Goal: Information Seeking & Learning: Learn about a topic

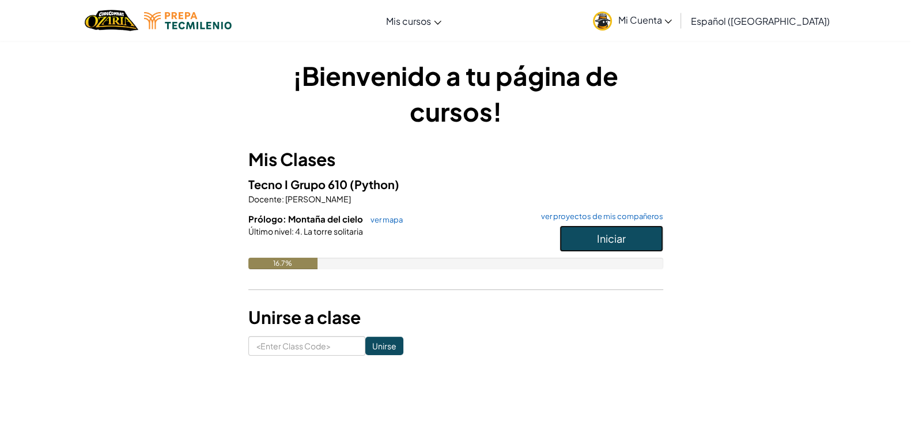
click at [614, 235] on span "Iniciar" at bounding box center [611, 238] width 29 height 13
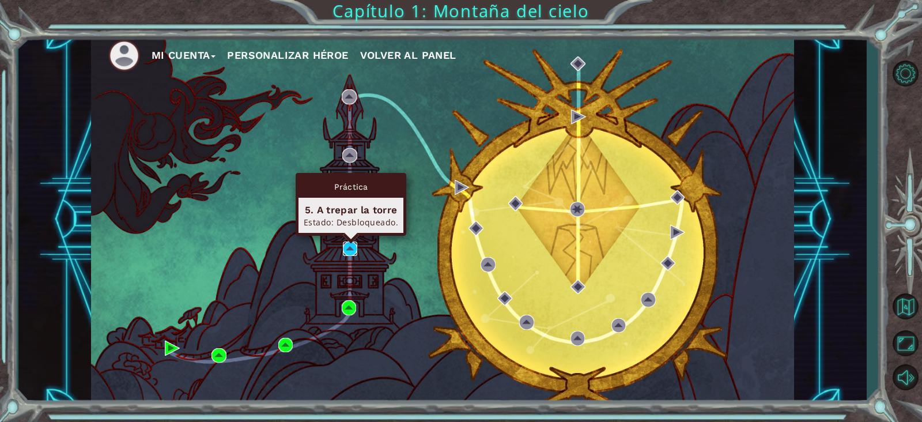
click at [349, 248] on img at bounding box center [350, 248] width 15 height 15
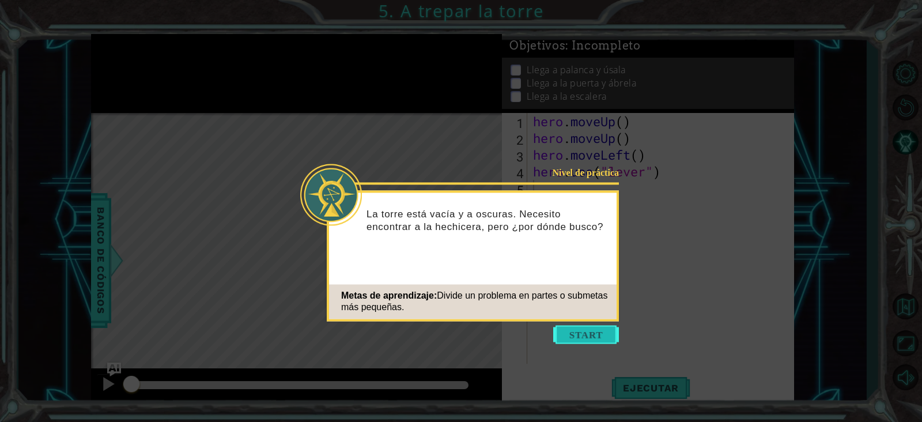
click at [580, 335] on button "Start" at bounding box center [586, 334] width 66 height 18
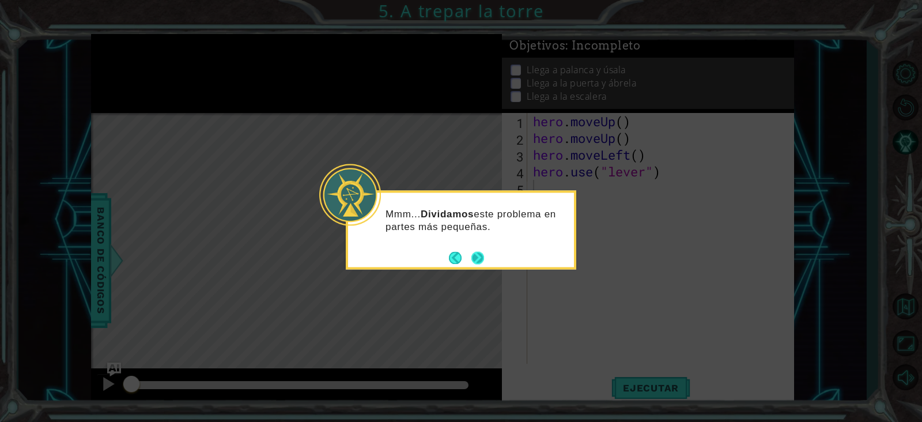
click at [475, 258] on button "Next" at bounding box center [477, 257] width 13 height 13
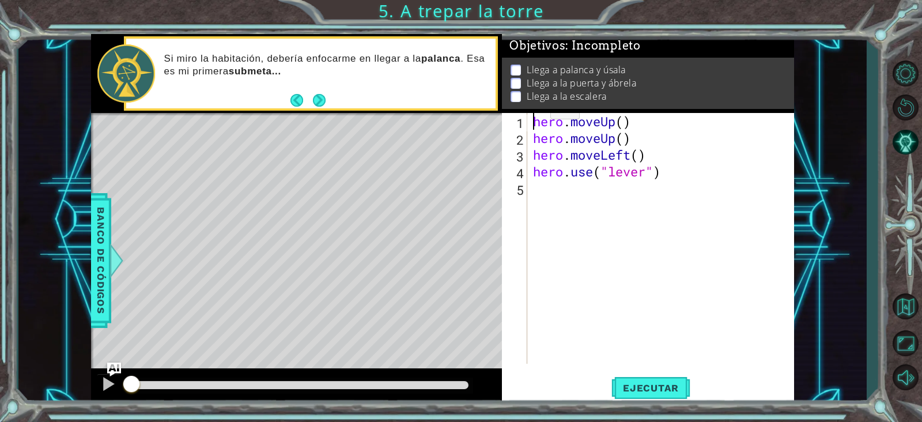
click at [533, 113] on div "hero . moveUp ( ) hero . moveUp ( ) hero . moveLeft ( ) hero . use ( "lever" )" at bounding box center [664, 255] width 266 height 284
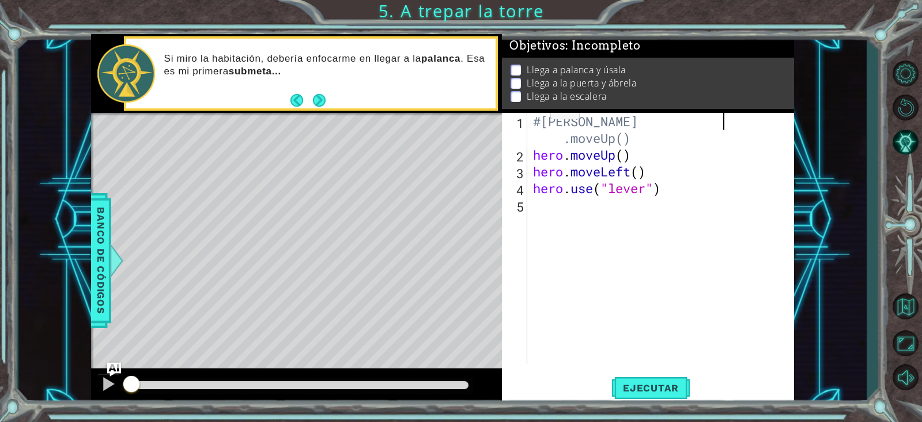
type textarea "hero.moveUp()"
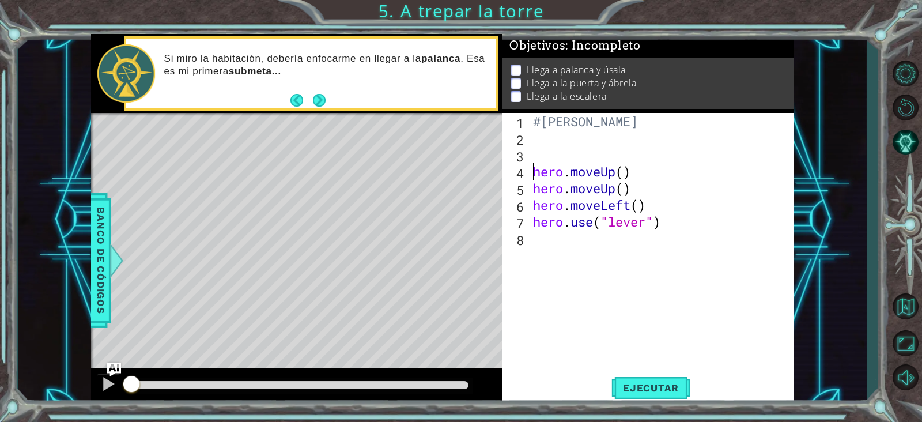
click at [551, 244] on div "#[PERSON_NAME] hero . moveUp ( ) hero . moveUp ( ) hero . moveLeft ( ) hero . u…" at bounding box center [664, 255] width 266 height 284
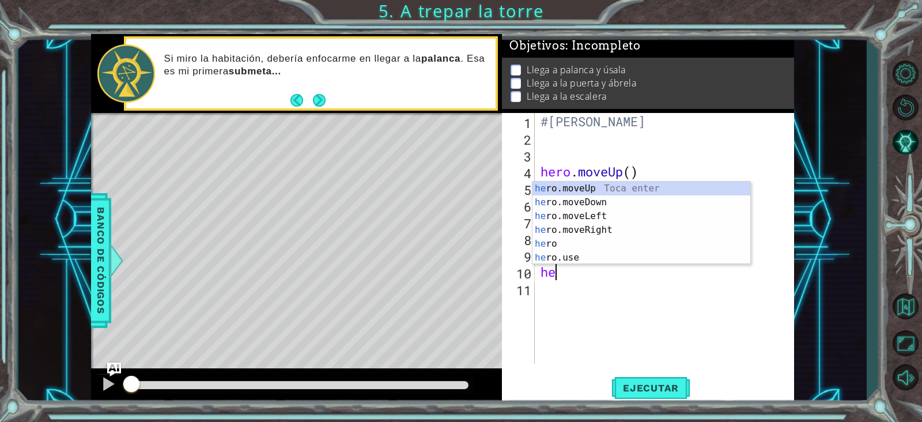
type textarea "hero"
click at [562, 244] on div "hero Toca enter hero .moveUp Toca enter hero .moveDown Toca enter hero .moveLef…" at bounding box center [641, 237] width 218 height 111
type textarea "2"
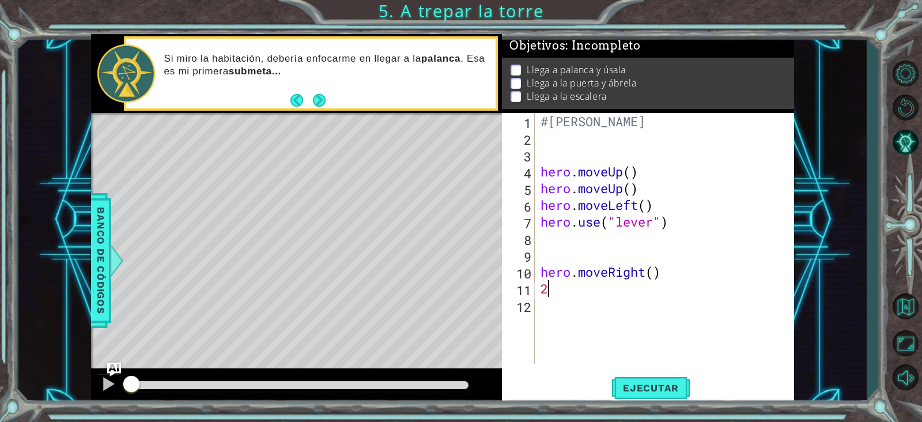
scroll to position [0, 0]
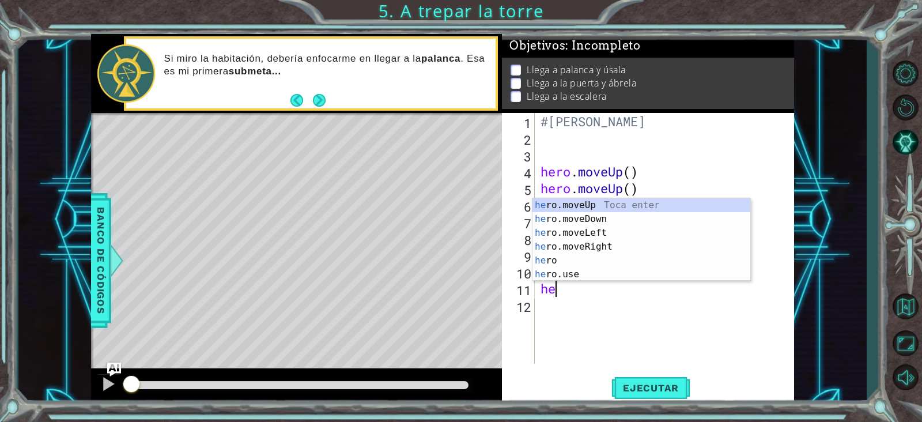
type textarea "hero"
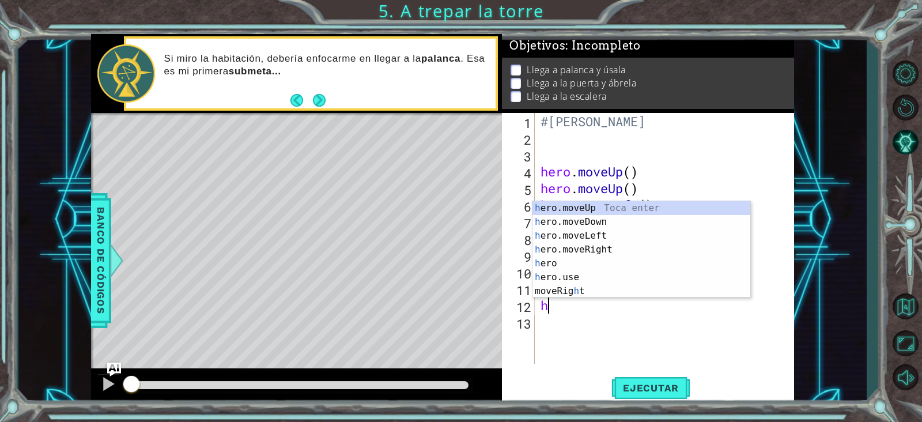
type textarea "her"
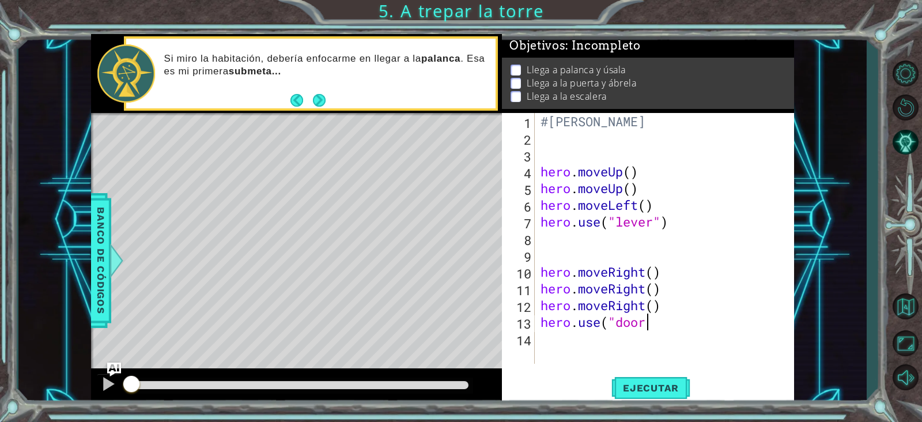
scroll to position [0, 3]
type textarea "hero.use("door")"
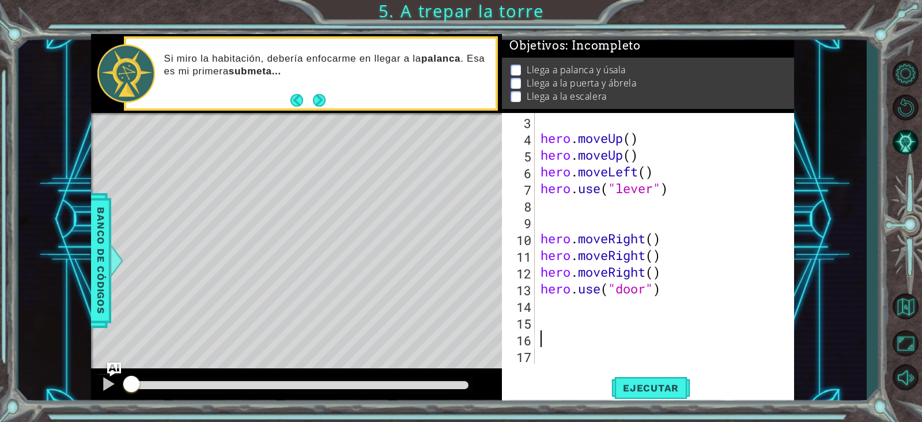
scroll to position [33, 0]
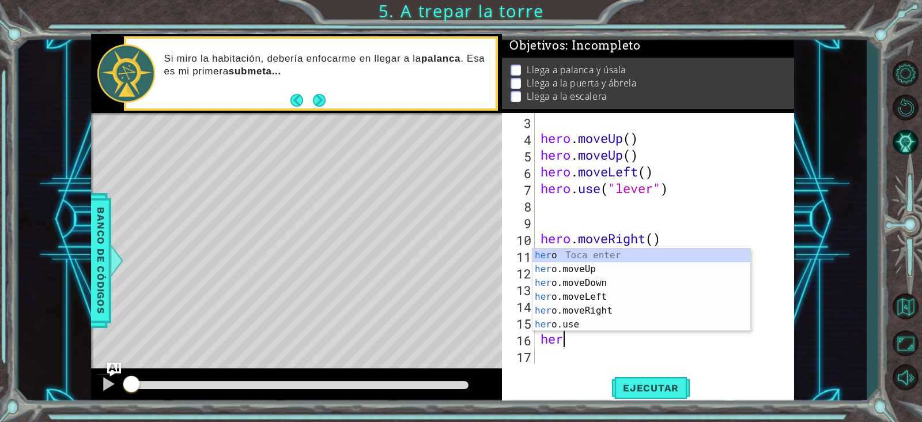
type textarea "hero"
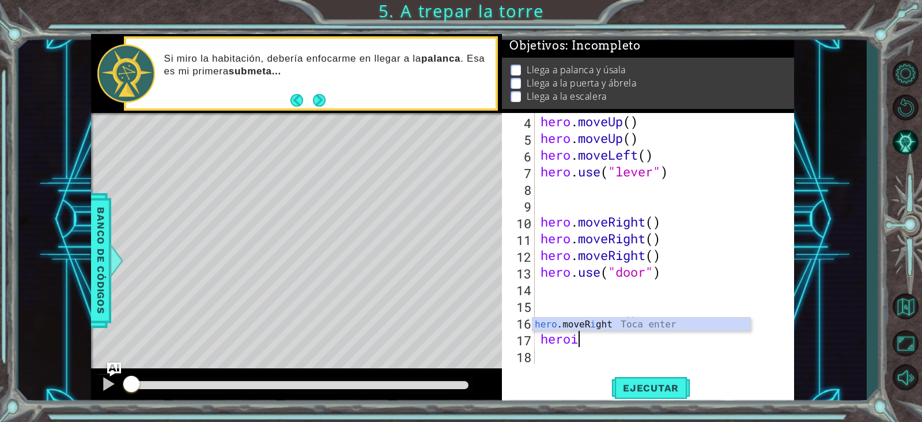
scroll to position [0, 1]
type textarea "hero"
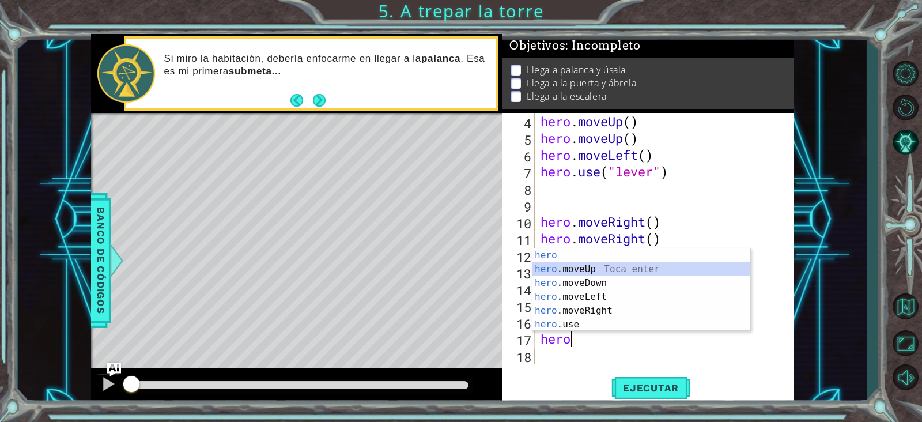
scroll to position [66, 0]
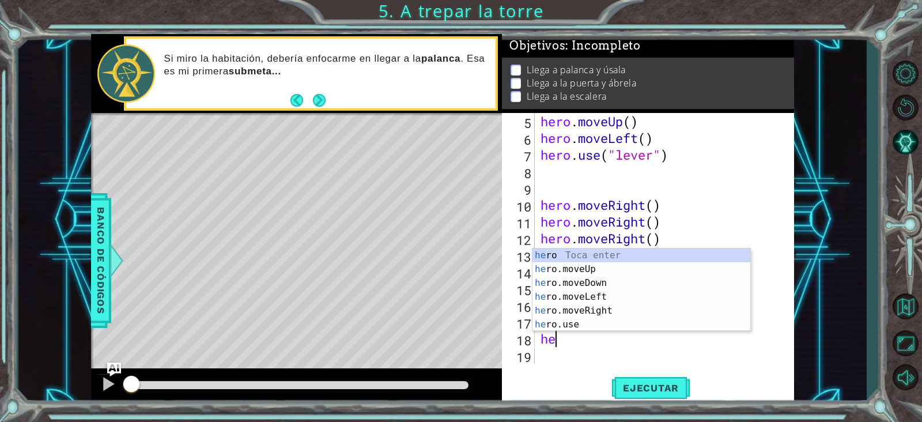
type textarea "hero"
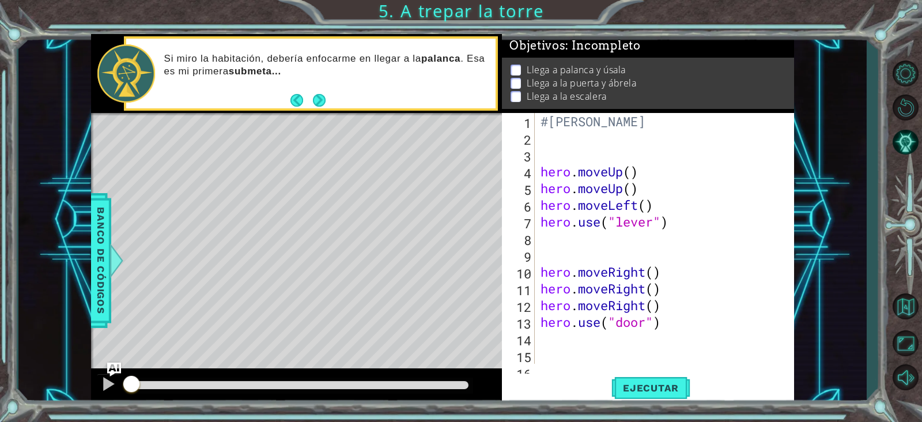
scroll to position [0, 0]
click at [652, 387] on span "Ejecutar" at bounding box center [650, 388] width 79 height 12
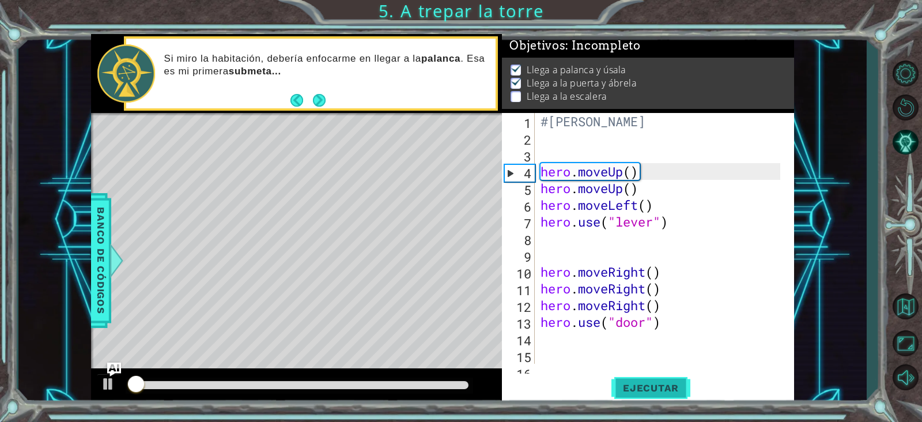
scroll to position [7, 0]
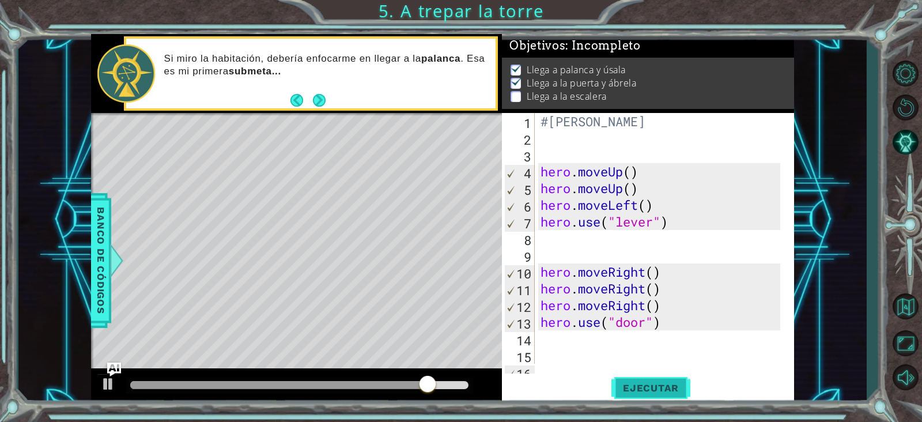
click at [652, 387] on span "Ejecutar" at bounding box center [650, 388] width 79 height 12
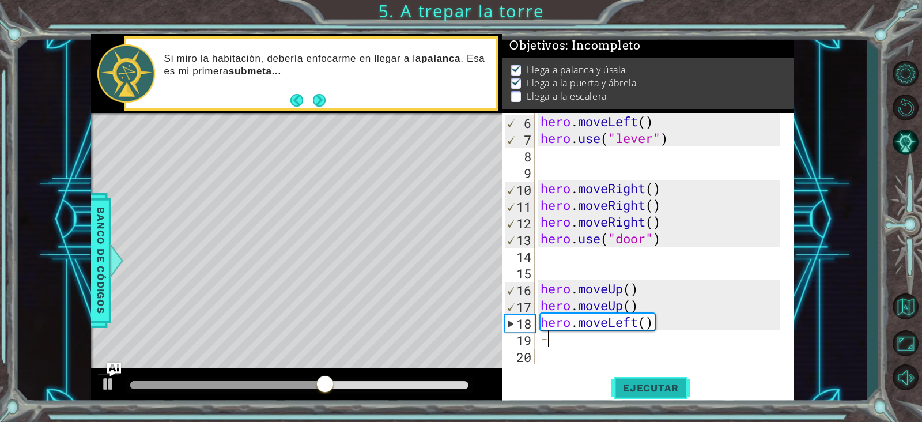
scroll to position [84, 0]
click at [550, 343] on div "hero . moveLeft ( ) hero . use ( "lever" ) hero . moveRight ( ) hero . moveRigh…" at bounding box center [662, 255] width 248 height 284
click at [555, 343] on div "hero . moveLeft ( ) hero . use ( "lever" ) hero . moveRight ( ) hero . moveRigh…" at bounding box center [662, 255] width 248 height 284
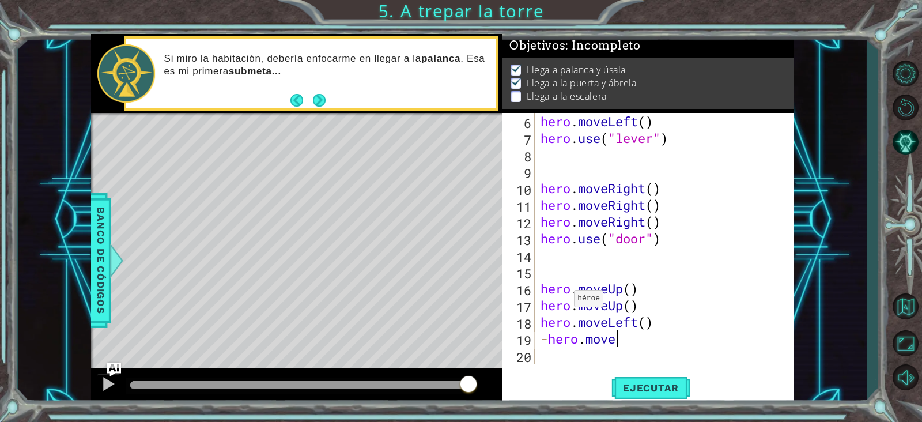
scroll to position [0, 3]
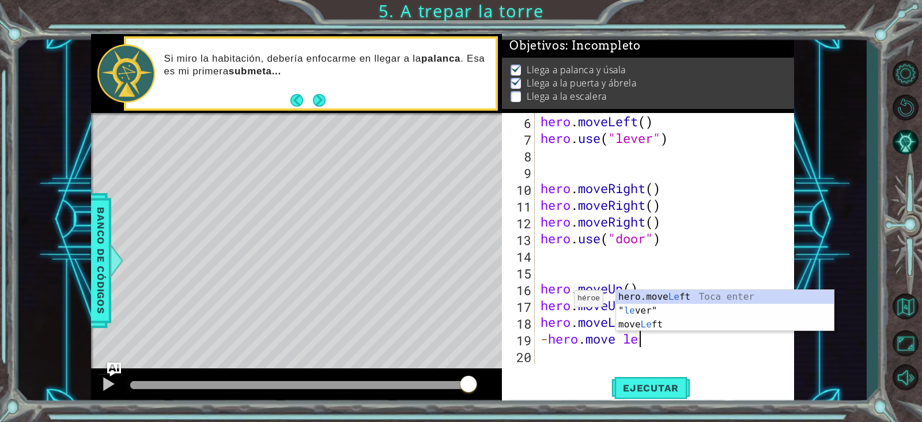
type textarea "-hero.move lef"
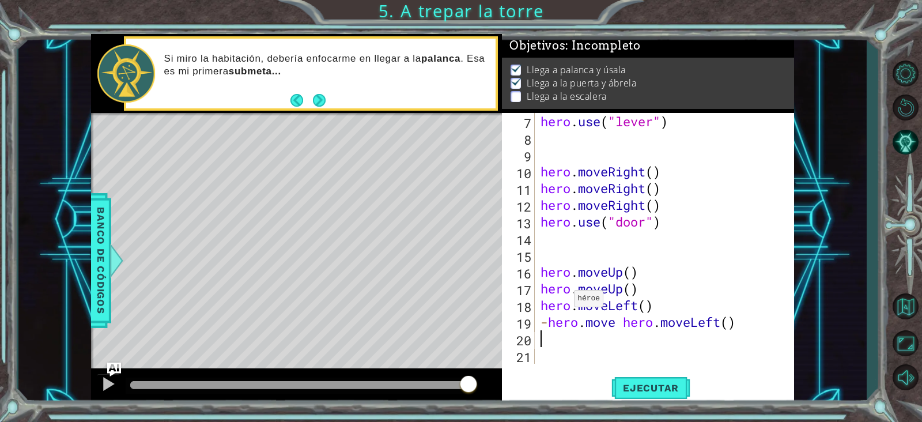
scroll to position [100, 0]
click at [614, 323] on div "hero . use ( "lever" ) hero . moveRight ( ) hero . moveRight ( ) hero . moveRig…" at bounding box center [662, 255] width 248 height 284
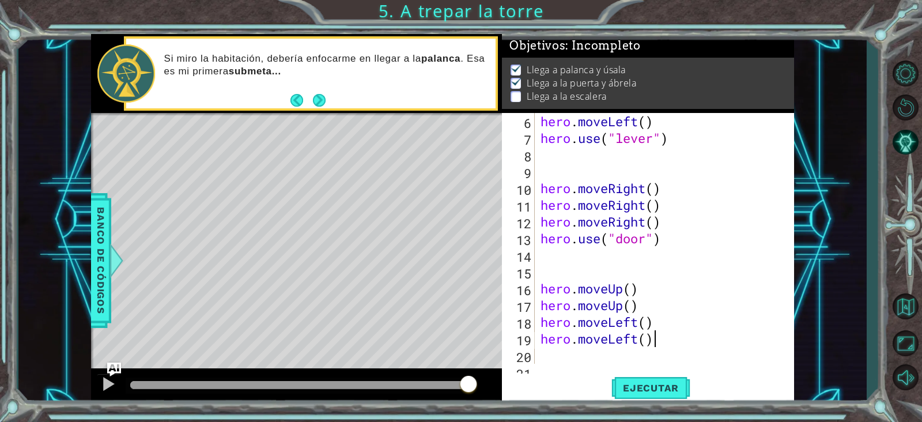
click at [671, 343] on div "hero . moveLeft ( ) hero . use ( "lever" ) hero . moveRight ( ) hero . moveRigh…" at bounding box center [662, 255] width 248 height 284
type textarea "hero.moveLeft()"
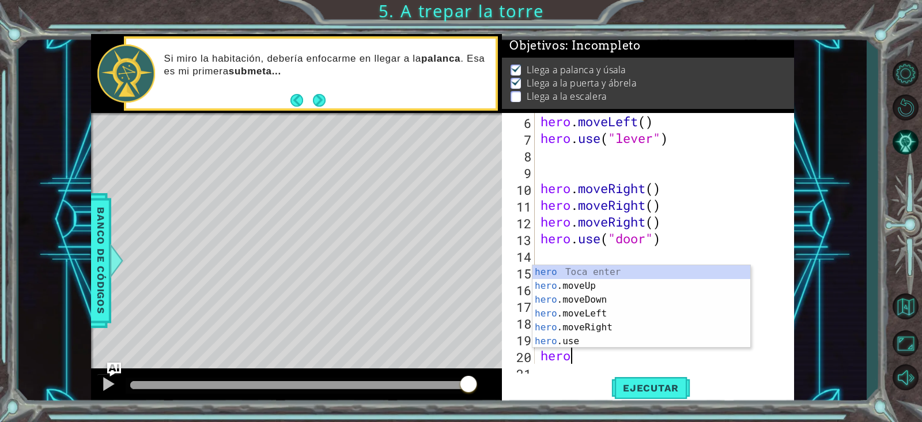
scroll to position [0, 0]
type textarea "hero."
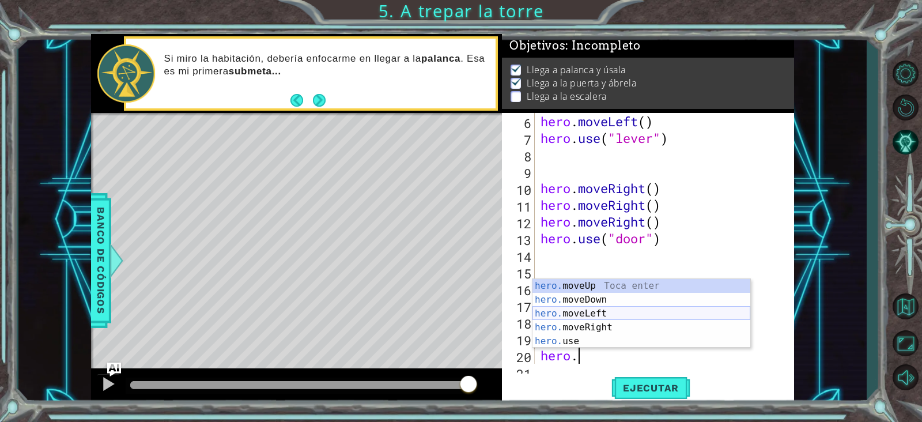
click at [655, 315] on div "hero. moveUp Toca enter hero. moveDown Toca enter hero. moveLeft Toca enter her…" at bounding box center [641, 327] width 218 height 97
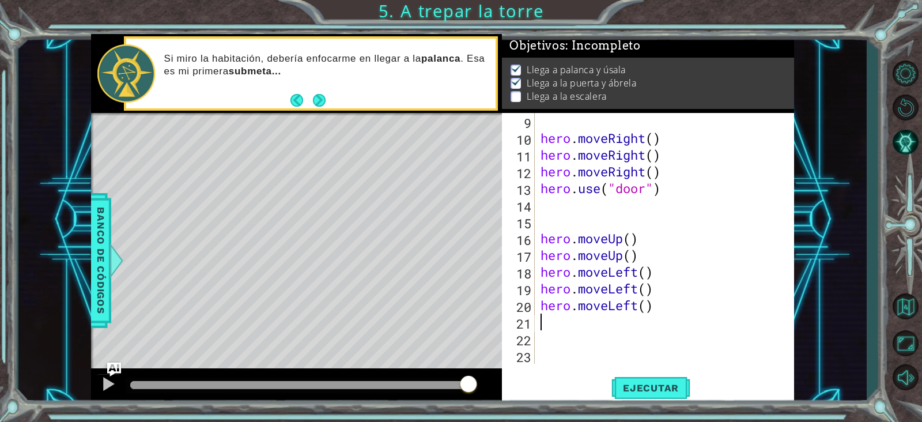
scroll to position [133, 0]
click at [638, 390] on span "Ejecutar" at bounding box center [650, 388] width 79 height 12
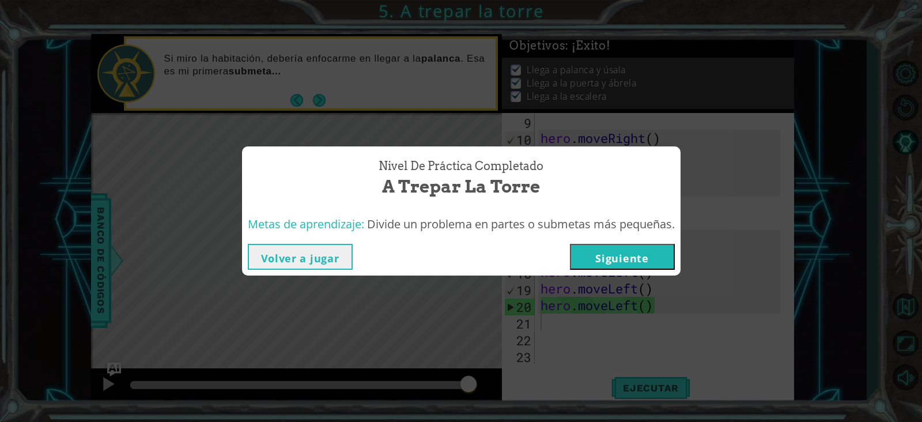
click at [628, 256] on button "Siguiente" at bounding box center [622, 257] width 105 height 26
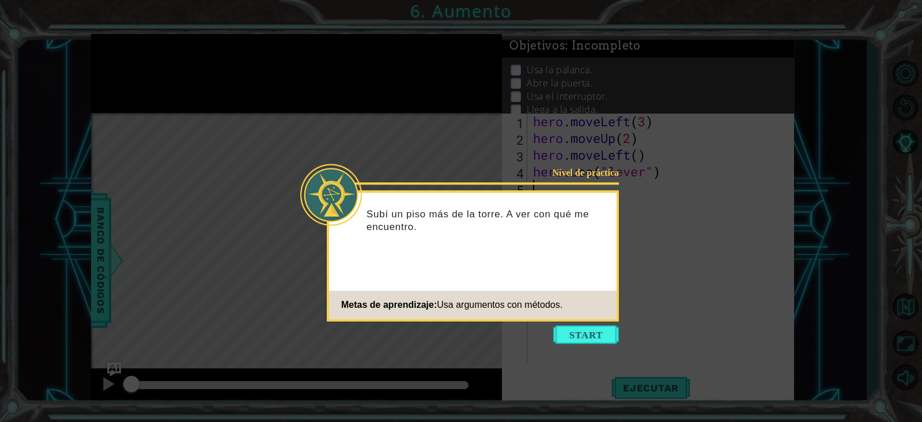
click at [656, 290] on icon at bounding box center [461, 211] width 922 height 422
click at [599, 337] on button "Start" at bounding box center [586, 334] width 66 height 18
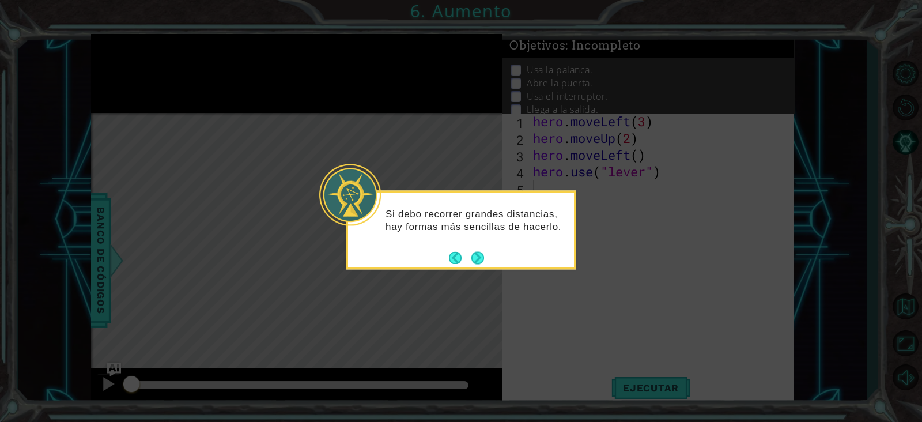
click at [573, 331] on icon at bounding box center [461, 211] width 922 height 422
click at [477, 263] on button "Next" at bounding box center [477, 257] width 13 height 13
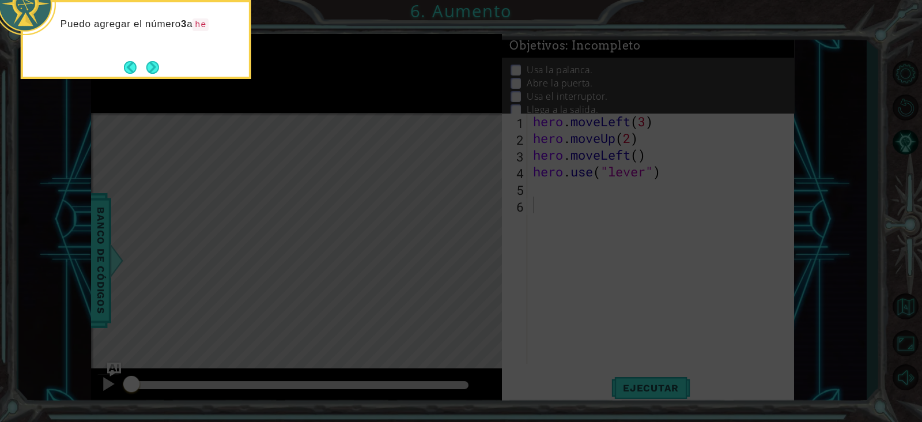
click at [590, 290] on icon at bounding box center [461, 62] width 922 height 717
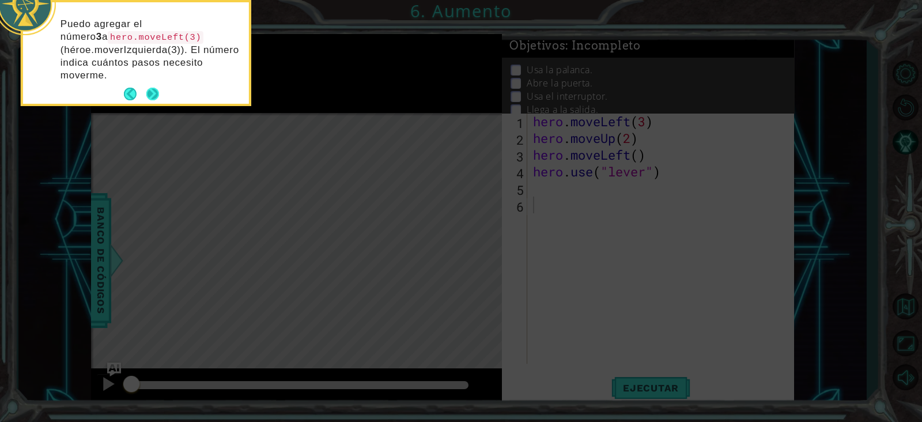
click at [153, 91] on button "Next" at bounding box center [152, 94] width 13 height 13
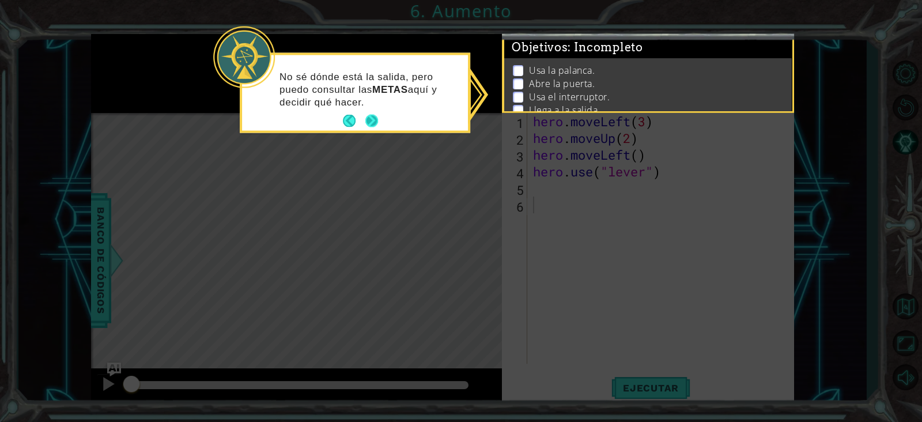
click at [375, 118] on button "Next" at bounding box center [371, 120] width 17 height 17
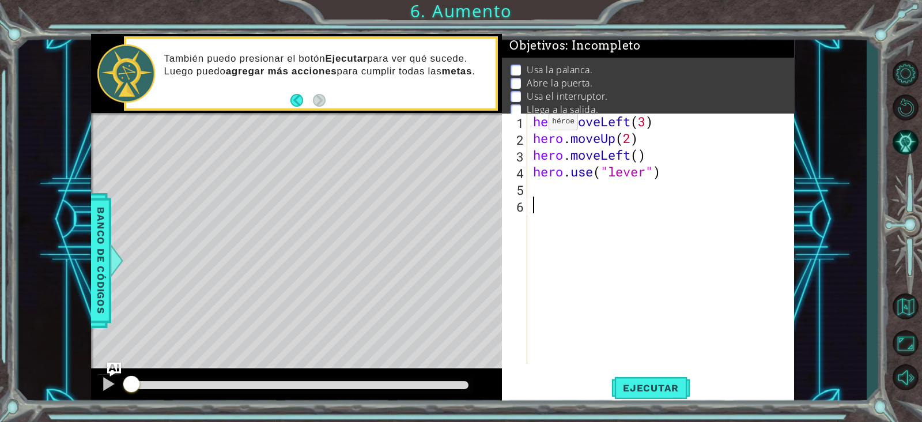
click at [532, 124] on div "hero . moveLeft ( 3 ) hero . moveUp ( 2 ) hero . moveLeft ( ) hero . use ( "lev…" at bounding box center [664, 255] width 266 height 284
type textarea "hero.moveLeft(3)"
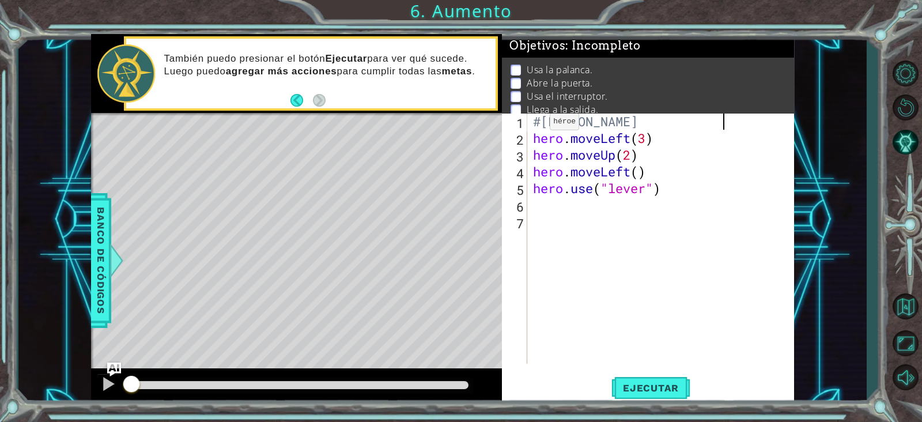
scroll to position [0, 8]
type textarea "#[PERSON_NAME]"
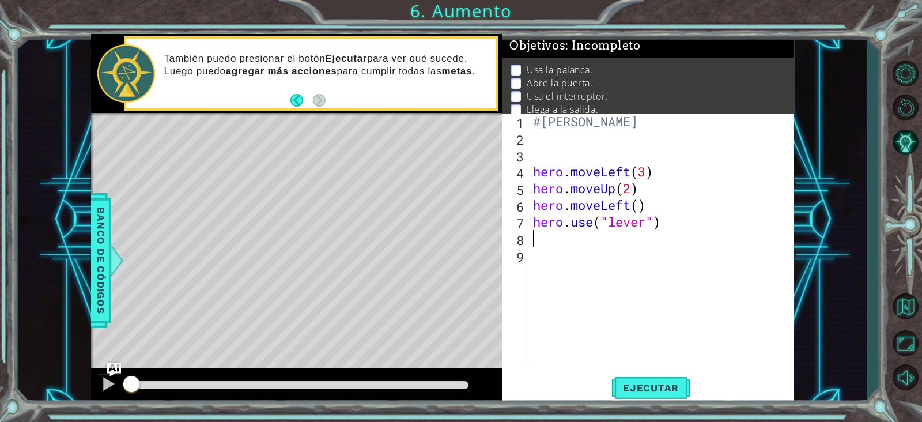
click at [539, 240] on div "#[PERSON_NAME] hero . moveLeft ( 3 ) hero . moveUp ( 2 ) hero . moveLeft ( ) he…" at bounding box center [664, 255] width 266 height 284
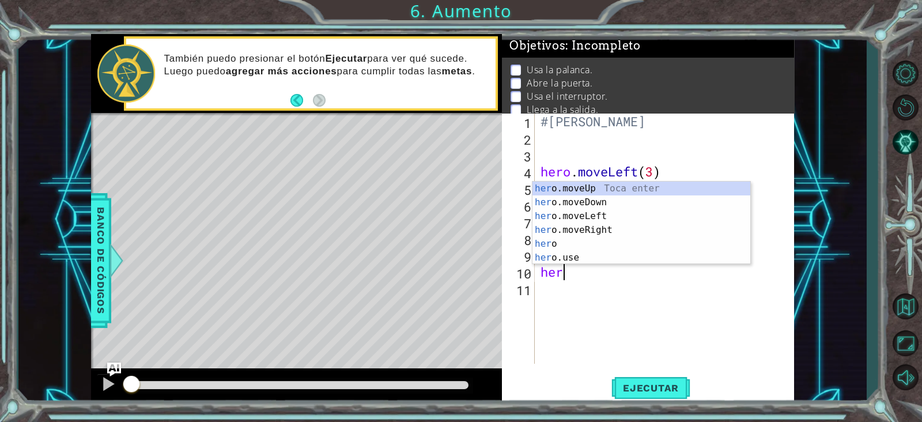
scroll to position [0, 1]
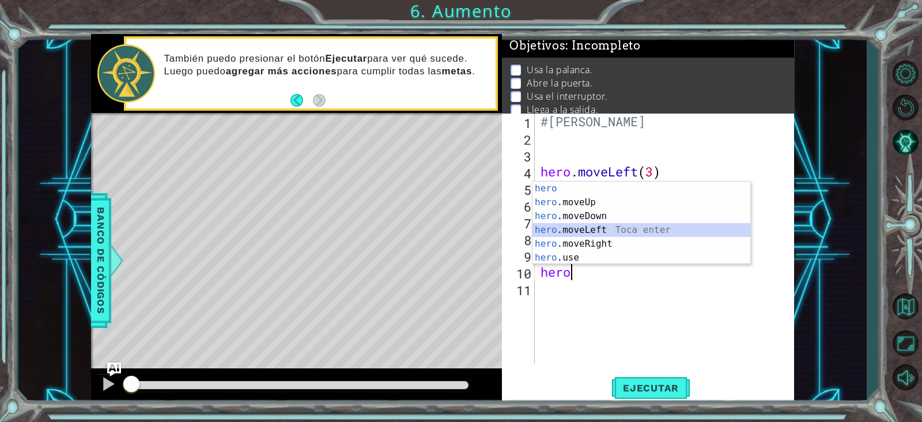
click at [565, 231] on div "hero Toca enter hero .moveUp Toca enter hero .moveDown Toca enter hero .moveLef…" at bounding box center [641, 237] width 218 height 111
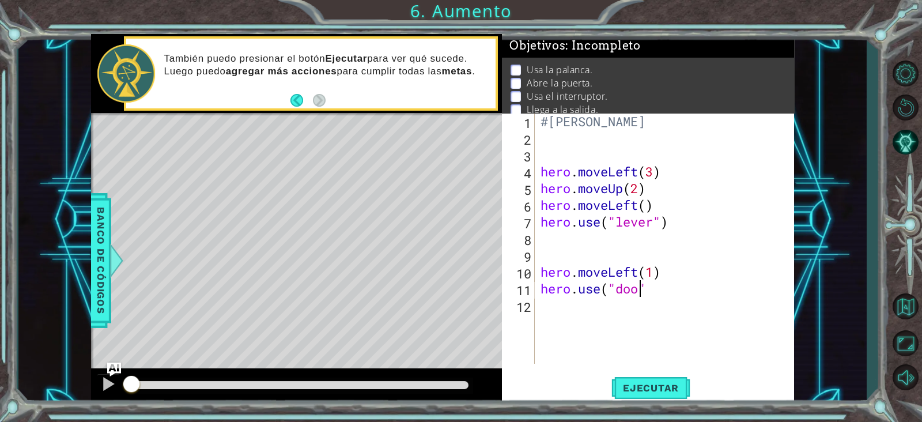
scroll to position [0, 4]
type textarea "hero.use("door")"
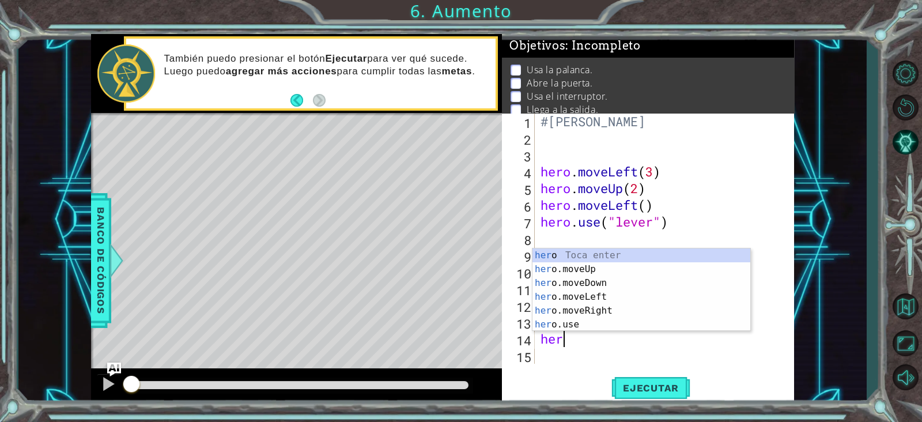
scroll to position [0, 1]
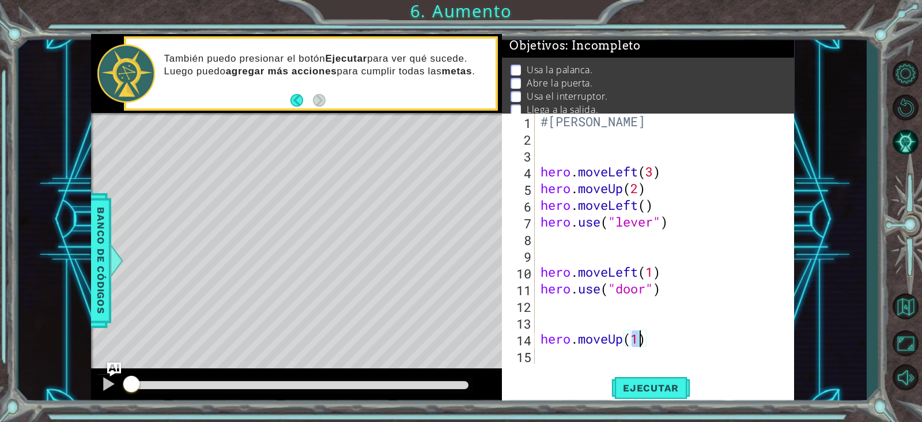
type textarea "hero.moveUp(2)"
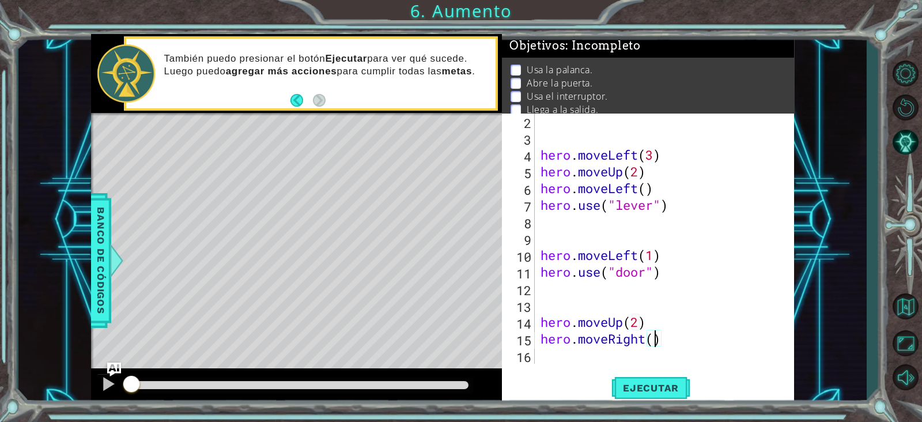
scroll to position [0, 5]
type textarea "hero.moveRight(2)"
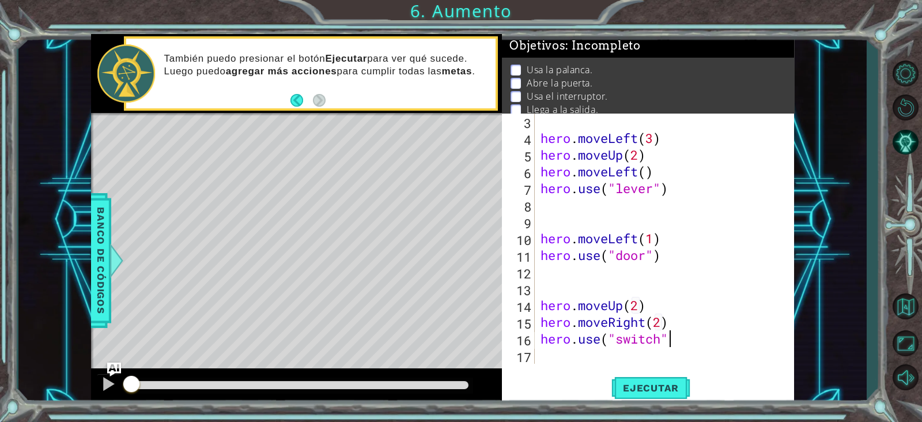
type textarea "hero.use("switch")"
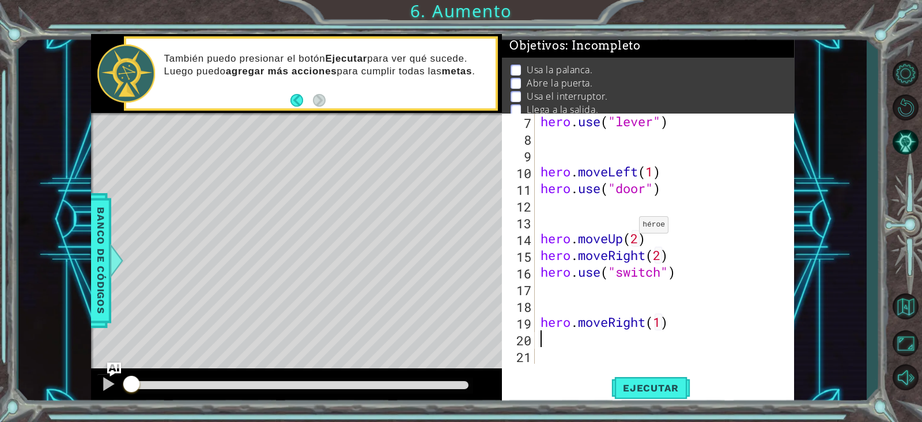
scroll to position [100, 0]
type textarea "hero.moveRight(1)"
click at [623, 388] on span "Ejecutar" at bounding box center [650, 388] width 79 height 12
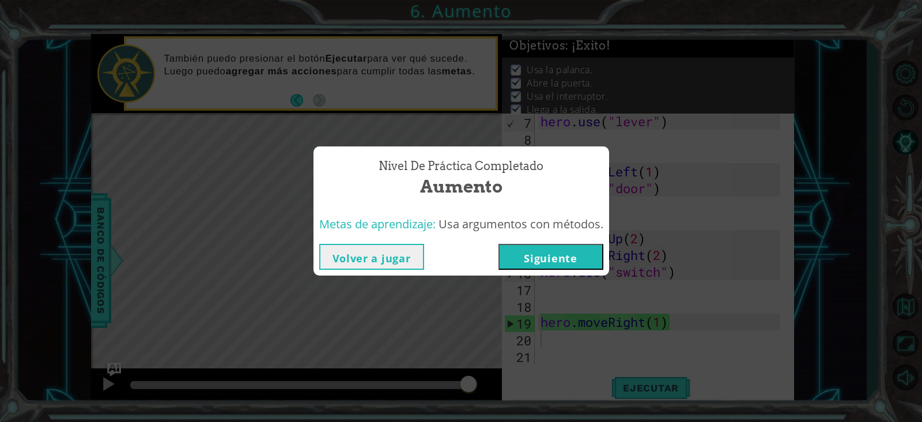
click at [594, 259] on button "Siguiente" at bounding box center [550, 257] width 105 height 26
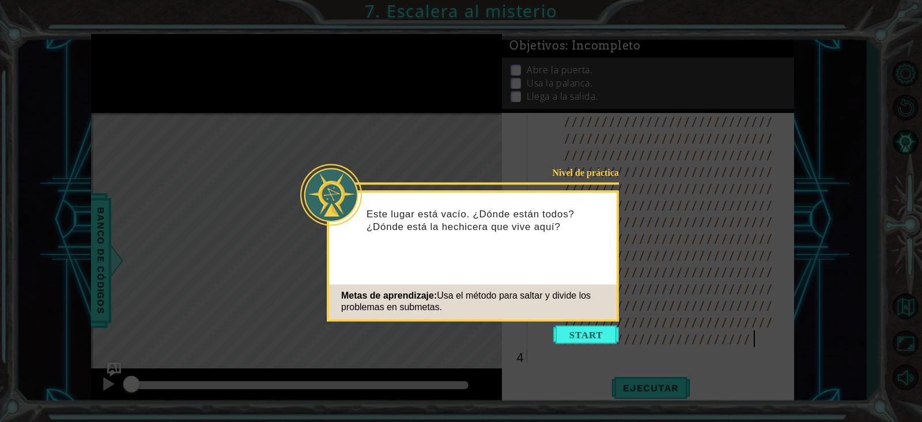
scroll to position [100, 0]
type textarea "///////////////////////////////////////////////////////////////////////////////…"
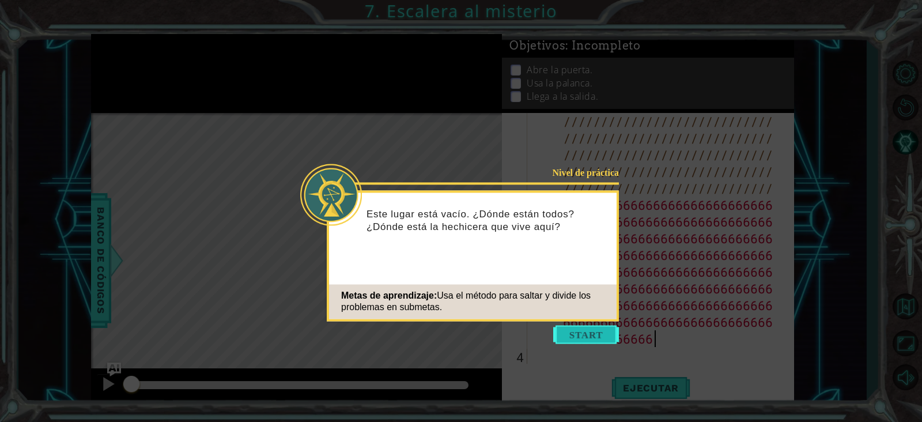
type textarea "/////////////////////////////////////////////////////////////////////6666666666…"
click at [586, 335] on button "Start" at bounding box center [586, 334] width 66 height 18
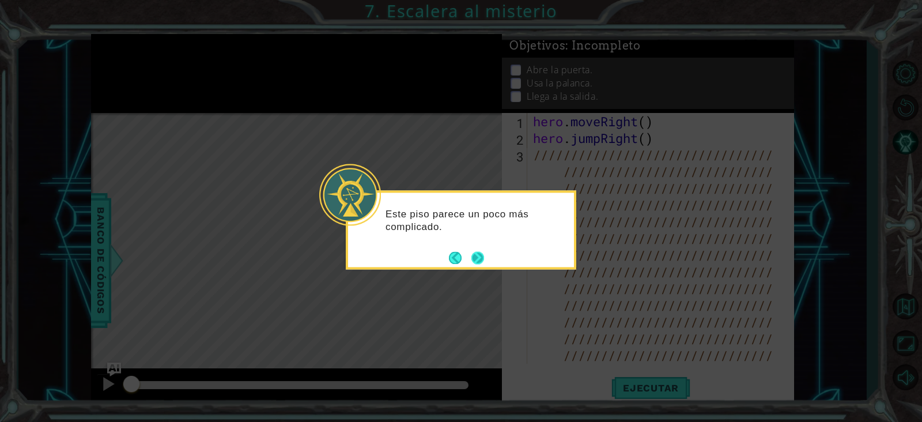
click at [483, 255] on button "Next" at bounding box center [477, 257] width 13 height 13
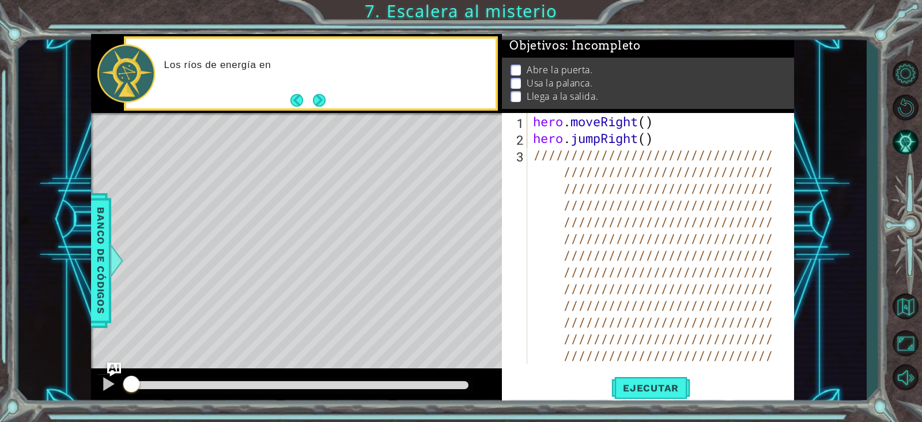
click at [483, 255] on div "Level Map" at bounding box center [357, 282] width 532 height 339
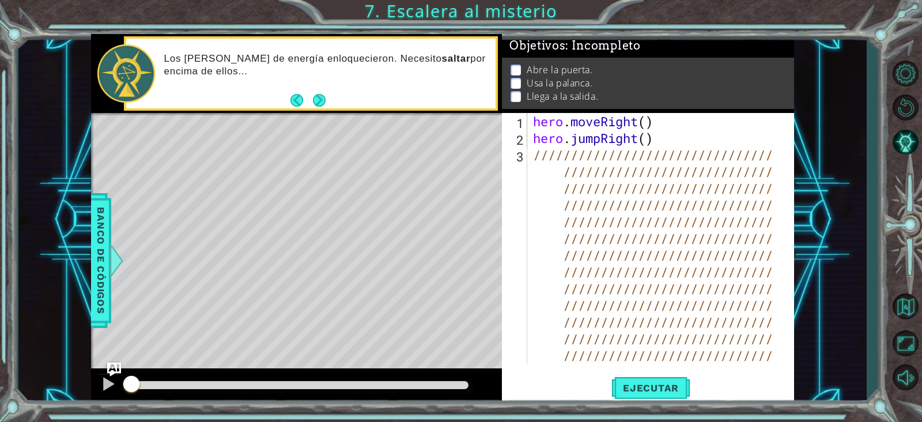
type textarea "///////////////////////////////////////////////////////////////////////////////…"
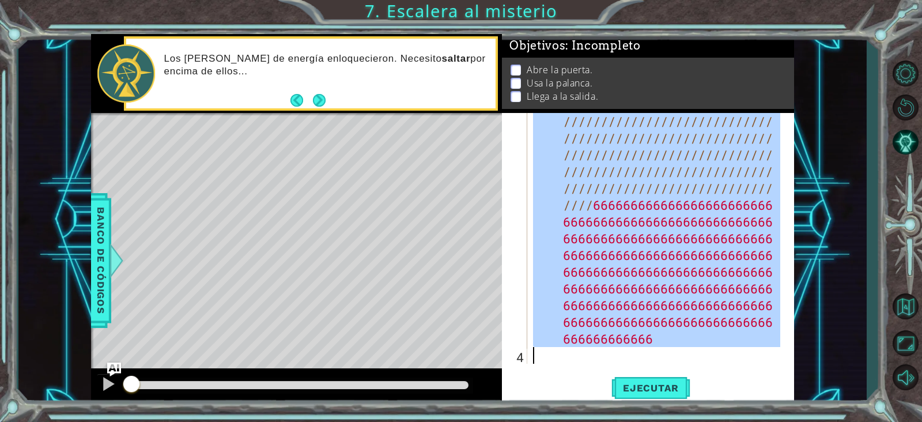
click at [671, 283] on div "//////////////////////////////// //////////////////////////// /////////////////…" at bounding box center [658, 238] width 255 height 752
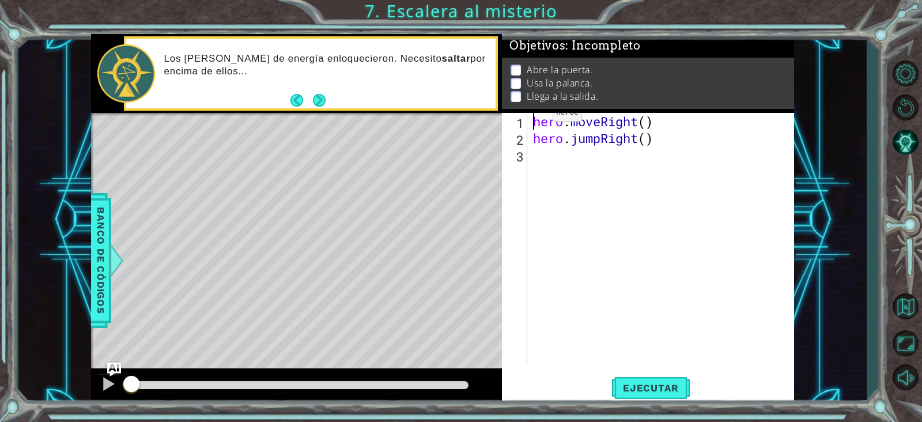
click at [535, 115] on div "hero . moveRight ( ) hero . jumpRight ( )" at bounding box center [664, 255] width 266 height 284
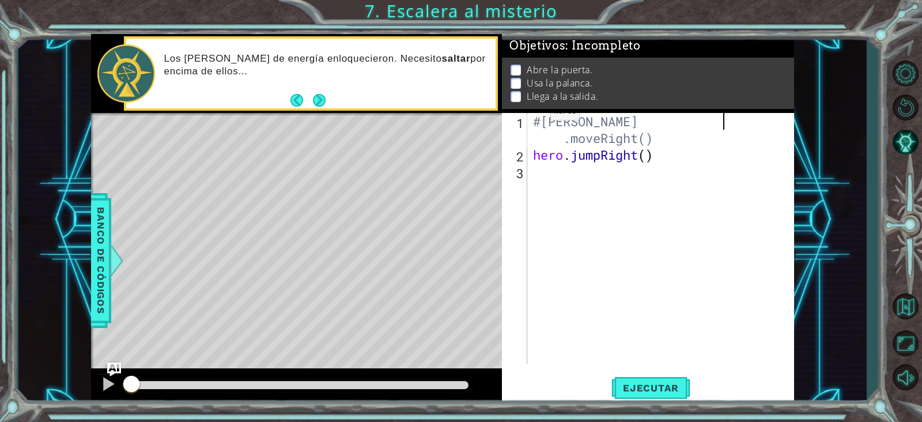
type textarea "hero.moveRight()"
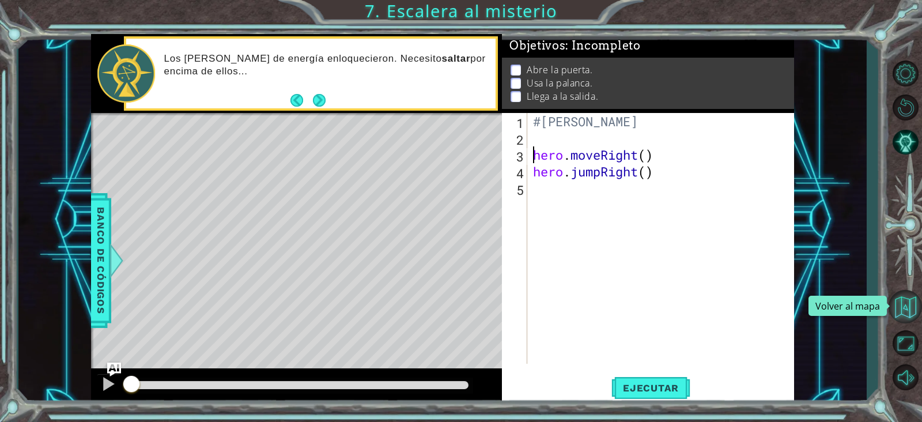
click at [902, 315] on button "Volver al mapa" at bounding box center [905, 306] width 33 height 33
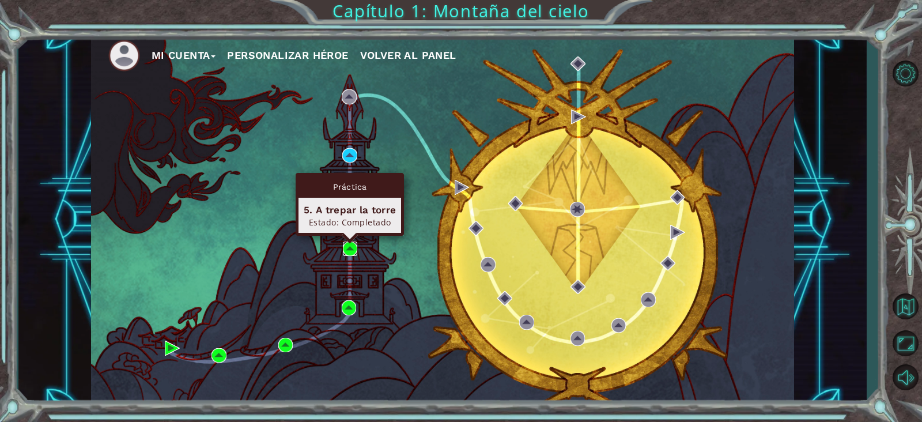
click at [353, 251] on img at bounding box center [350, 248] width 15 height 15
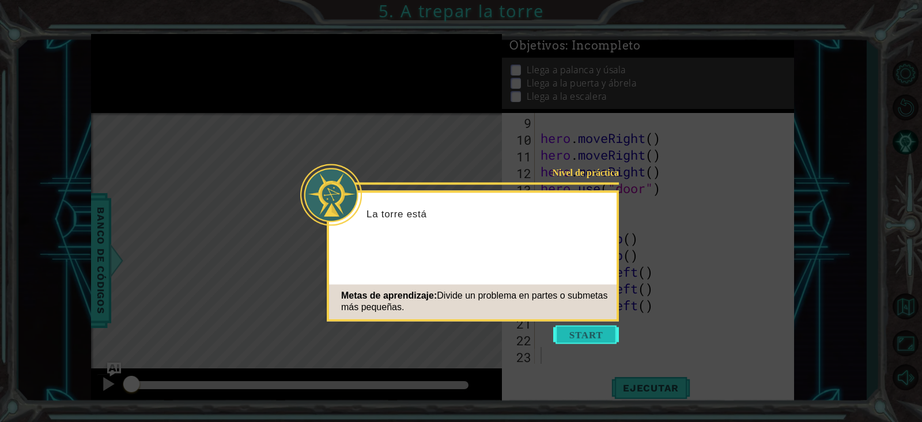
click at [589, 335] on button "Start" at bounding box center [586, 334] width 66 height 18
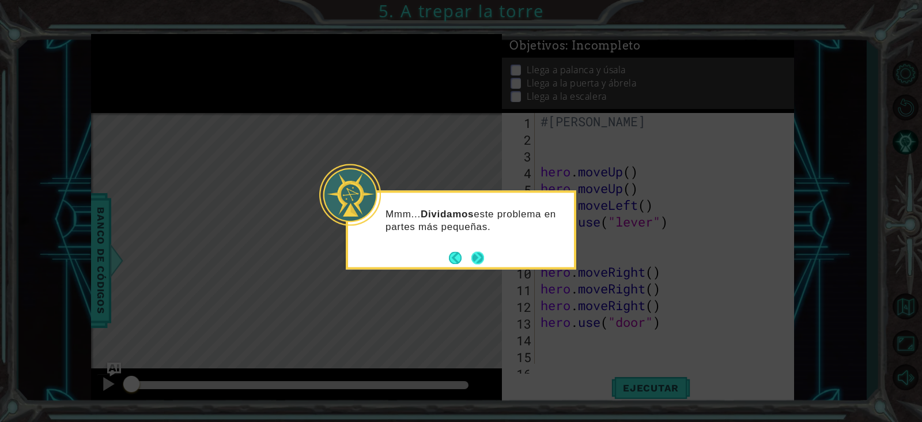
click at [484, 256] on button "Next" at bounding box center [477, 257] width 13 height 13
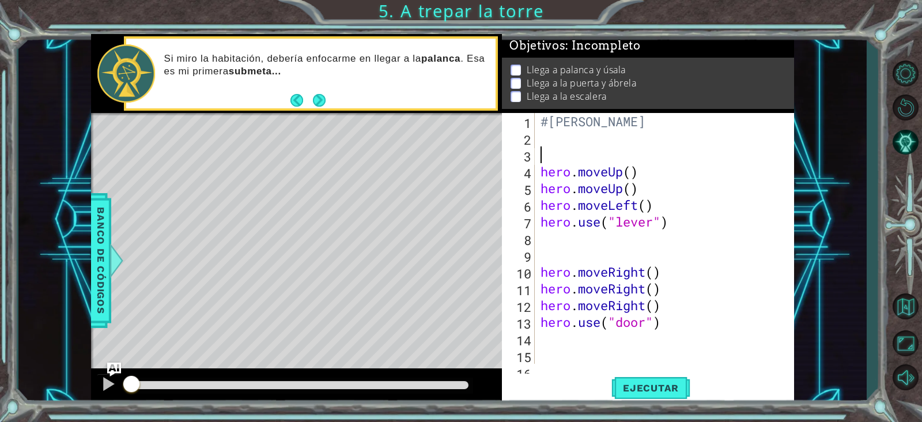
click at [538, 154] on div "#[PERSON_NAME] hero . moveUp ( ) hero . moveUp ( ) hero . moveLeft ( ) hero . u…" at bounding box center [659, 238] width 242 height 251
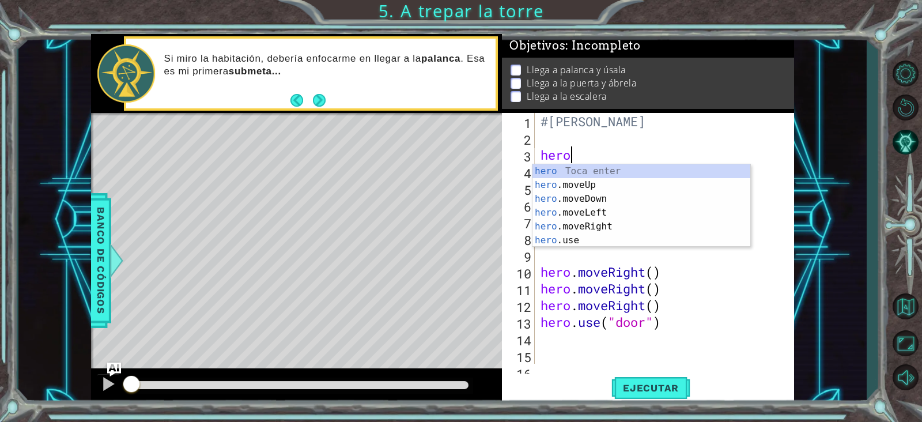
scroll to position [0, 1]
type textarea "h"
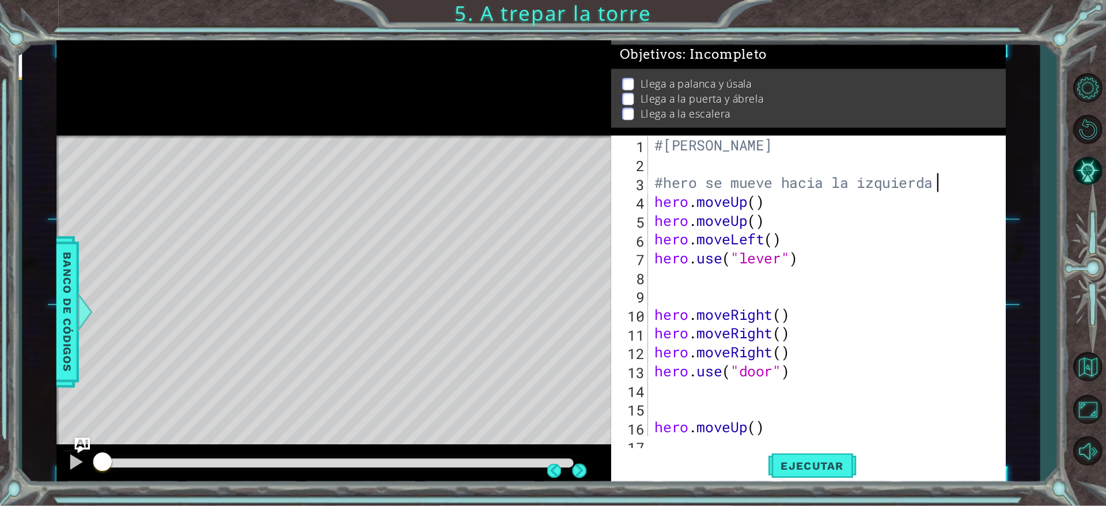
scroll to position [0, 11]
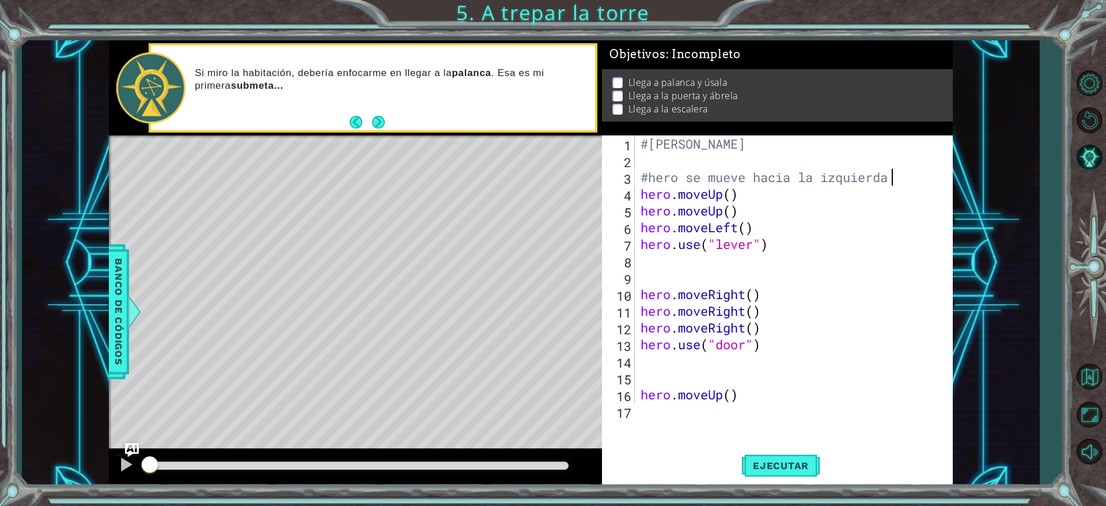
click at [736, 172] on div "#[PERSON_NAME] #hero se mueve hacia la izquierda hero . moveUp ( ) hero . moveU…" at bounding box center [791, 285] width 305 height 301
click at [736, 187] on div "#[PERSON_NAME] #hero se mueve hacia la izquierda hero . moveUp ( ) hero . moveU…" at bounding box center [791, 285] width 305 height 301
click at [824, 206] on div "#[PERSON_NAME] #hero se mueve hacia la izquierda hero . moveUp ( ) #Mover a la …" at bounding box center [791, 285] width 305 height 301
click at [879, 174] on div "#[PERSON_NAME] #hero se mueve hacia la izquierda hero . moveUp ( ) #Mover a la …" at bounding box center [791, 285] width 305 height 301
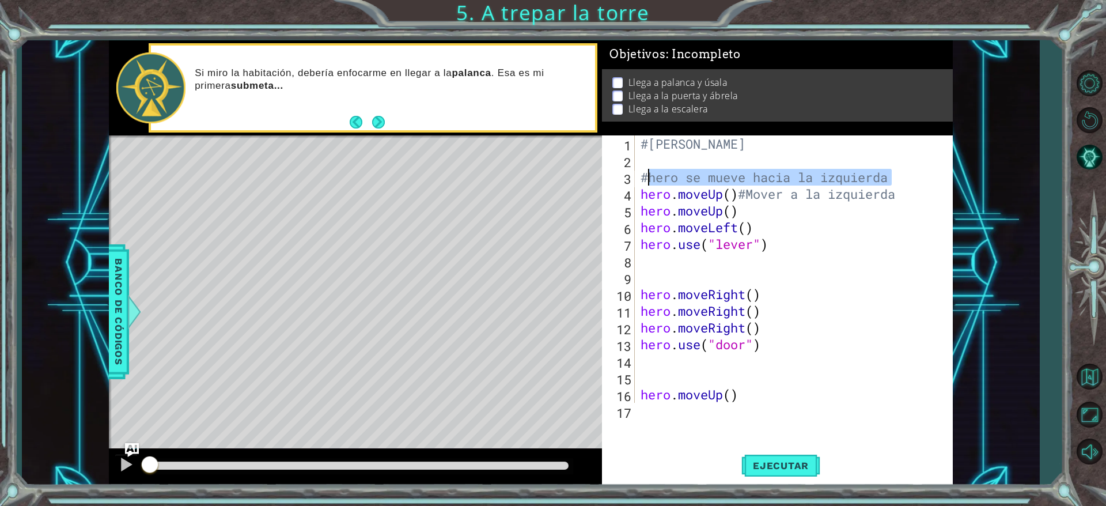
drag, startPoint x: 897, startPoint y: 179, endPoint x: 650, endPoint y: 179, distance: 247.2
click at [650, 179] on div "#[PERSON_NAME] #hero se mueve hacia la izquierda hero . moveUp ( ) #Mover a la …" at bounding box center [791, 285] width 305 height 301
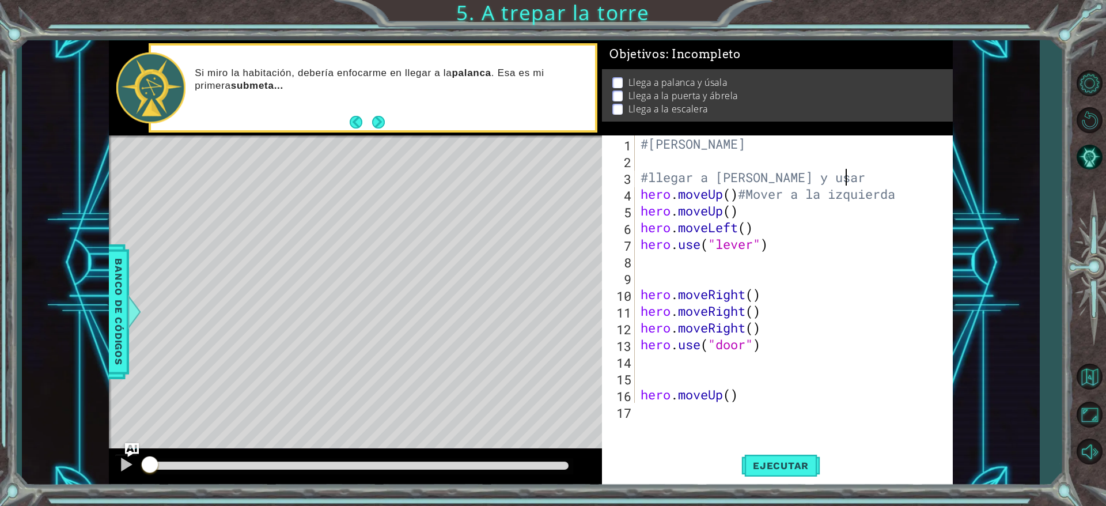
scroll to position [0, 9]
click at [911, 207] on div "#[PERSON_NAME] #llegar a [PERSON_NAME] y usarla hero . moveUp ( ) #Mover a la i…" at bounding box center [791, 285] width 305 height 301
click at [906, 195] on div "#[PERSON_NAME] #llegar a [PERSON_NAME] y usarla hero . moveUp ( ) #Mover a la i…" at bounding box center [791, 285] width 305 height 301
drag, startPoint x: 906, startPoint y: 195, endPoint x: 761, endPoint y: 192, distance: 145.3
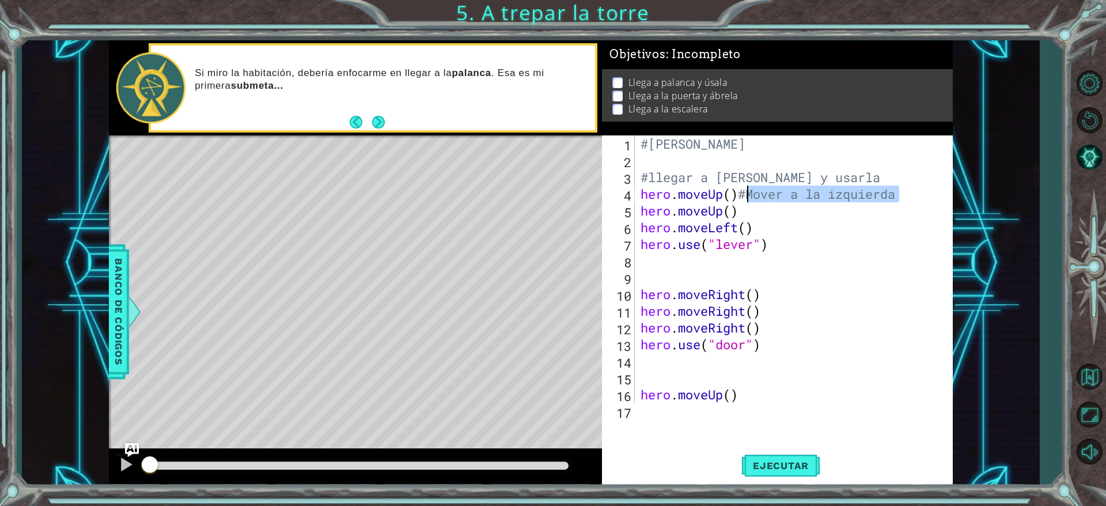
click at [761, 192] on div "#[PERSON_NAME] #llegar a [PERSON_NAME] y usarla hero . moveUp ( ) #Mover a la i…" at bounding box center [791, 285] width 305 height 301
click at [755, 209] on div "#[PERSON_NAME] #llegar a [PERSON_NAME] y usarla hero . moveUp ( ) #mover hacia …" at bounding box center [791, 285] width 305 height 301
type textarea "hero.moveUp()#mover hacia arriba"
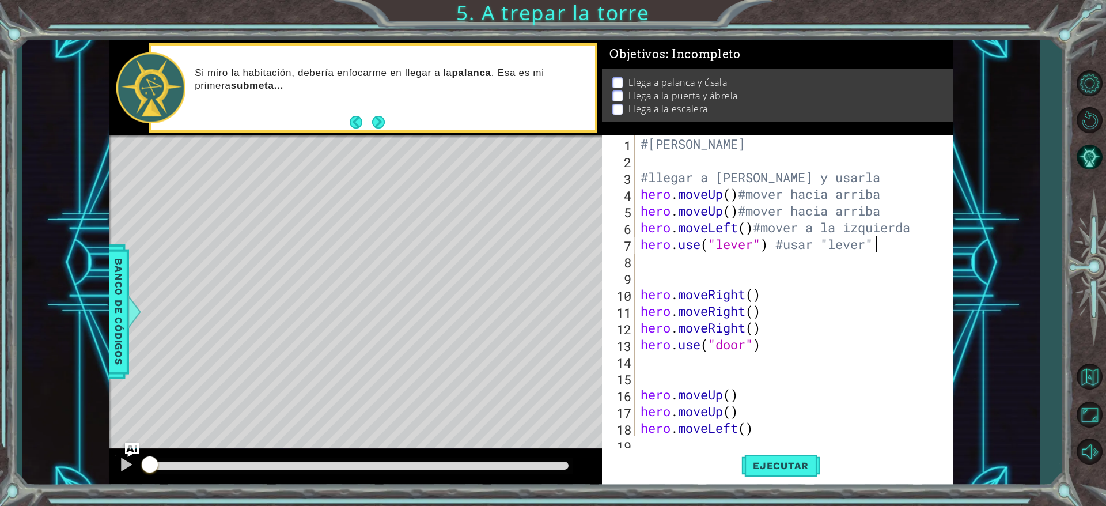
scroll to position [0, 10]
click at [741, 214] on div "#[PERSON_NAME] #llegar a [PERSON_NAME] y usarla hero . moveUp ( ) #mover hacia …" at bounding box center [791, 302] width 305 height 334
click at [737, 190] on div "#[PERSON_NAME] #llegar a [PERSON_NAME] y usarla hero . moveUp ( ) #mover hacia …" at bounding box center [791, 302] width 305 height 334
click at [754, 224] on div "#[PERSON_NAME] #llegar a [PERSON_NAME] y usarla hero . moveUp ( ) #mover hacia …" at bounding box center [791, 302] width 305 height 334
click at [772, 348] on div "#[PERSON_NAME] #llegar a [PERSON_NAME] y usarla hero . moveUp ( ) #mover hacia …" at bounding box center [791, 302] width 305 height 334
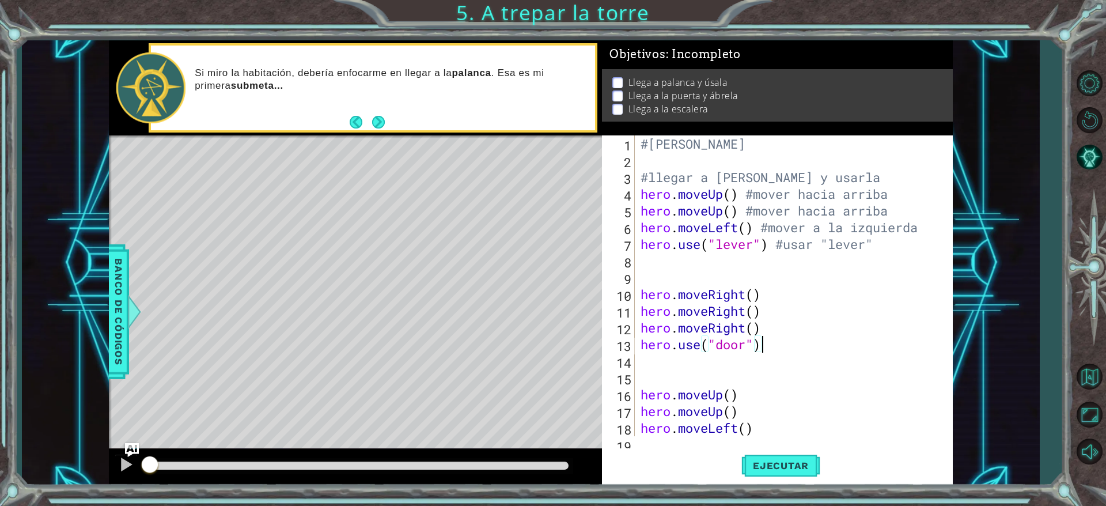
scroll to position [0, 5]
click at [769, 330] on div "#[PERSON_NAME] #llegar a [PERSON_NAME] y usarla hero . moveUp ( ) #mover hacia …" at bounding box center [791, 302] width 305 height 334
click at [770, 322] on div "#[PERSON_NAME] #llegar a [PERSON_NAME] y usarla hero . moveUp ( ) #mover hacia …" at bounding box center [791, 302] width 305 height 334
type textarea "hero.moveRight()"
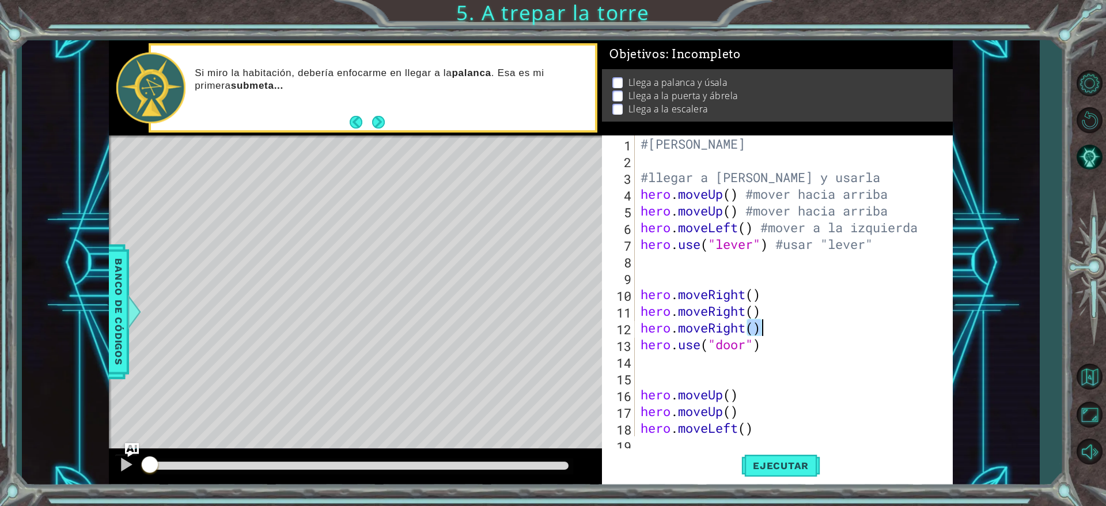
click at [785, 323] on div "#[PERSON_NAME] #llegar a [PERSON_NAME] y usarla hero . moveUp ( ) #mover hacia …" at bounding box center [789, 285] width 300 height 301
click at [774, 301] on div "#[PERSON_NAME] #llegar a [PERSON_NAME] y usarla hero . moveUp ( ) #mover hacia …" at bounding box center [791, 302] width 305 height 334
click at [647, 282] on div "#[PERSON_NAME] #llegar a [PERSON_NAME] y usarla hero . moveUp ( ) #mover hacia …" at bounding box center [791, 302] width 305 height 334
click at [761, 305] on div "#[PERSON_NAME] #llegar a [PERSON_NAME] y usarla hero . moveUp ( ) #mover hacia …" at bounding box center [791, 302] width 305 height 334
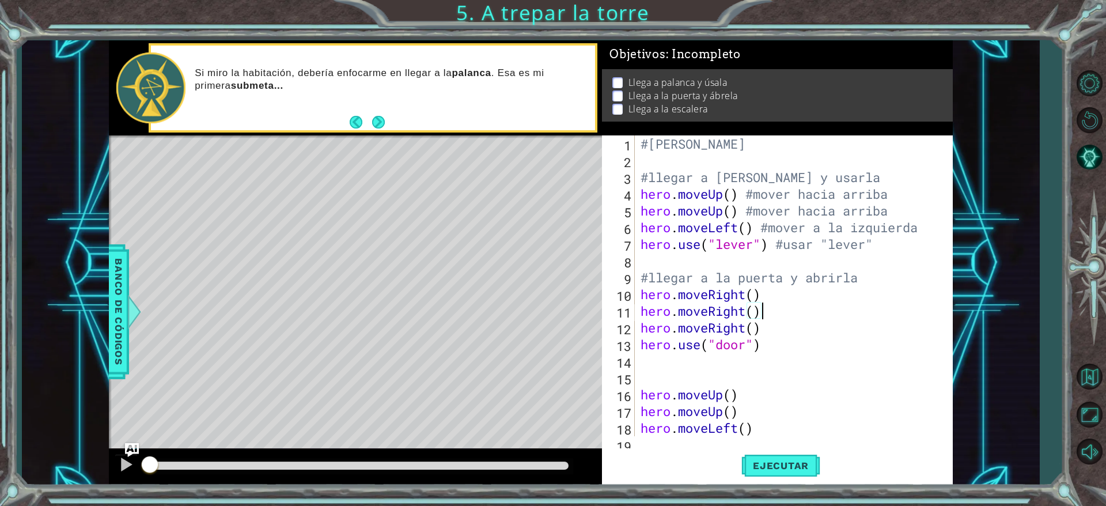
scroll to position [0, 5]
click at [763, 296] on div "#[PERSON_NAME] #llegar a [PERSON_NAME] y usarla hero . moveUp ( ) #mover hacia …" at bounding box center [791, 302] width 305 height 334
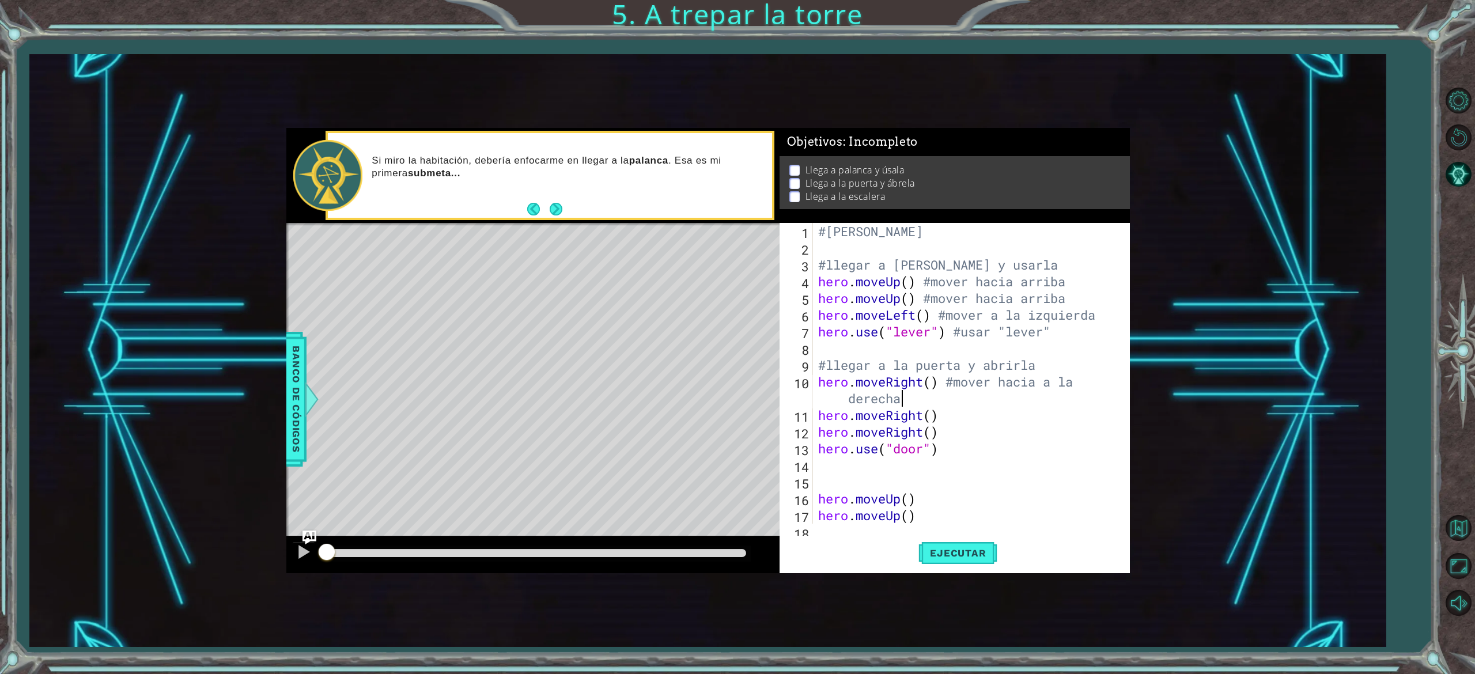
scroll to position [0, 14]
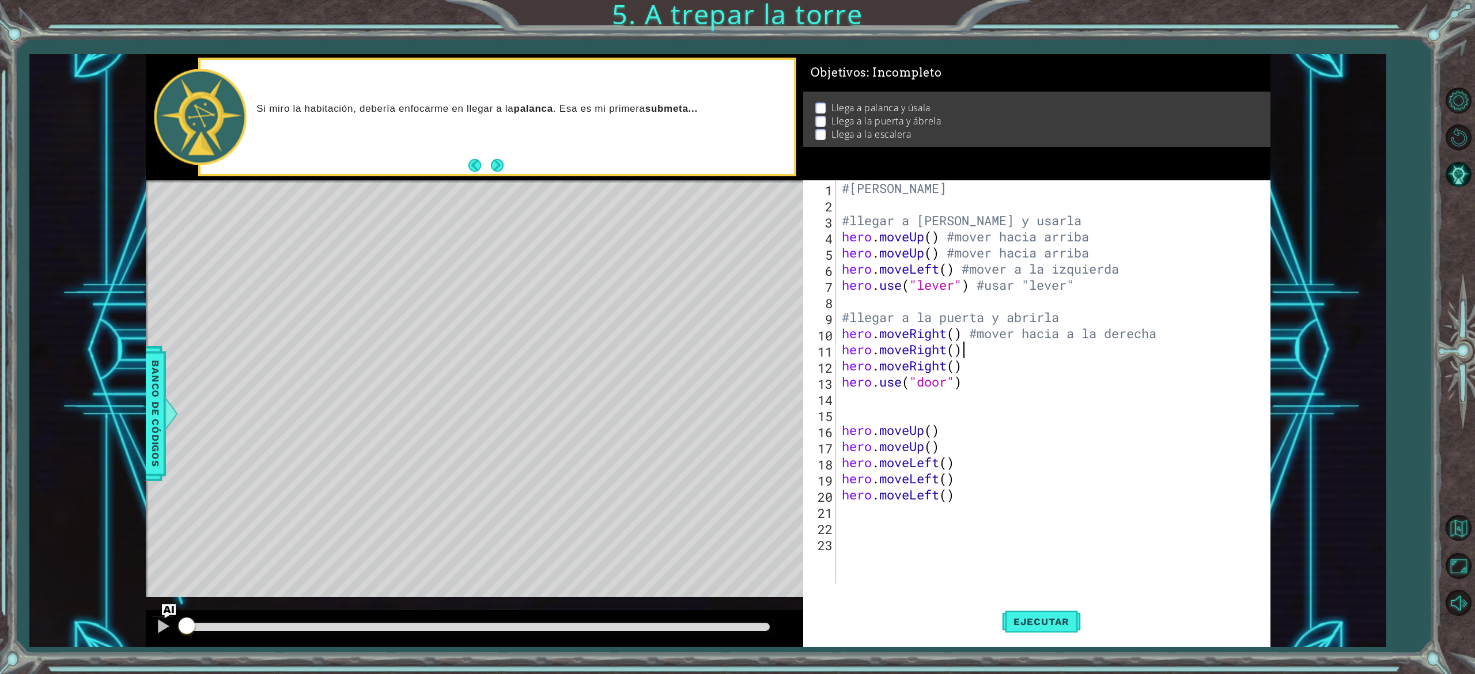
click at [911, 349] on div "#[PERSON_NAME] #llegar a [PERSON_NAME] y usarla hero . moveUp ( ) #mover hacia …" at bounding box center [1056, 398] width 432 height 436
click at [911, 421] on div "#[PERSON_NAME] #llegar a [PERSON_NAME] y usarla hero . moveUp ( ) #mover hacia …" at bounding box center [1056, 398] width 432 height 436
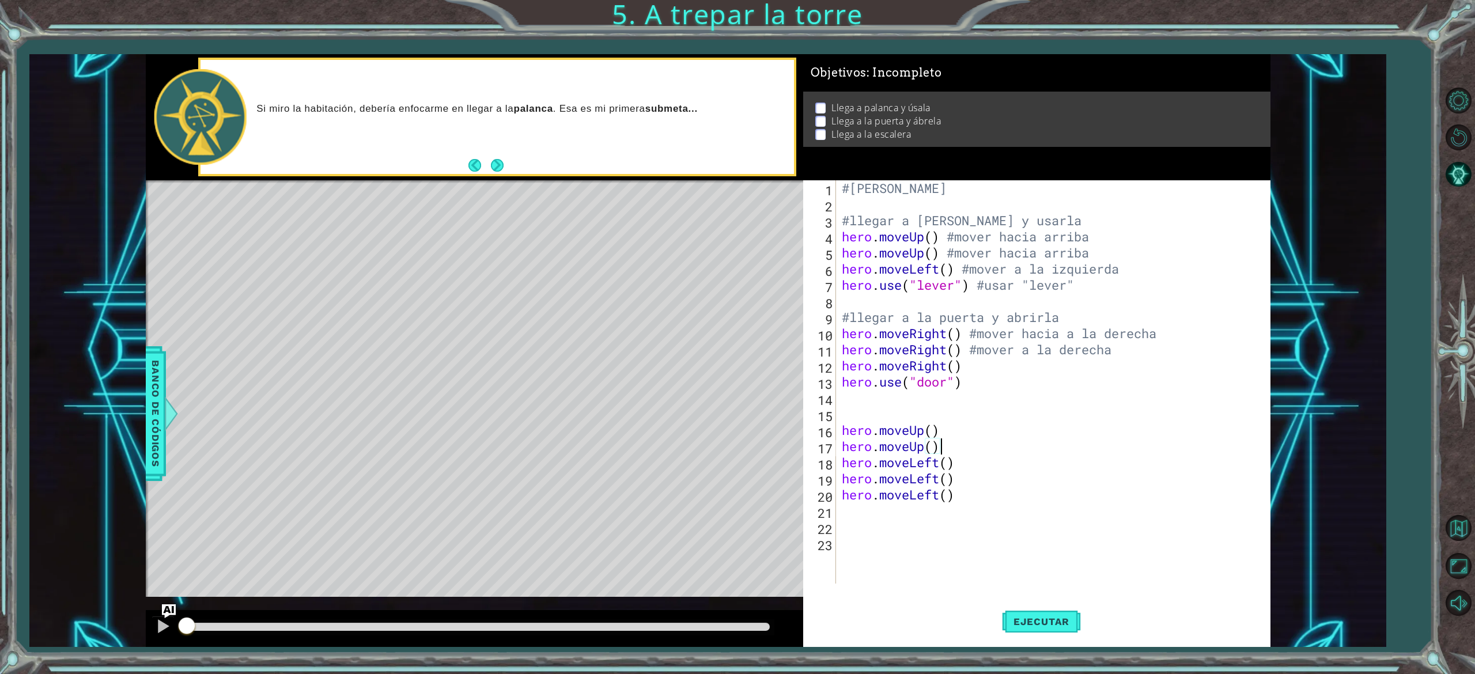
click at [911, 368] on div "#[PERSON_NAME] #llegar a [PERSON_NAME] y usarla hero . moveUp ( ) #mover hacia …" at bounding box center [1056, 398] width 432 height 436
click at [911, 333] on div "#[PERSON_NAME] #llegar a [PERSON_NAME] y usarla hero . moveUp ( ) #mover hacia …" at bounding box center [1056, 398] width 432 height 436
drag, startPoint x: 1066, startPoint y: 337, endPoint x: 1025, endPoint y: 334, distance: 41.6
click at [911, 334] on div "#[PERSON_NAME] #llegar a [PERSON_NAME] y usarla hero . moveUp ( ) #mover hacia …" at bounding box center [1056, 398] width 432 height 436
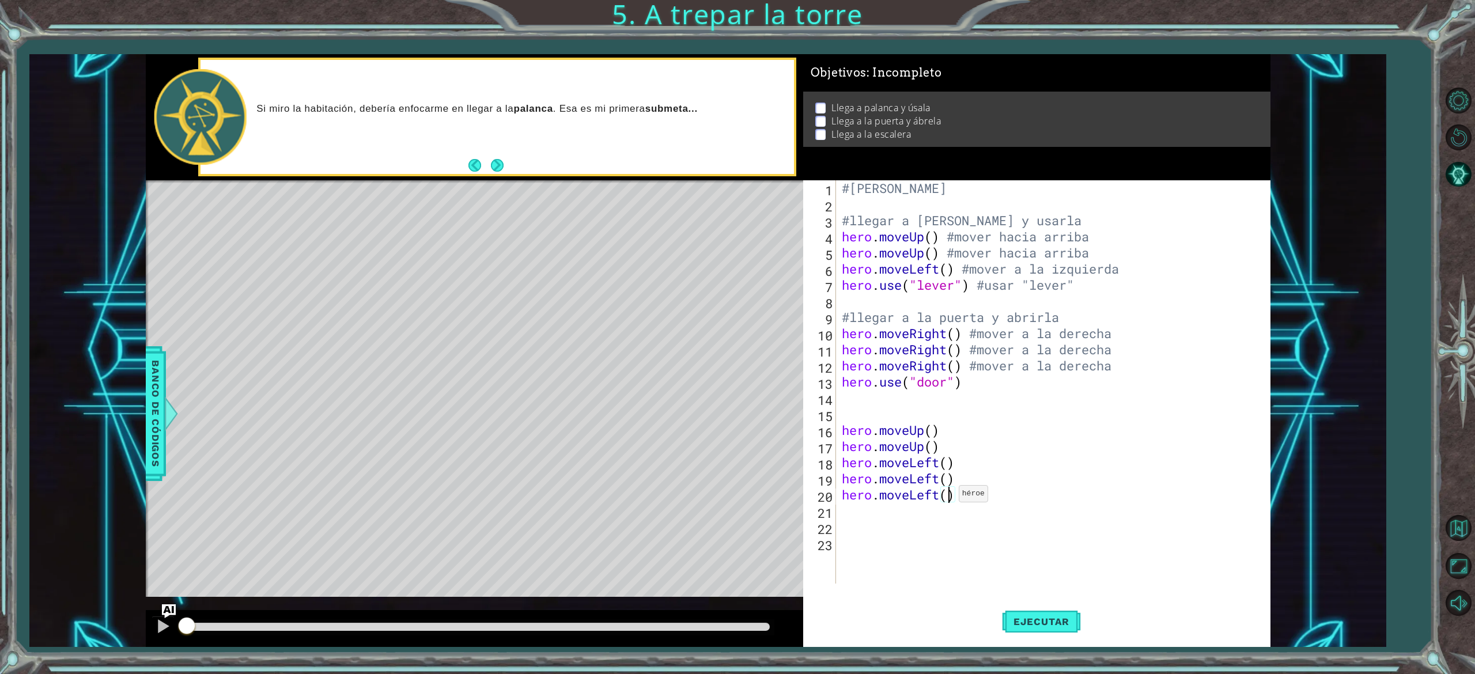
click at [911, 421] on div "#[PERSON_NAME] #llegar a [PERSON_NAME] y usarla hero . moveUp ( ) #mover hacia …" at bounding box center [1056, 398] width 432 height 436
click at [911, 384] on div "#[PERSON_NAME] #llegar a [PERSON_NAME] y usarla hero . moveUp ( ) #mover hacia …" at bounding box center [1056, 398] width 432 height 436
click at [833, 415] on div "15" at bounding box center [821, 416] width 31 height 16
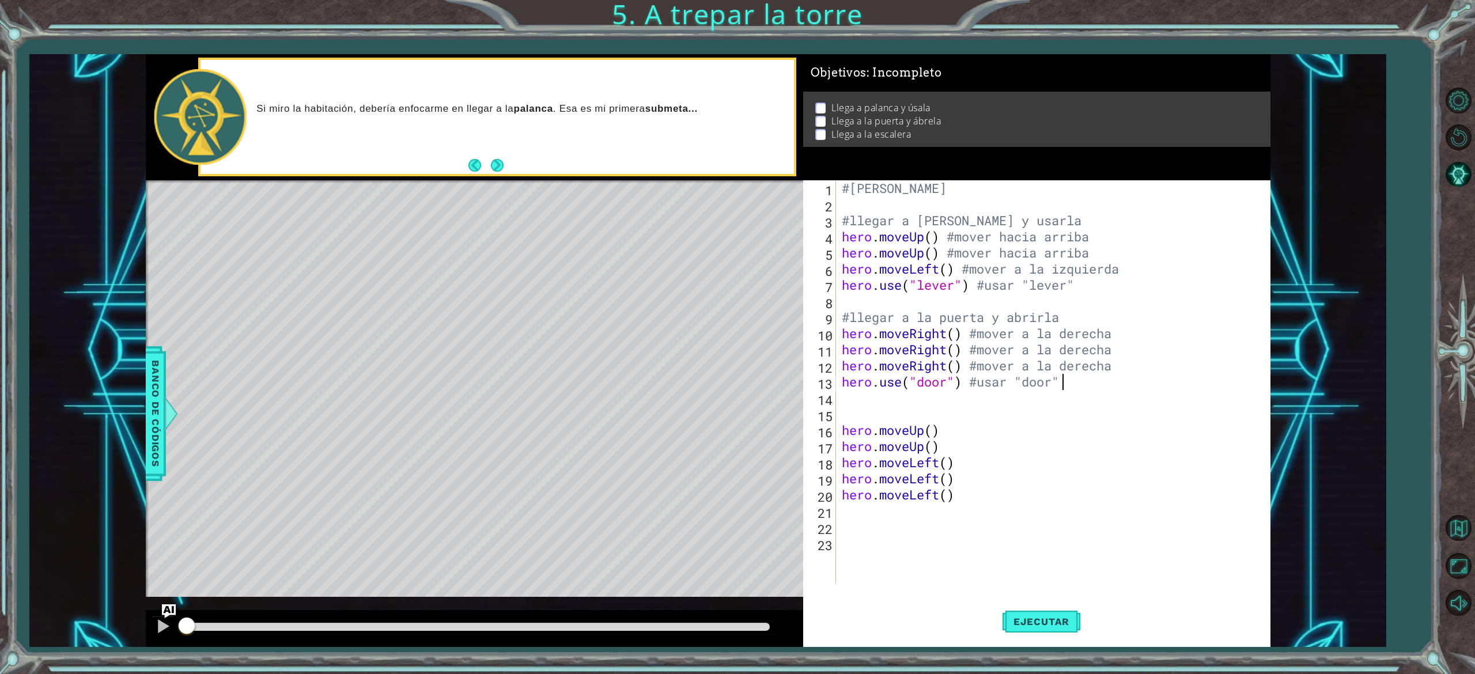
type textarea "hero.moveUp()"
click at [911, 421] on div "#[PERSON_NAME] #llegar a [PERSON_NAME] y usarla hero . moveUp ( ) #mover hacia …" at bounding box center [1056, 398] width 432 height 436
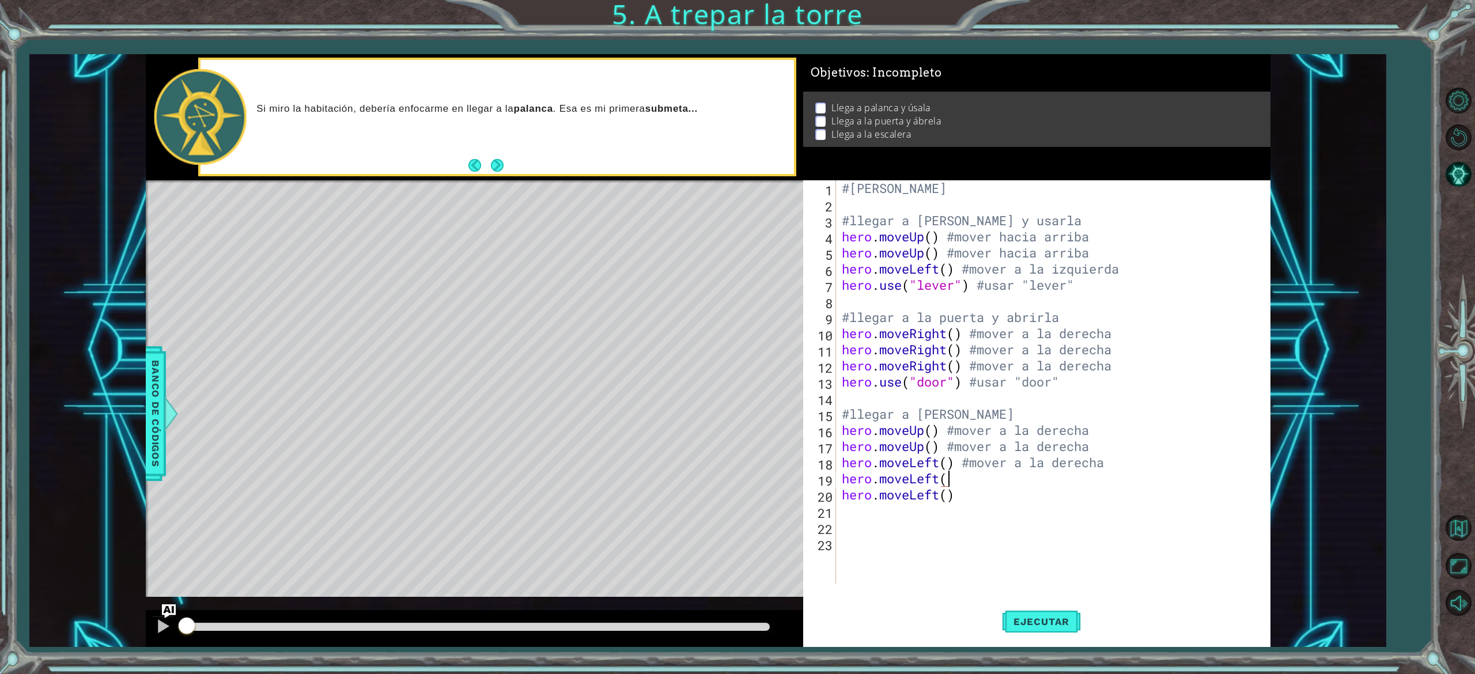
click at [911, 421] on div "#[PERSON_NAME] #llegar a [PERSON_NAME] y usarla hero . moveUp ( ) #mover hacia …" at bounding box center [1056, 398] width 432 height 436
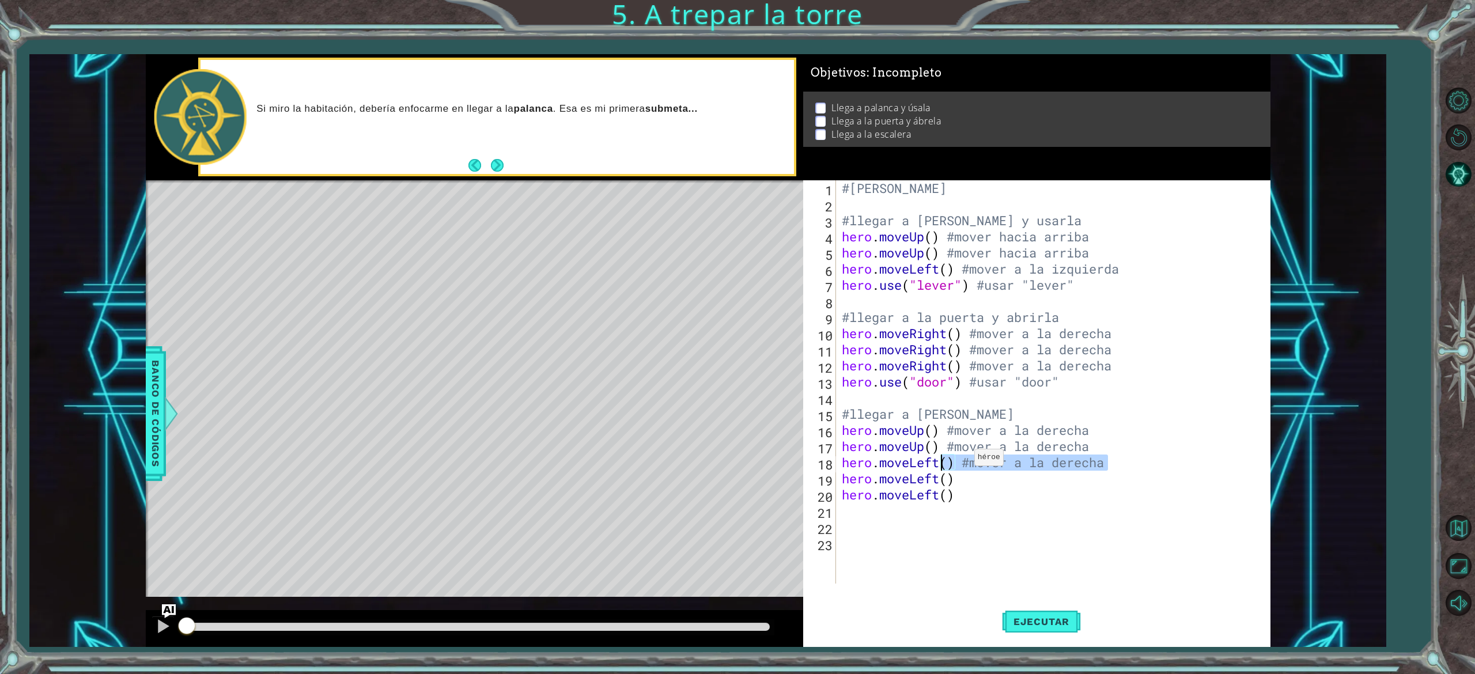
drag, startPoint x: 1155, startPoint y: 459, endPoint x: 964, endPoint y: 460, distance: 191.3
click at [911, 421] on div "#[PERSON_NAME] #llegar a [PERSON_NAME] y usarla hero . moveUp ( ) #mover hacia …" at bounding box center [1056, 398] width 432 height 436
click at [911, 421] on div "#[PERSON_NAME] #llegar a [PERSON_NAME] y usarla hero . moveUp ( ) #mover hacia …" at bounding box center [1053, 381] width 426 height 403
drag, startPoint x: 964, startPoint y: 460, endPoint x: 1067, endPoint y: 470, distance: 103.6
click at [911, 421] on div "#[PERSON_NAME] #llegar a [PERSON_NAME] y usarla hero . moveUp ( ) #mover hacia …" at bounding box center [1056, 398] width 432 height 436
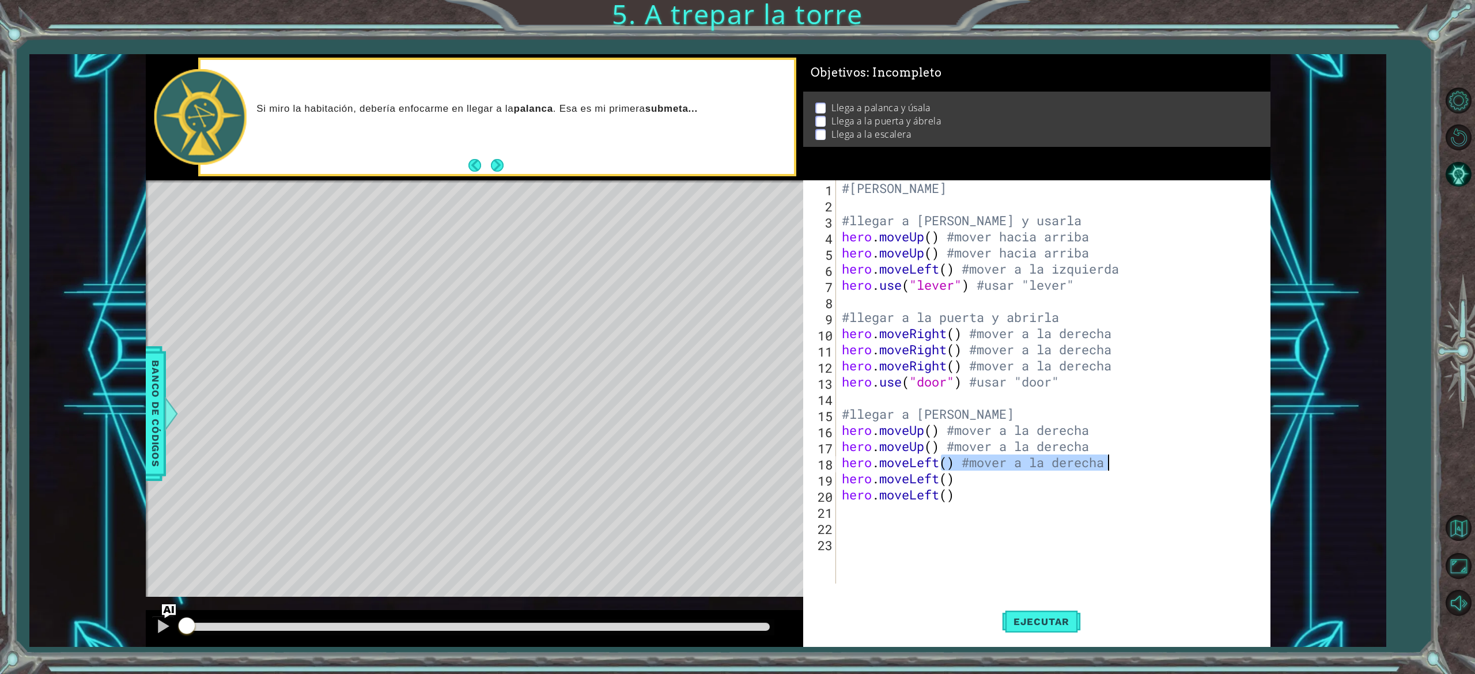
click at [911, 421] on div "#[PERSON_NAME] #llegar a [PERSON_NAME] y usarla hero . moveUp ( ) #mover hacia …" at bounding box center [1053, 381] width 426 height 403
click at [911, 421] on div "#[PERSON_NAME] #llegar a [PERSON_NAME] y usarla hero . moveUp ( ) #mover hacia …" at bounding box center [1056, 398] width 432 height 436
type textarea "hero.moveLeft() #mover a la derecha hero.moveLeft()"
drag, startPoint x: 1072, startPoint y: 470, endPoint x: 1070, endPoint y: 505, distance: 35.2
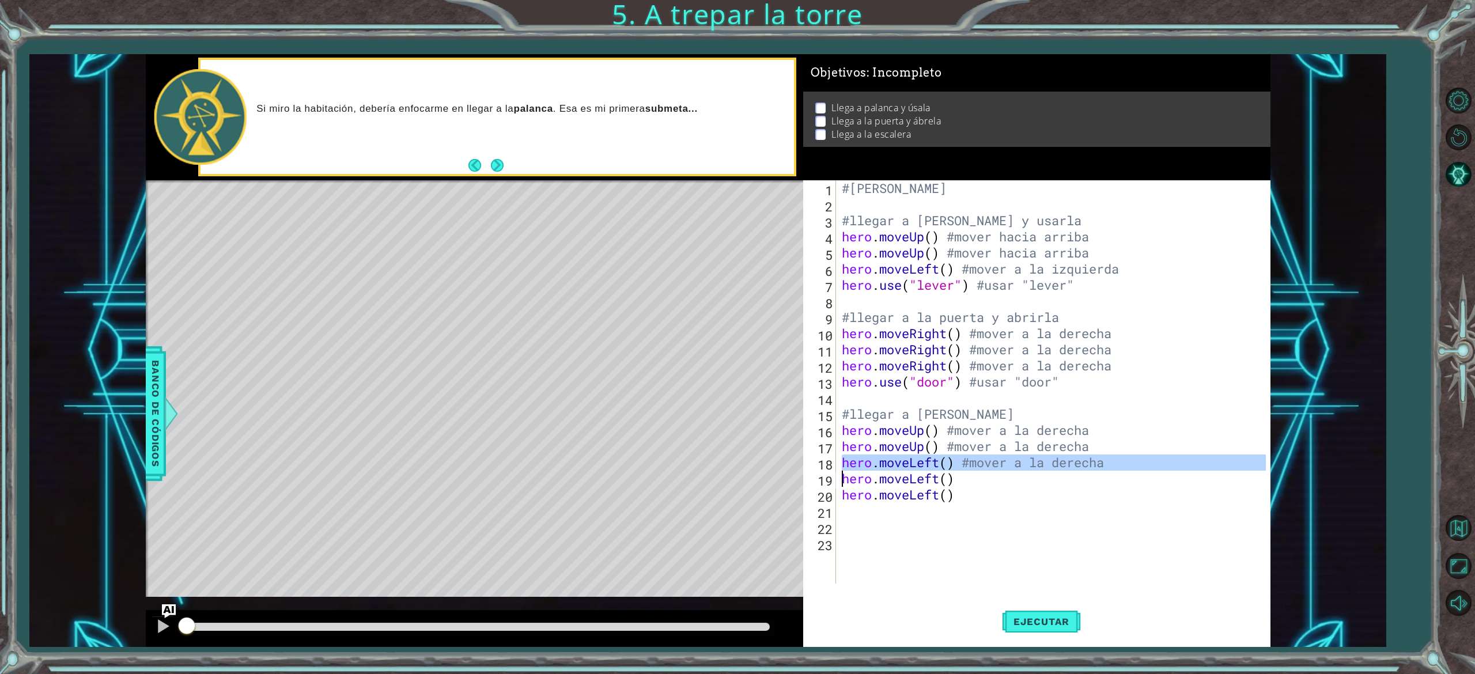
click at [911, 421] on div "#[PERSON_NAME] #llegar a [PERSON_NAME] y usarla hero . moveUp ( ) #mover hacia …" at bounding box center [1056, 398] width 432 height 436
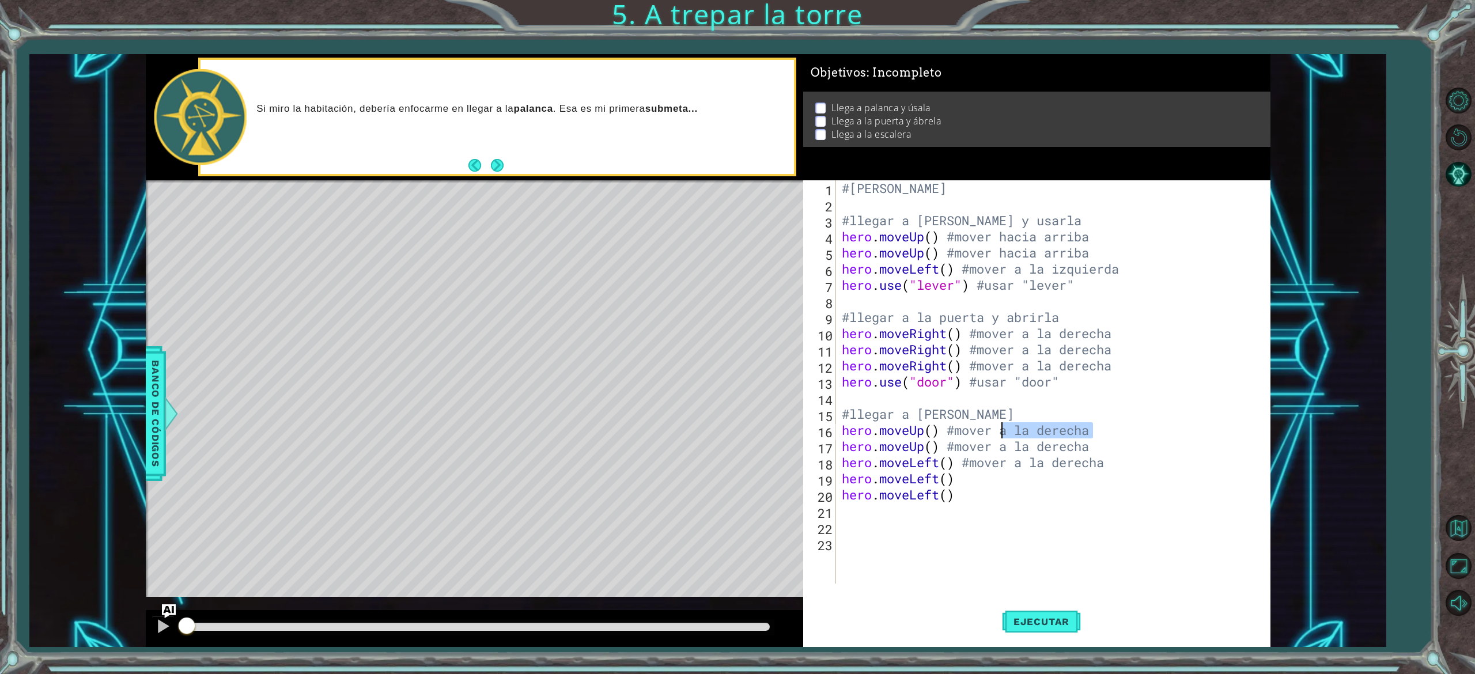
drag, startPoint x: 1098, startPoint y: 437, endPoint x: 1001, endPoint y: 430, distance: 97.7
click at [911, 421] on div "#[PERSON_NAME] #llegar a [PERSON_NAME] y usarla hero . moveUp ( ) #mover hacia …" at bounding box center [1056, 398] width 432 height 436
drag, startPoint x: 1094, startPoint y: 452, endPoint x: 1005, endPoint y: 444, distance: 89.1
click at [911, 421] on div "#[PERSON_NAME] #llegar a [PERSON_NAME] y usarla hero . moveUp ( ) #mover hacia …" at bounding box center [1056, 398] width 432 height 436
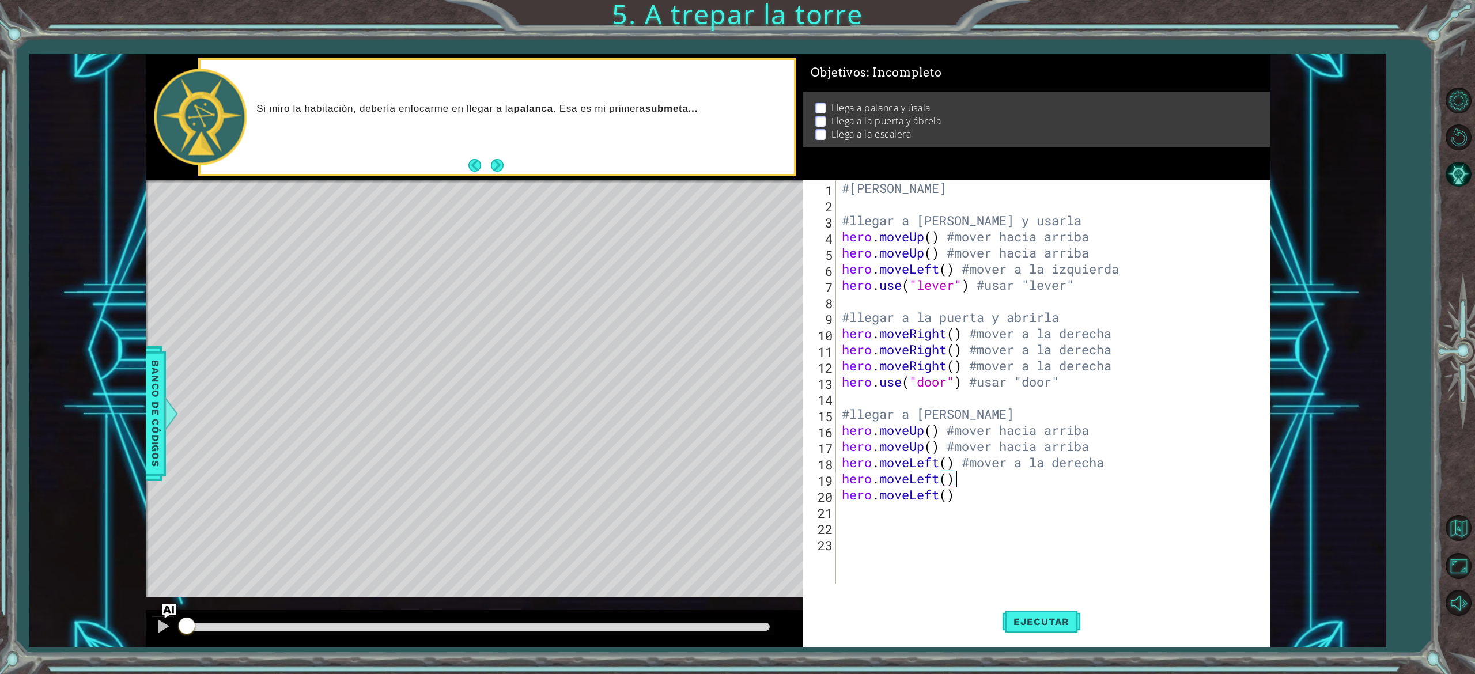
drag, startPoint x: 1113, startPoint y: 474, endPoint x: 1102, endPoint y: 470, distance: 12.2
click at [911, 421] on div "#[PERSON_NAME] #llegar a [PERSON_NAME] y usarla hero . moveUp ( ) #mover hacia …" at bounding box center [1056, 398] width 432 height 436
click at [911, 421] on div "#[PERSON_NAME] #llegar a [PERSON_NAME] y usarla hero . moveUp ( ) #mover hacia …" at bounding box center [1053, 381] width 426 height 403
drag, startPoint x: 1108, startPoint y: 466, endPoint x: 1015, endPoint y: 461, distance: 92.9
click at [911, 421] on div "#[PERSON_NAME] #llegar a [PERSON_NAME] y usarla hero . moveUp ( ) #mover hacia …" at bounding box center [1056, 398] width 432 height 436
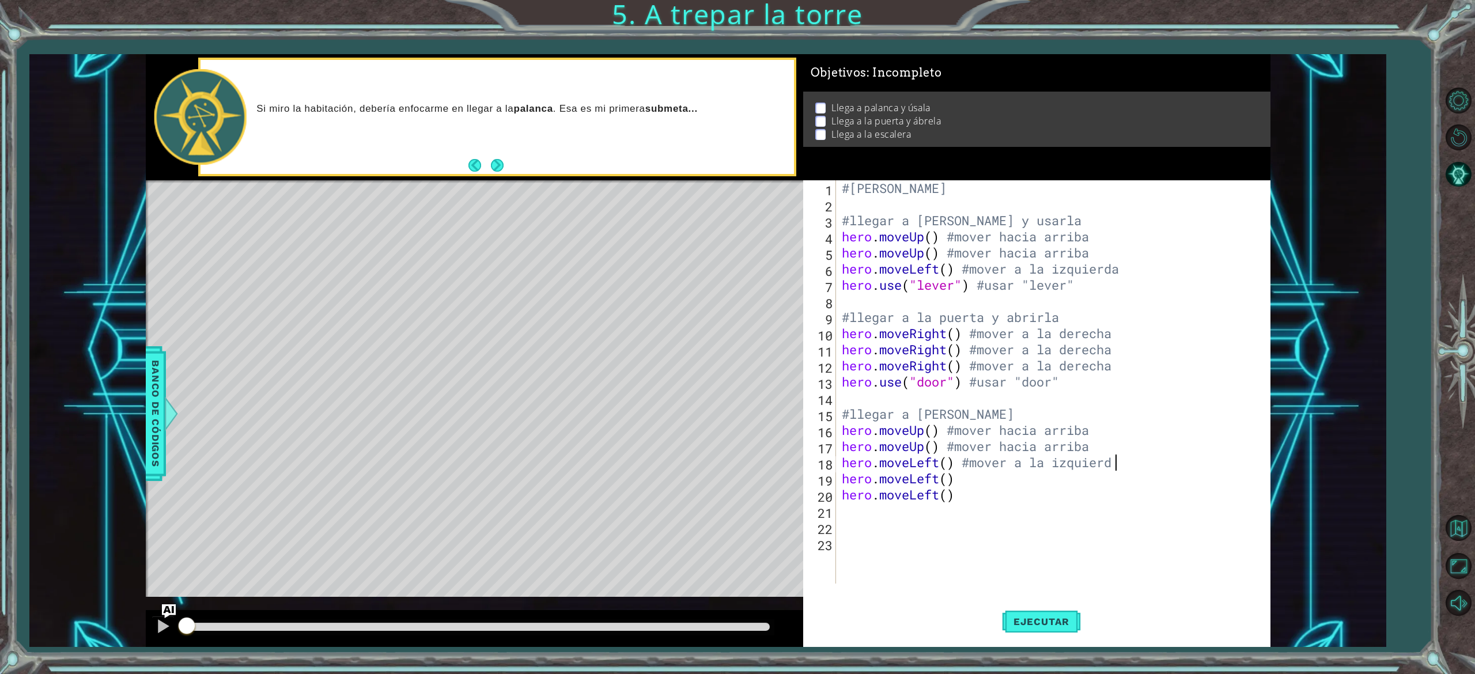
scroll to position [0, 12]
click at [911, 421] on div "#[PERSON_NAME] #llegar a [PERSON_NAME] y usarla hero . moveUp ( ) #mover hacia …" at bounding box center [1056, 398] width 432 height 436
type textarea "hero.moveLeft() #mover a la izquierda"
click at [911, 421] on button "Ejecutar" at bounding box center [1041, 621] width 79 height 47
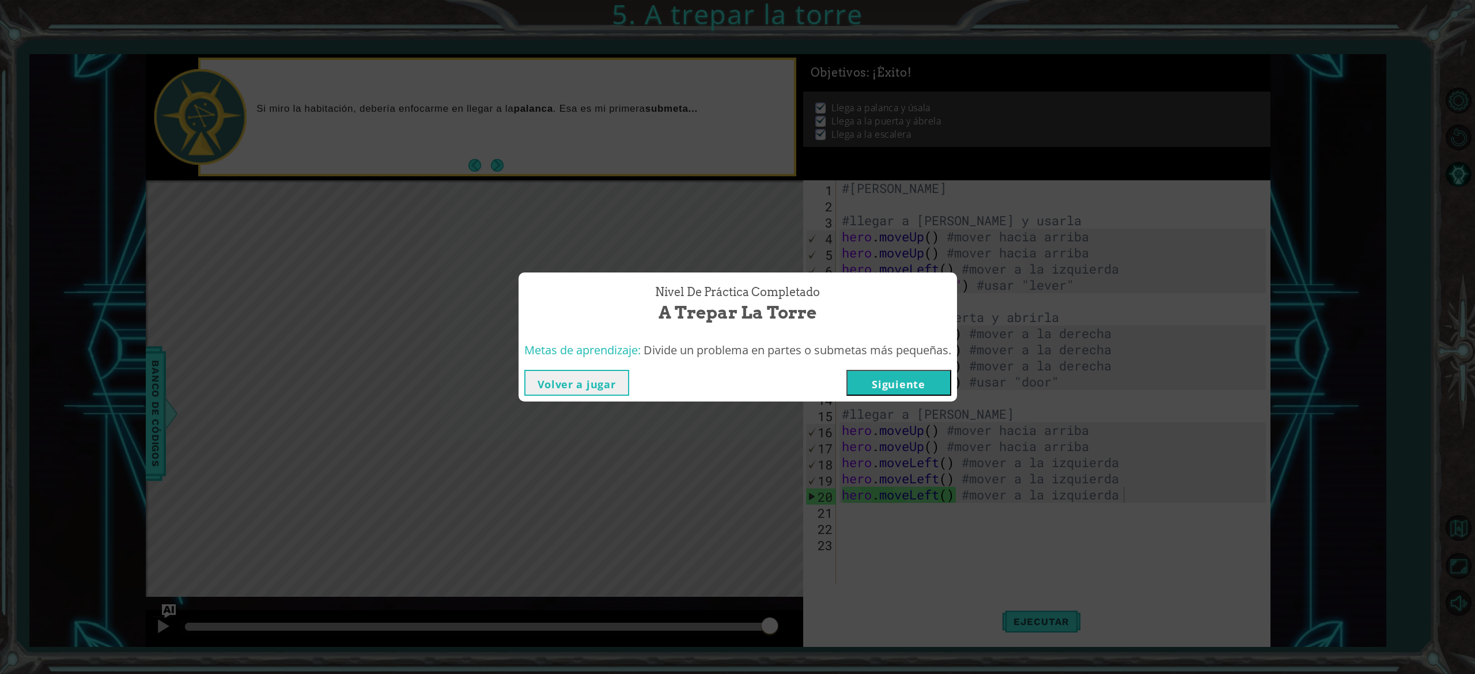
click at [911, 380] on button "Siguiente" at bounding box center [899, 383] width 105 height 26
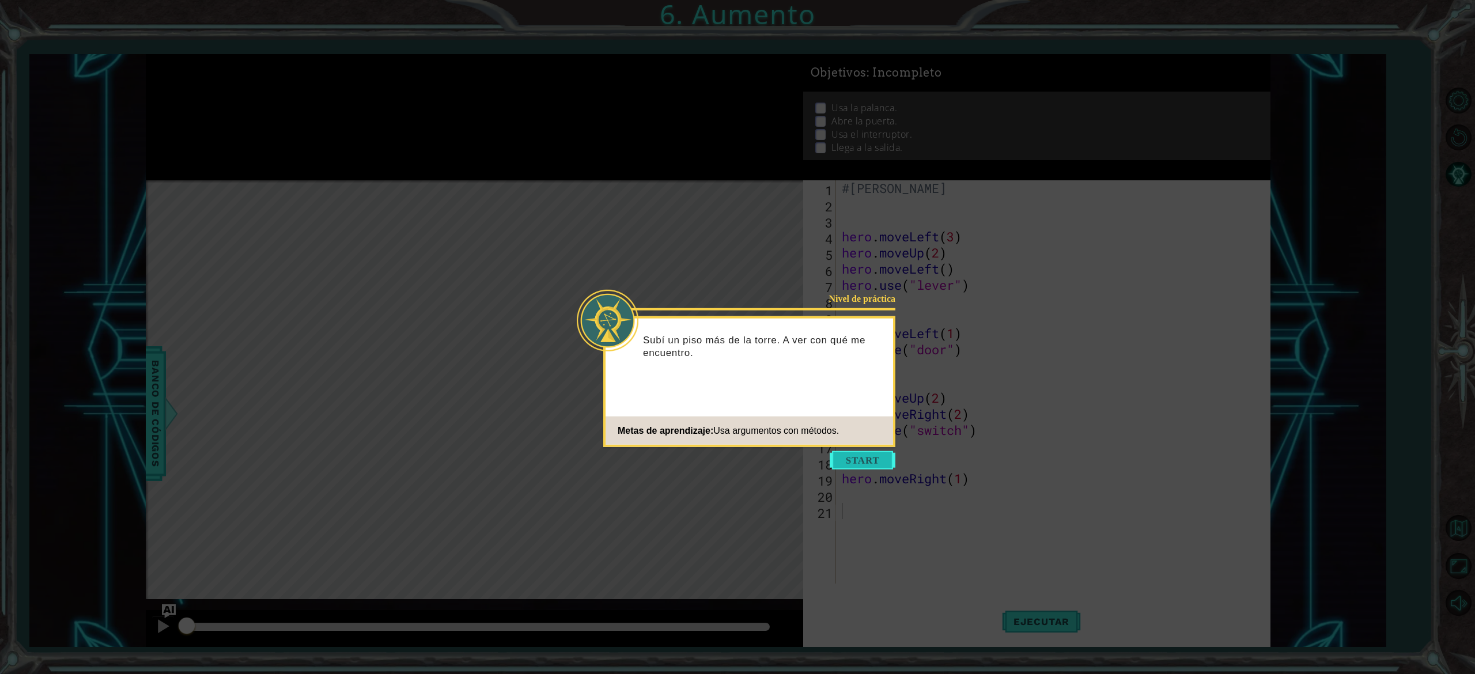
click at [867, 421] on button "Start" at bounding box center [863, 460] width 66 height 18
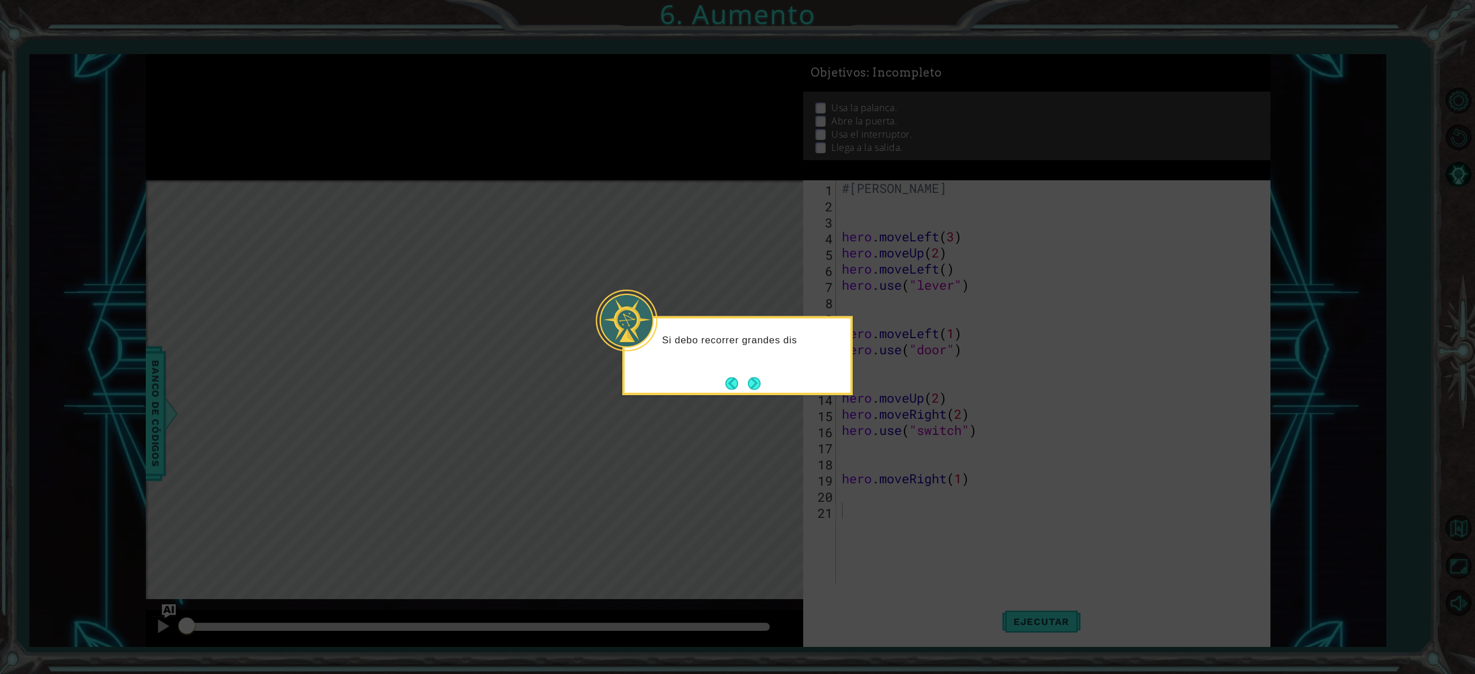
click at [776, 384] on div "Si debo recorrer grandes dis" at bounding box center [737, 355] width 231 height 79
click at [763, 384] on div "Si debo recorrer grandes distancias, hay f" at bounding box center [737, 355] width 231 height 79
click at [758, 384] on button "Next" at bounding box center [754, 383] width 14 height 14
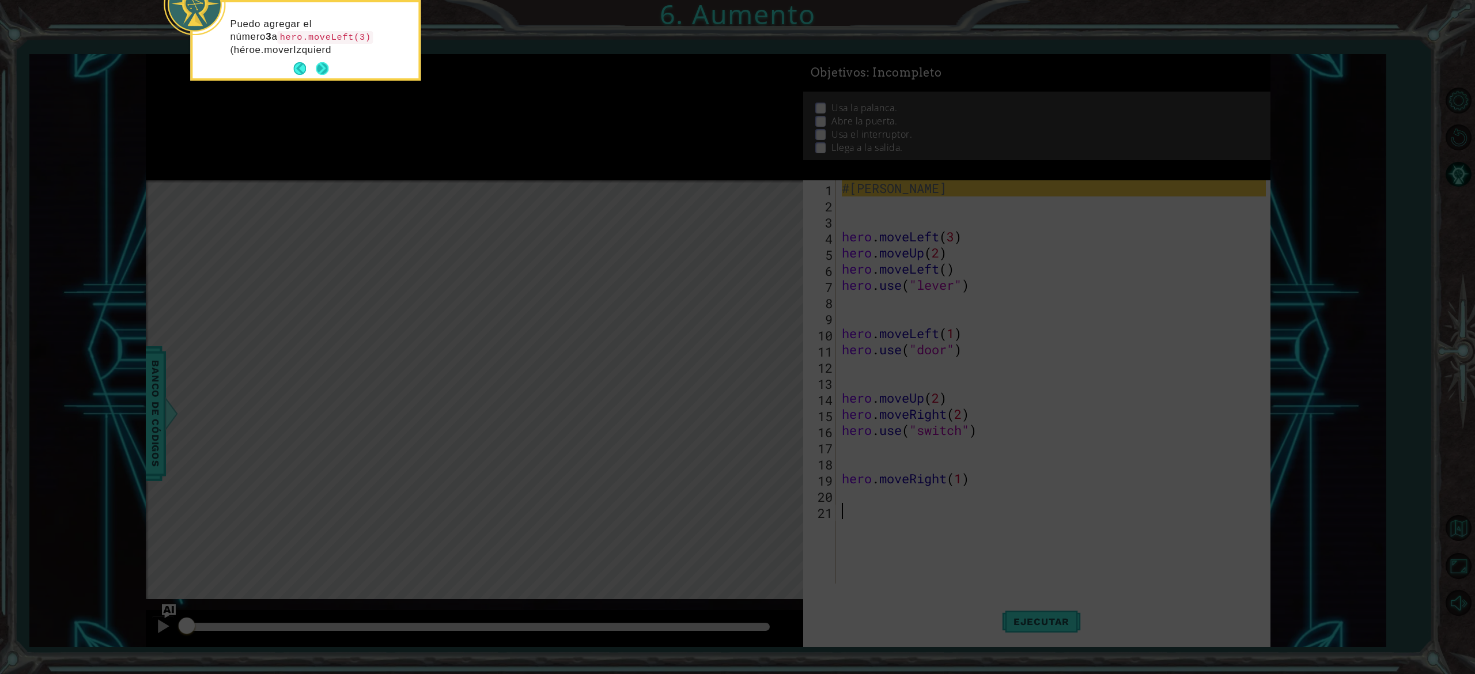
click at [320, 65] on button "Next" at bounding box center [322, 68] width 13 height 13
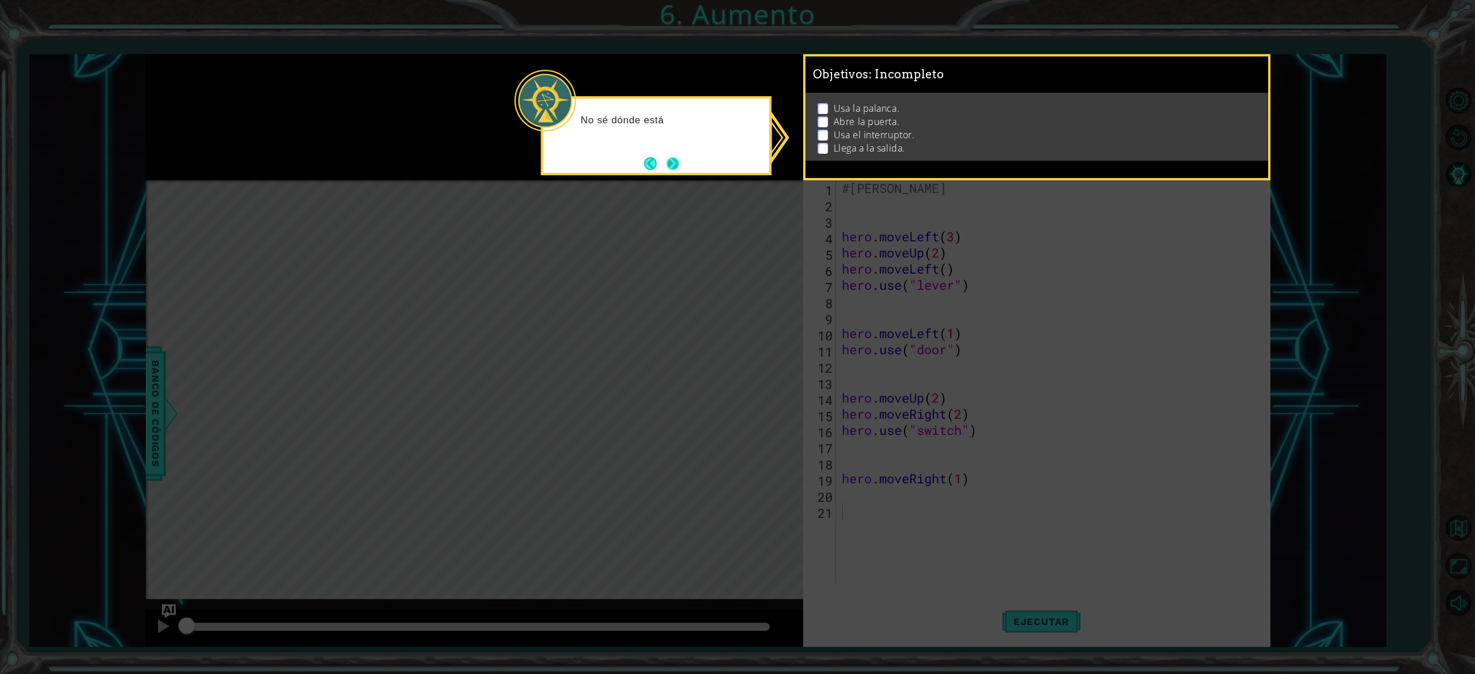
click at [675, 157] on button "Next" at bounding box center [673, 163] width 13 height 13
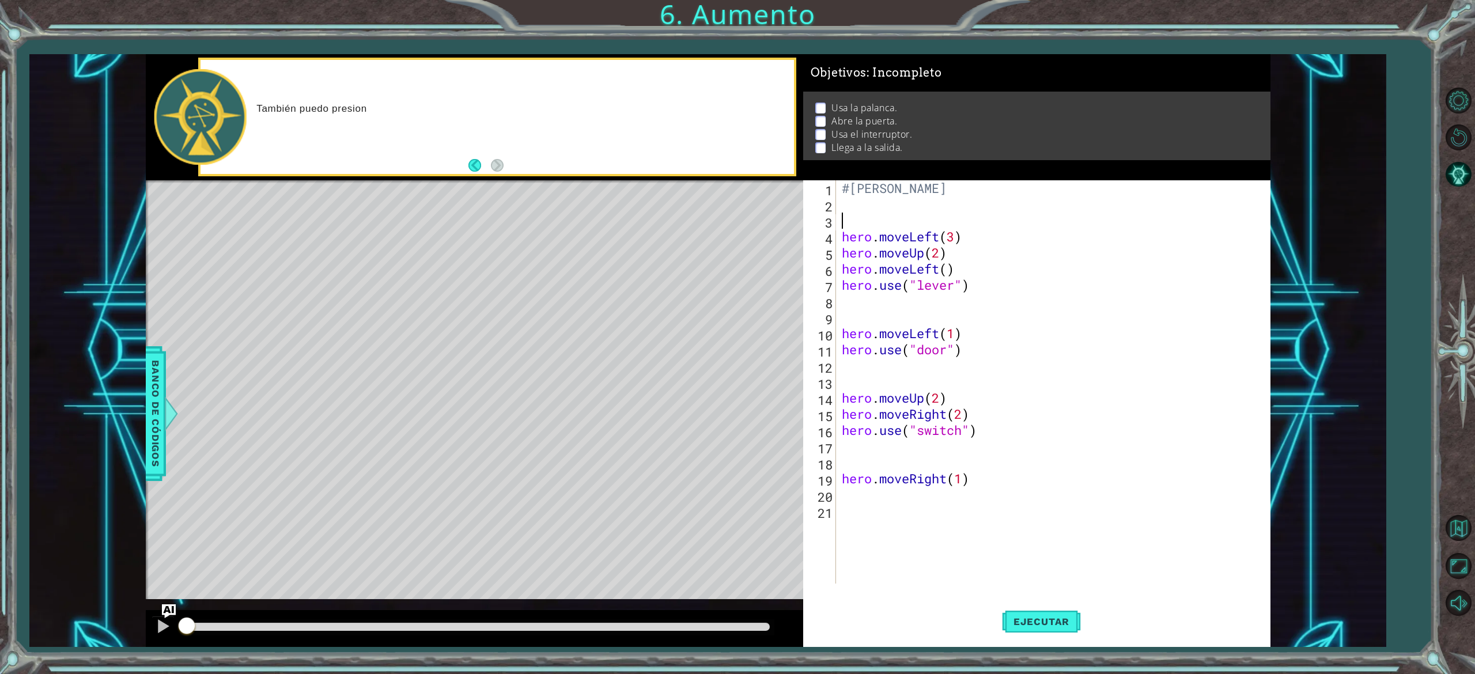
click at [853, 224] on div "#[PERSON_NAME] hero . moveLeft ( 3 ) hero . moveUp ( 2 ) hero . moveLeft ( ) he…" at bounding box center [1056, 398] width 432 height 436
click at [911, 274] on div "#[PERSON_NAME] #Usar [PERSON_NAME] hero . moveLeft ( 3 ) hero . moveUp ( 2 ) he…" at bounding box center [1056, 398] width 432 height 436
type textarea "hero.moveLeft()"
click at [911, 209] on div "#[PERSON_NAME] #Usar [PERSON_NAME] hero . moveLeft ( 3 ) hero . moveUp ( 2 ) he…" at bounding box center [1056, 398] width 432 height 436
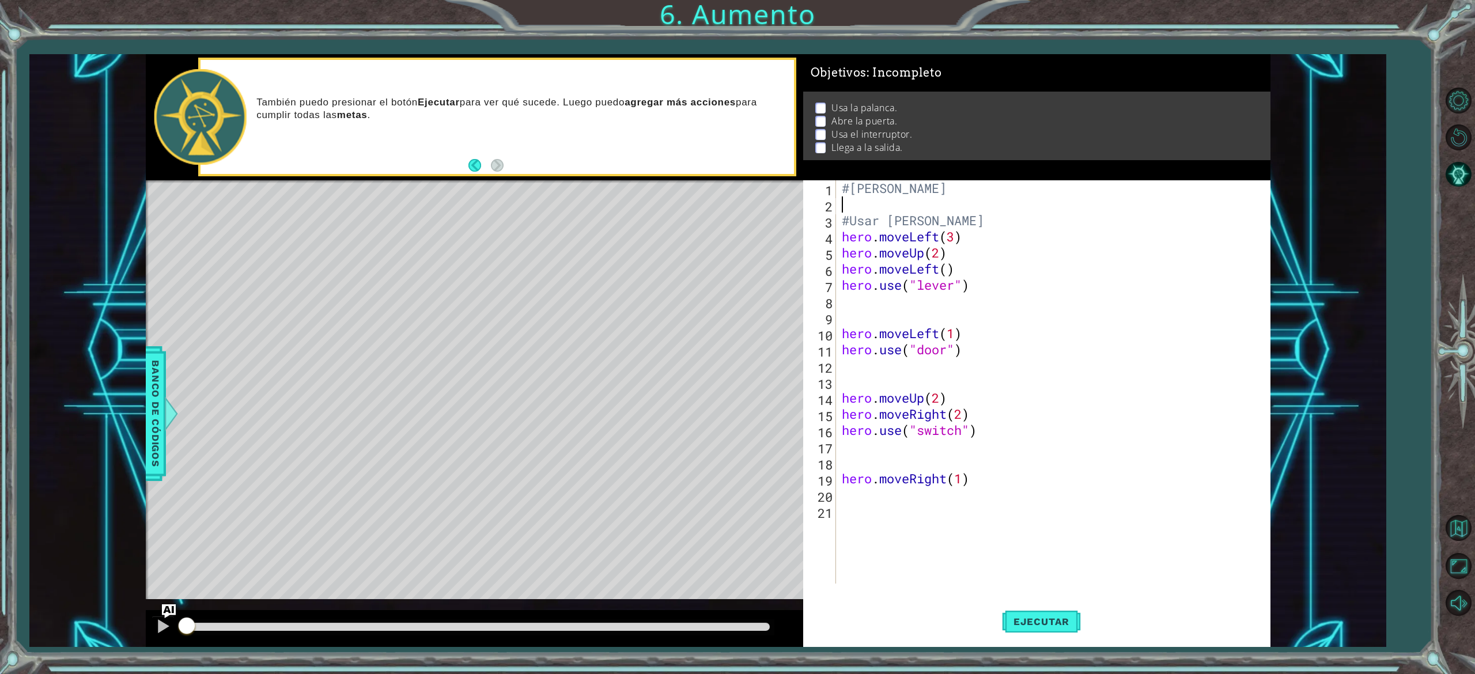
scroll to position [0, 0]
click at [911, 235] on div "#[PERSON_NAME] #Usar [PERSON_NAME] hero . moveLeft ( 3 ) hero . moveUp ( 2 ) he…" at bounding box center [1056, 398] width 432 height 436
type textarea "hero.use("lever") #Usar "lever""
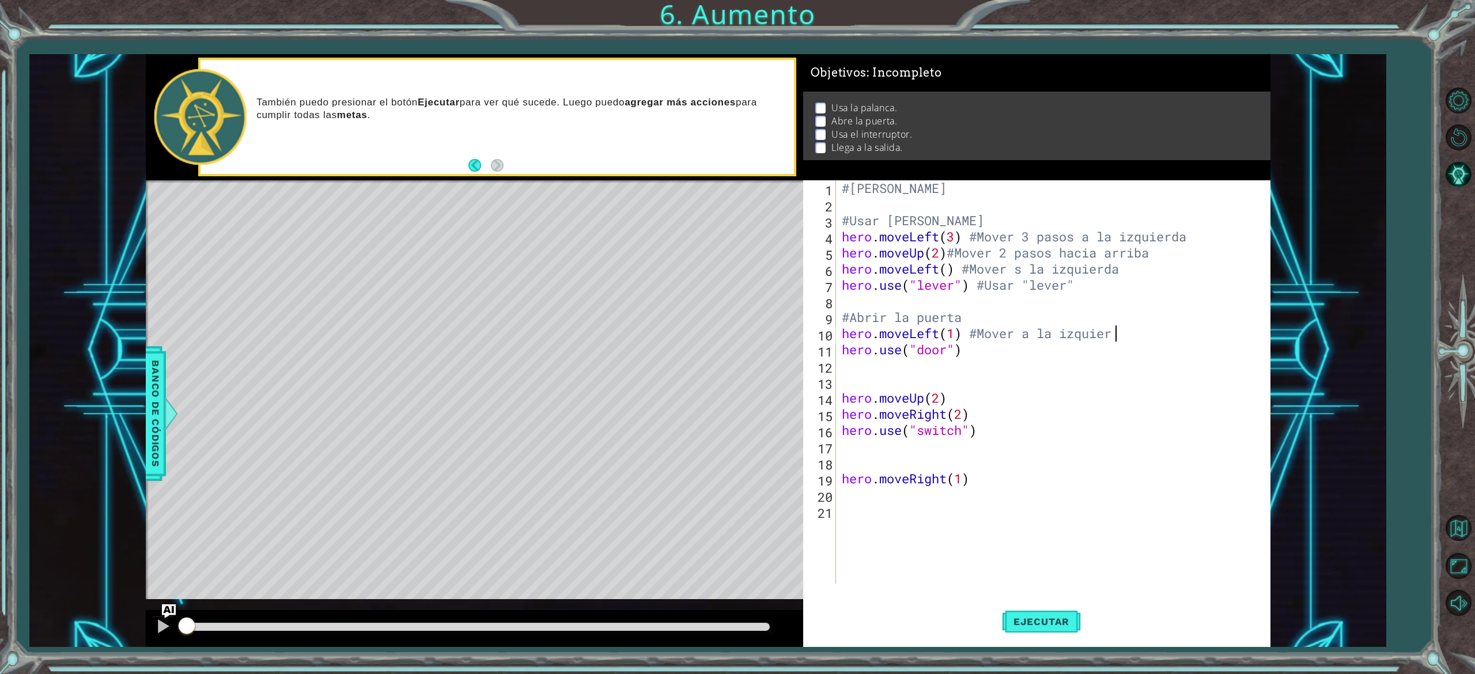
scroll to position [0, 12]
type textarea "hero.use("door")"
type textarea "hero.use("door") #Usar "door""
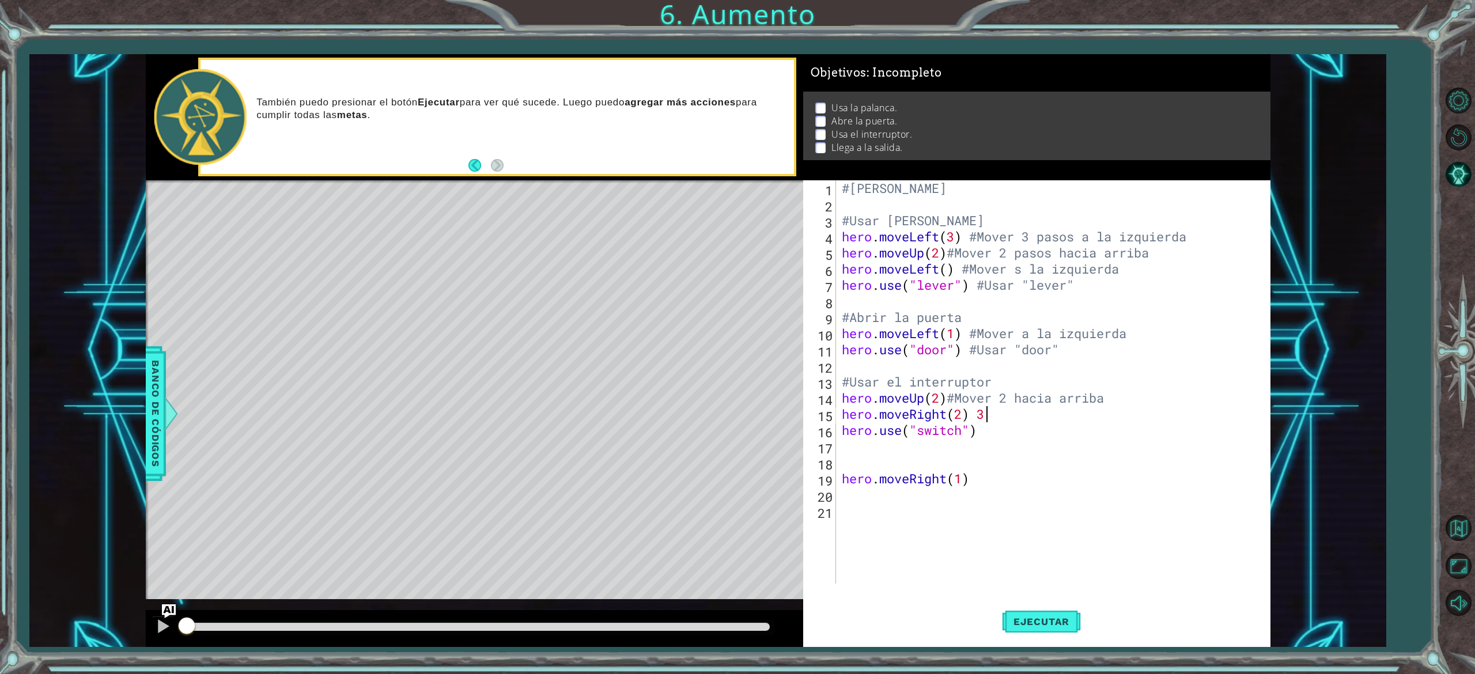
type textarea "hero.moveRight(2)"
type textarea "}"
type textarea "hero.use("switch")#Usar """
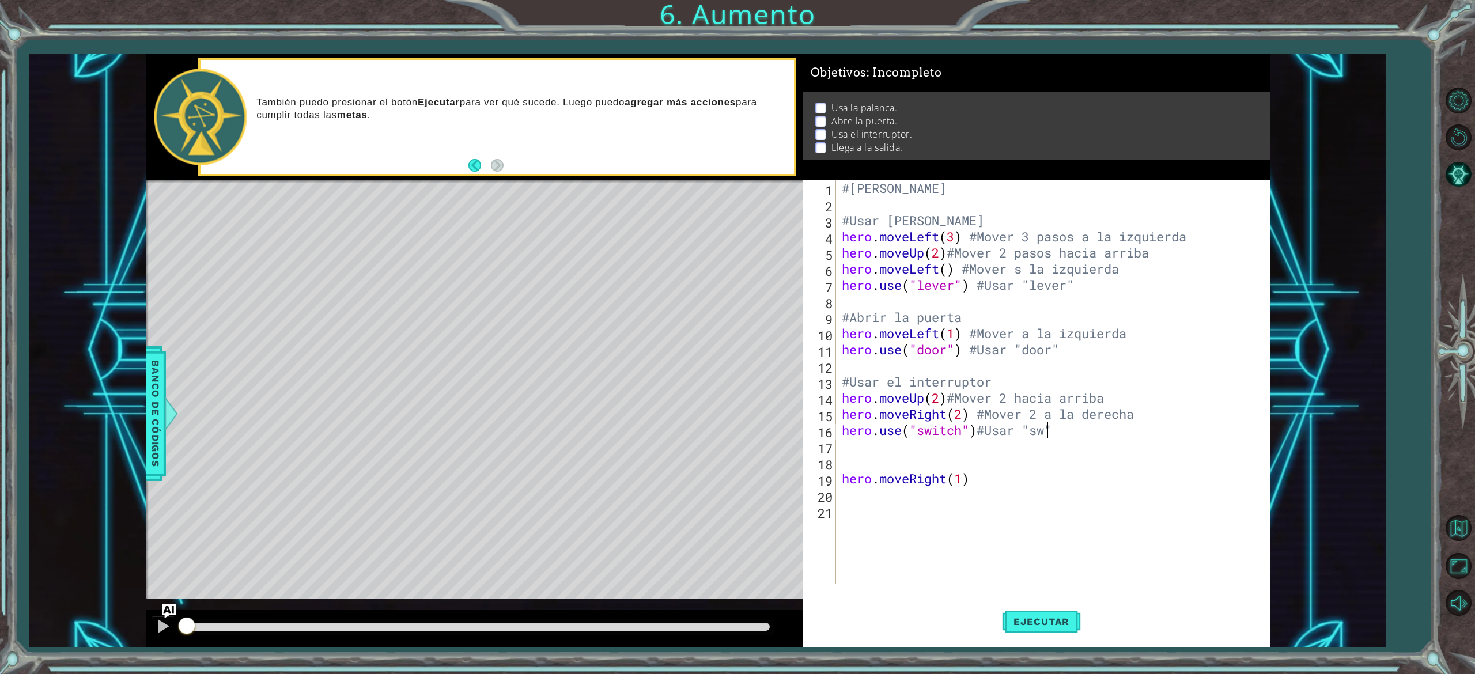
scroll to position [0, 9]
type textarea "hero.use("switch")#Usar "switch""
drag, startPoint x: 1097, startPoint y: 274, endPoint x: 1050, endPoint y: 413, distance: 146.2
click at [911, 290] on div "#[PERSON_NAME] #Usar [PERSON_NAME] hero . moveLeft ( 3 ) #Mover 3 pasos a la iz…" at bounding box center [1056, 398] width 432 height 436
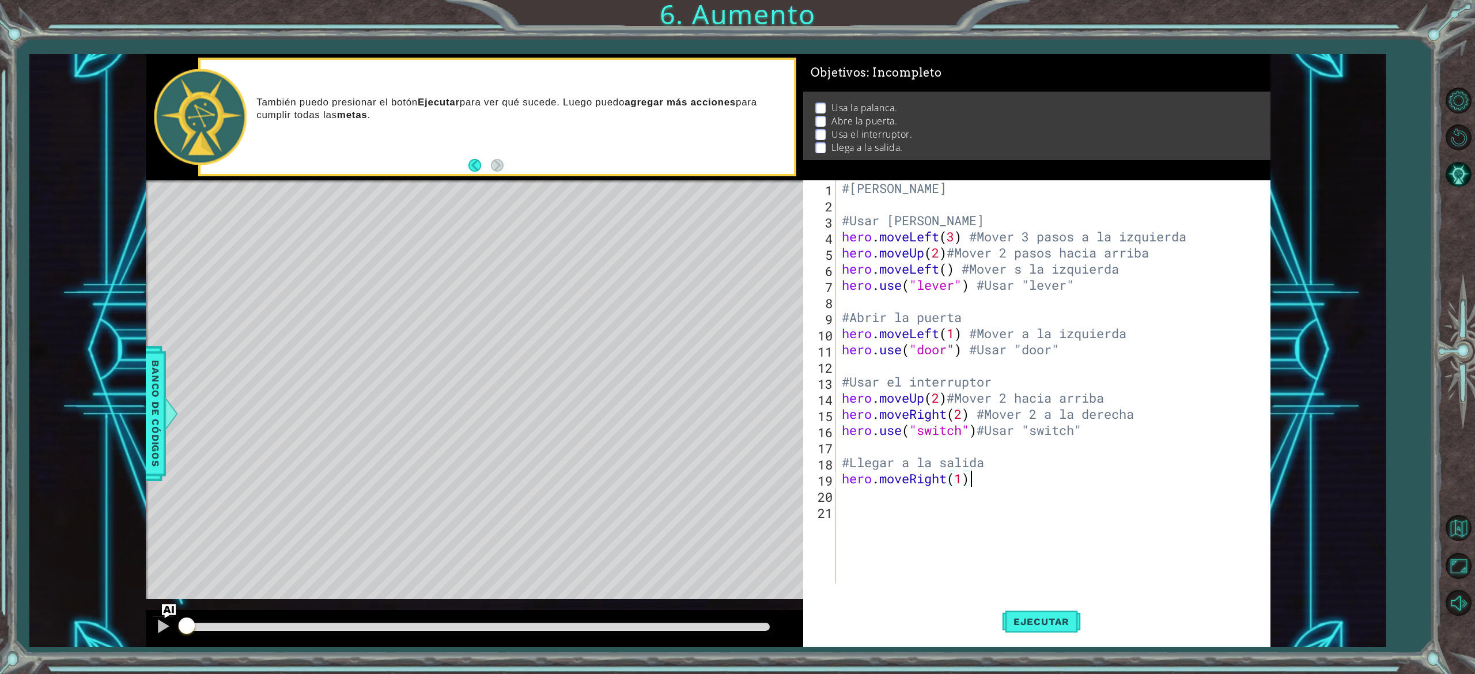
click at [911, 421] on div "#[PERSON_NAME] #Usar [PERSON_NAME] hero . moveLeft ( 3 ) #Mover 3 pasos a la iz…" at bounding box center [1056, 398] width 432 height 436
type textarea "hero.moveRight(1) #Mover 1 paso a la derecha"
click at [911, 421] on span "Ejecutar" at bounding box center [1041, 622] width 79 height 12
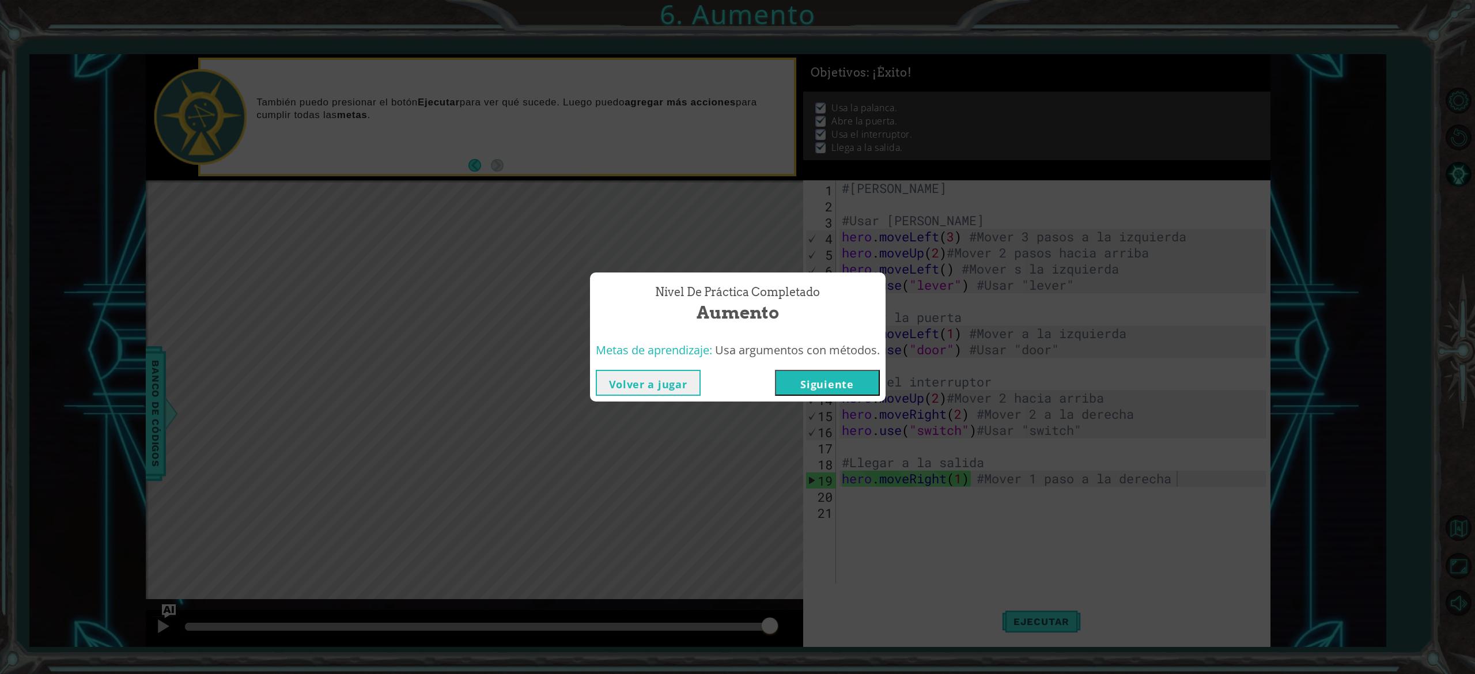
click at [669, 389] on button "Volver a jugar" at bounding box center [648, 383] width 105 height 26
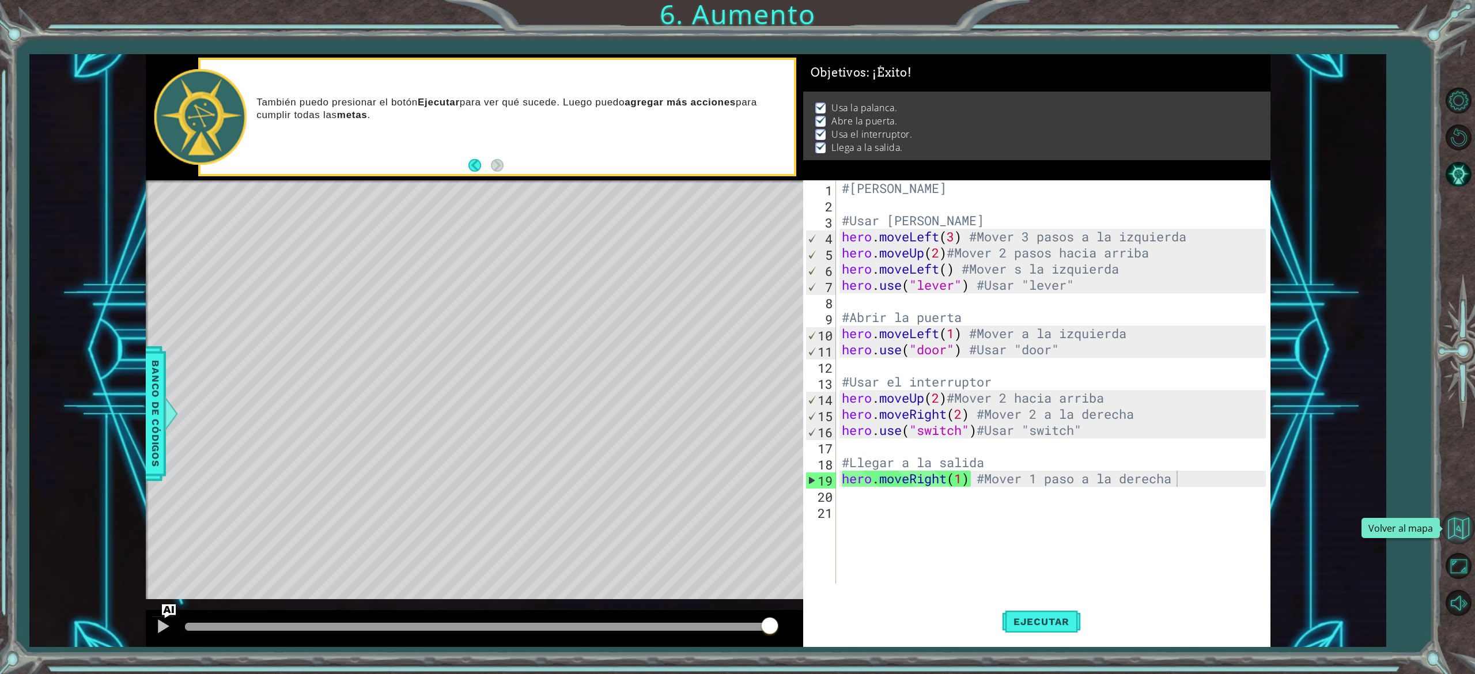
click at [911, 421] on button "Volver al mapa" at bounding box center [1458, 527] width 33 height 33
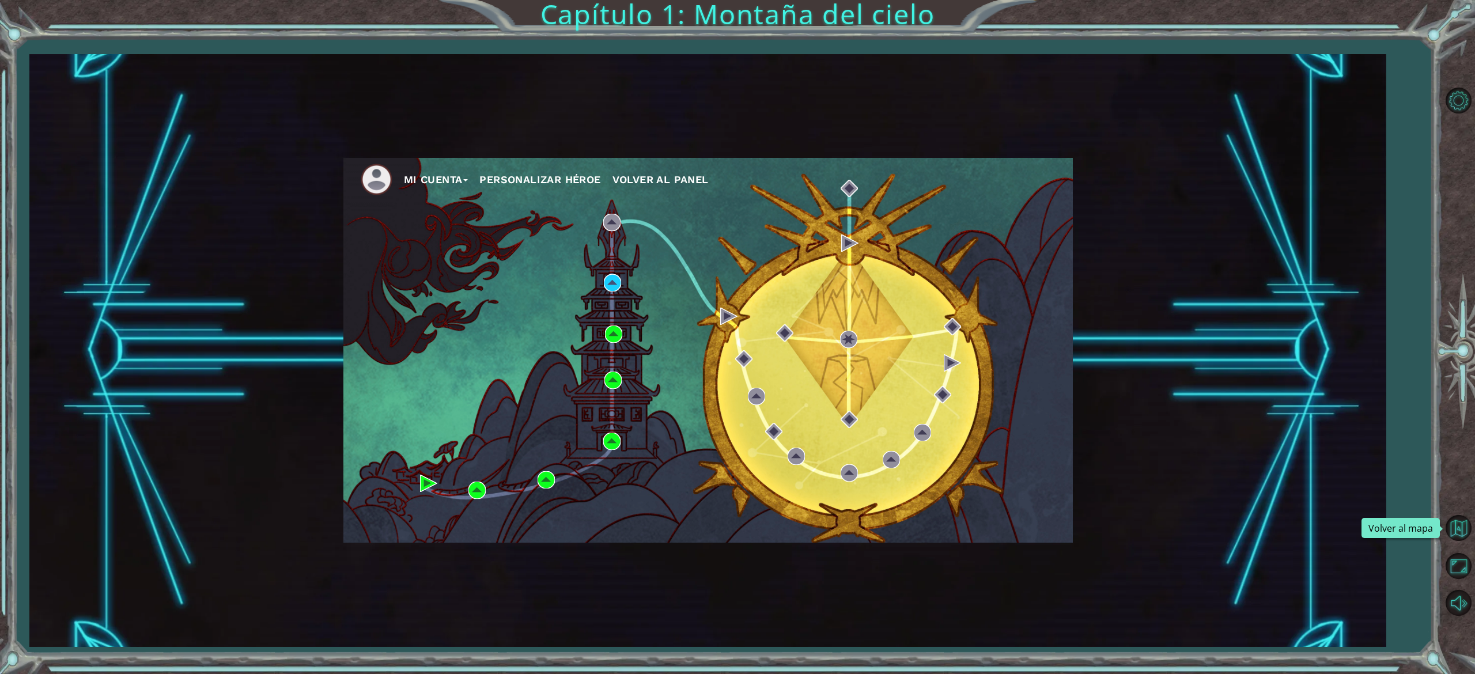
click at [911, 421] on button "Volver al mapa" at bounding box center [1458, 527] width 33 height 33
click at [612, 378] on img at bounding box center [613, 380] width 17 height 17
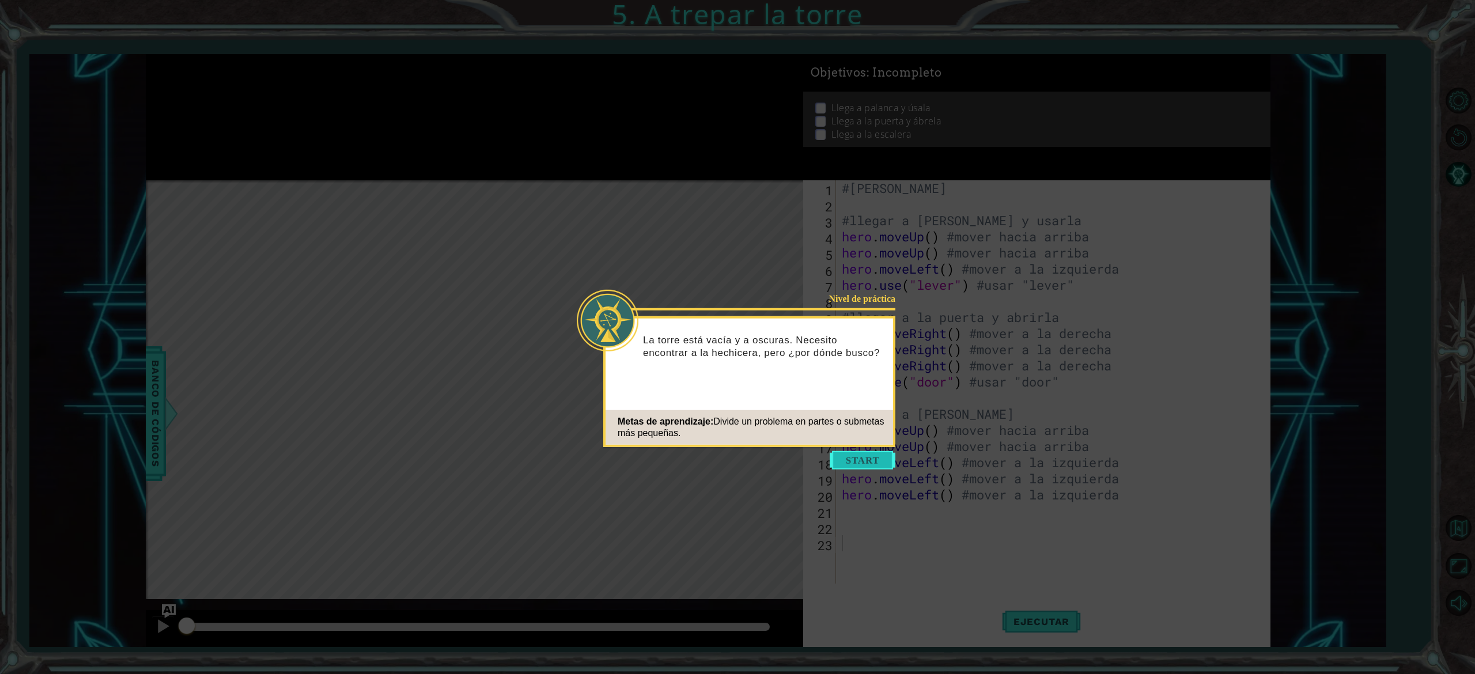
click at [868, 421] on button "Start" at bounding box center [863, 460] width 66 height 18
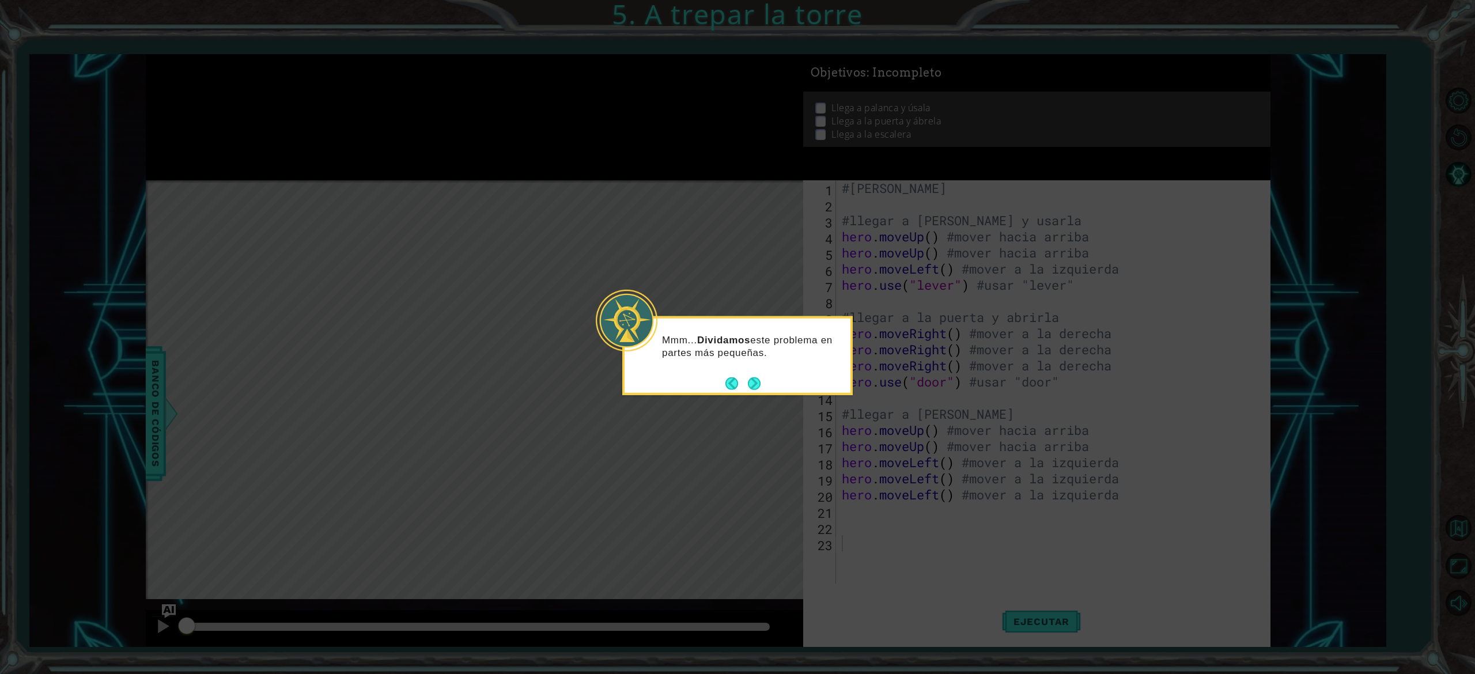
click at [789, 421] on icon at bounding box center [737, 337] width 1475 height 674
click at [742, 377] on button "Back" at bounding box center [737, 383] width 22 height 13
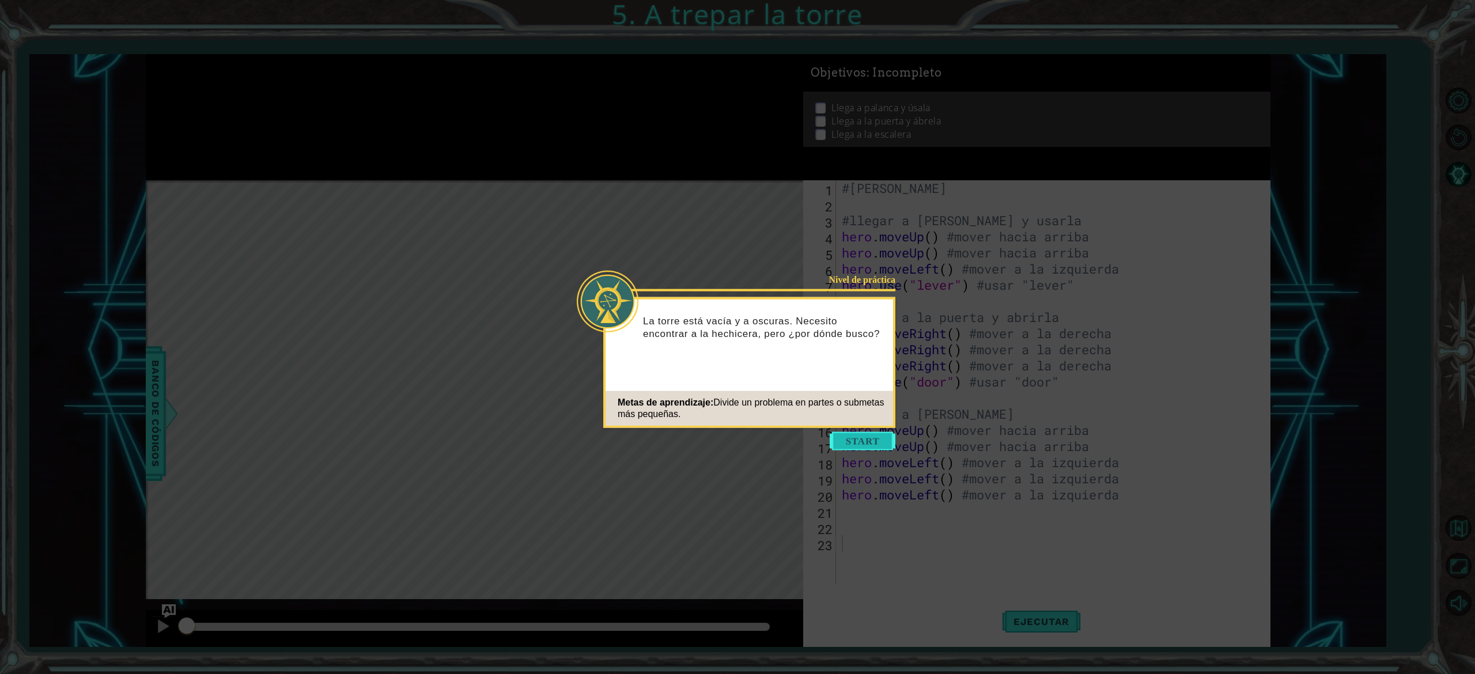
click at [837, 421] on button "Start" at bounding box center [863, 441] width 66 height 18
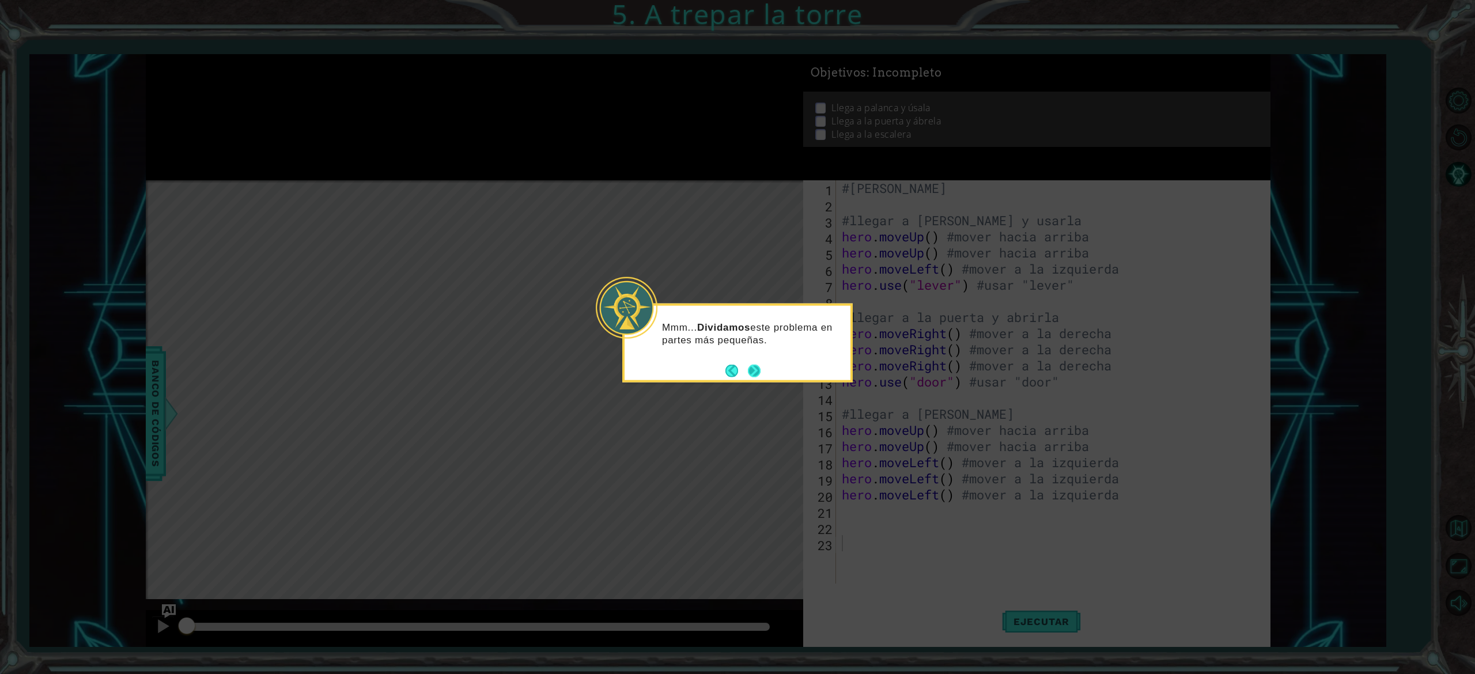
click at [755, 373] on button "Next" at bounding box center [754, 370] width 13 height 13
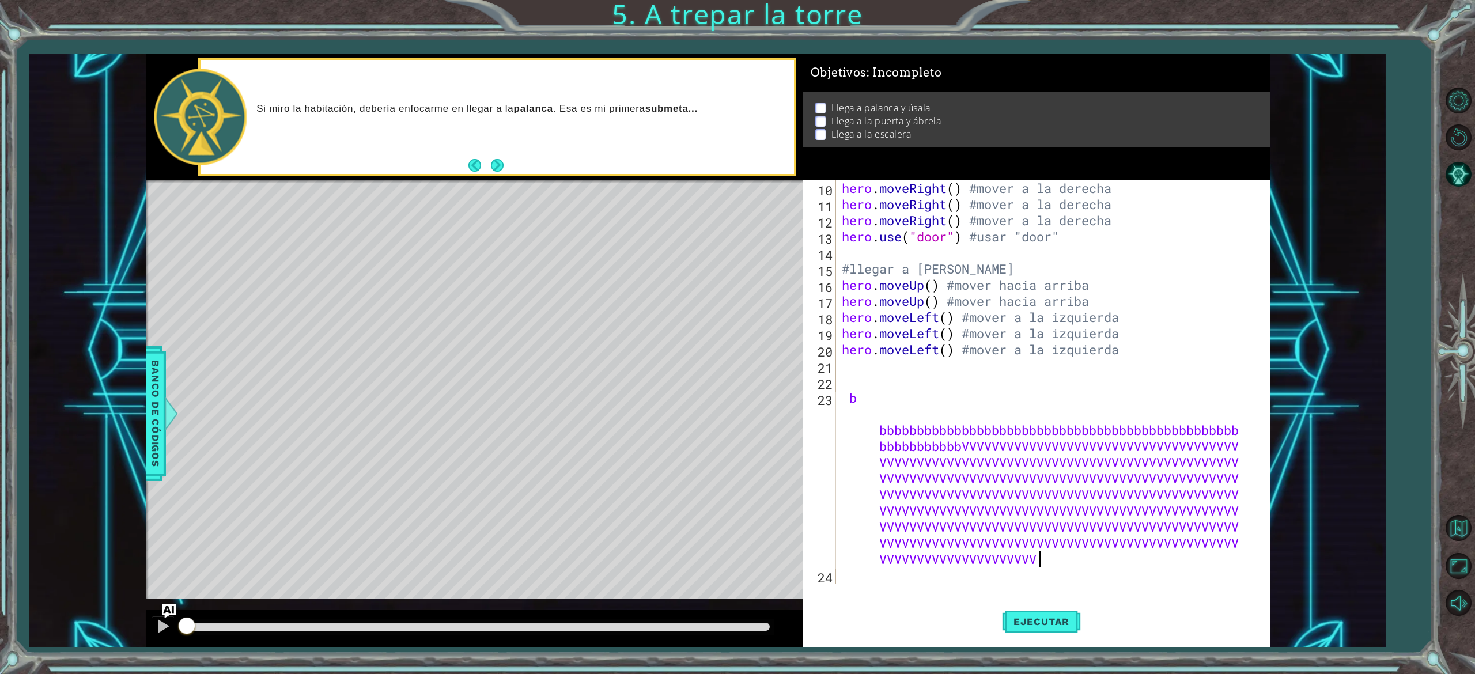
scroll to position [0, 169]
type textarea "b bbbbbbbbbbbbbbbbbbbbbbbbbbbbbbbbbbbbbbbbbbbbbbbbbbbbbbbbbbbVVVVVVVVVVVVVVVVVV…"
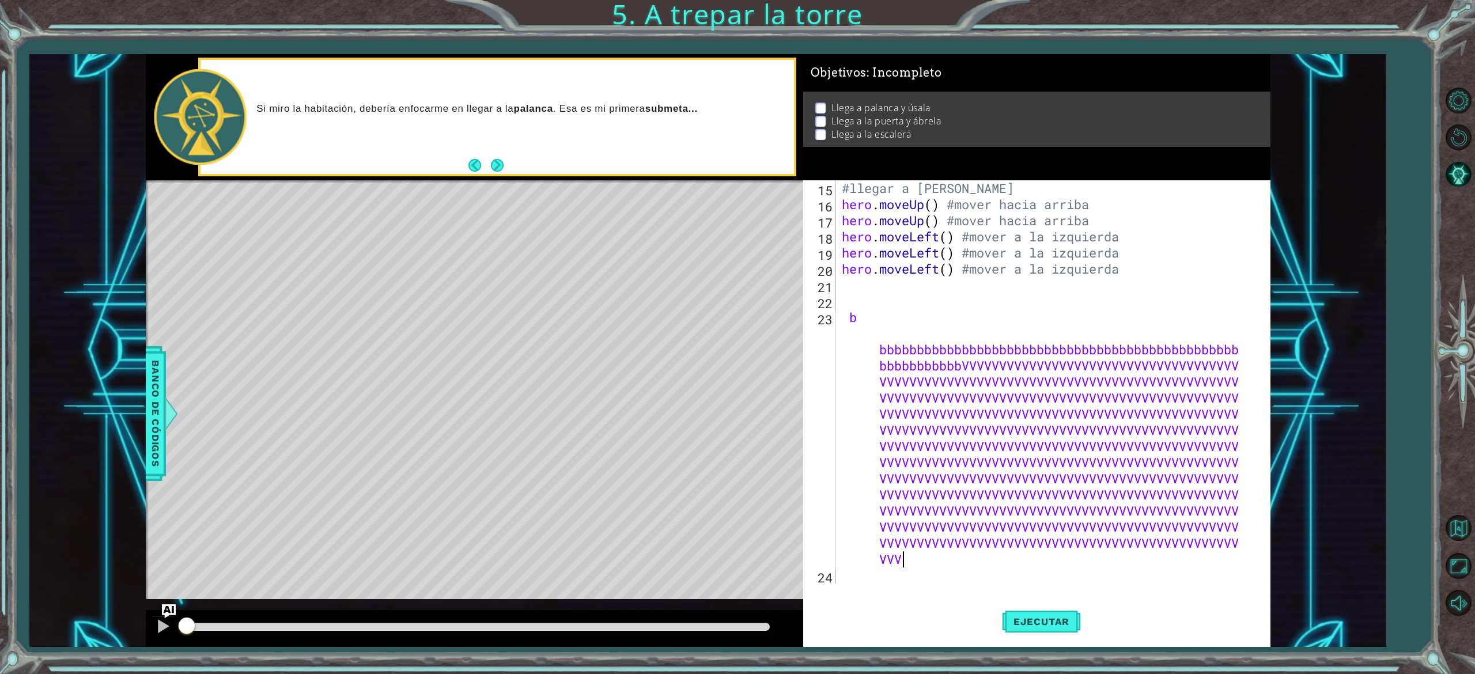
scroll to position [226, 0]
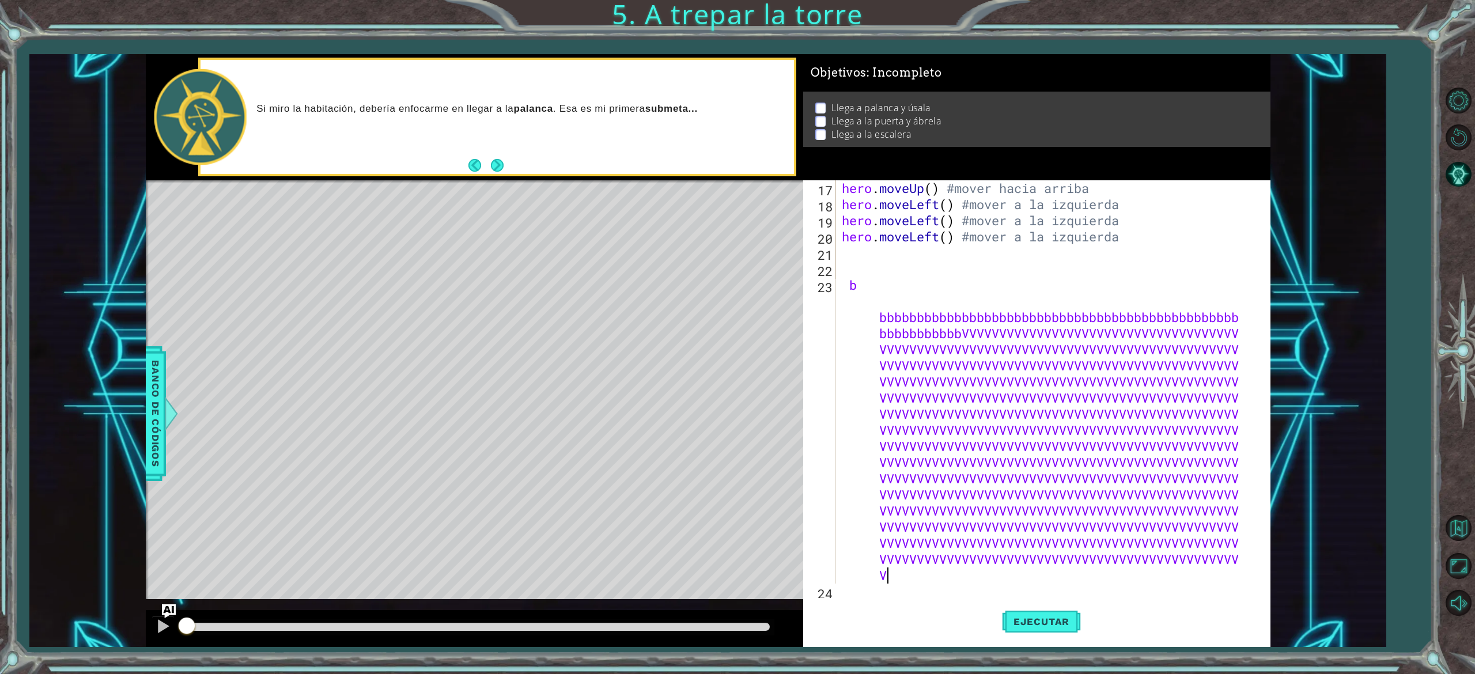
type textarea "VVVVVVVVVVVVVVVVVVVVVVVVVVVVVVVVVVVVVVVVVVVVVVVVVVVVVVVVVVVVVVVVVVVVVVVVVVVVVVV…"
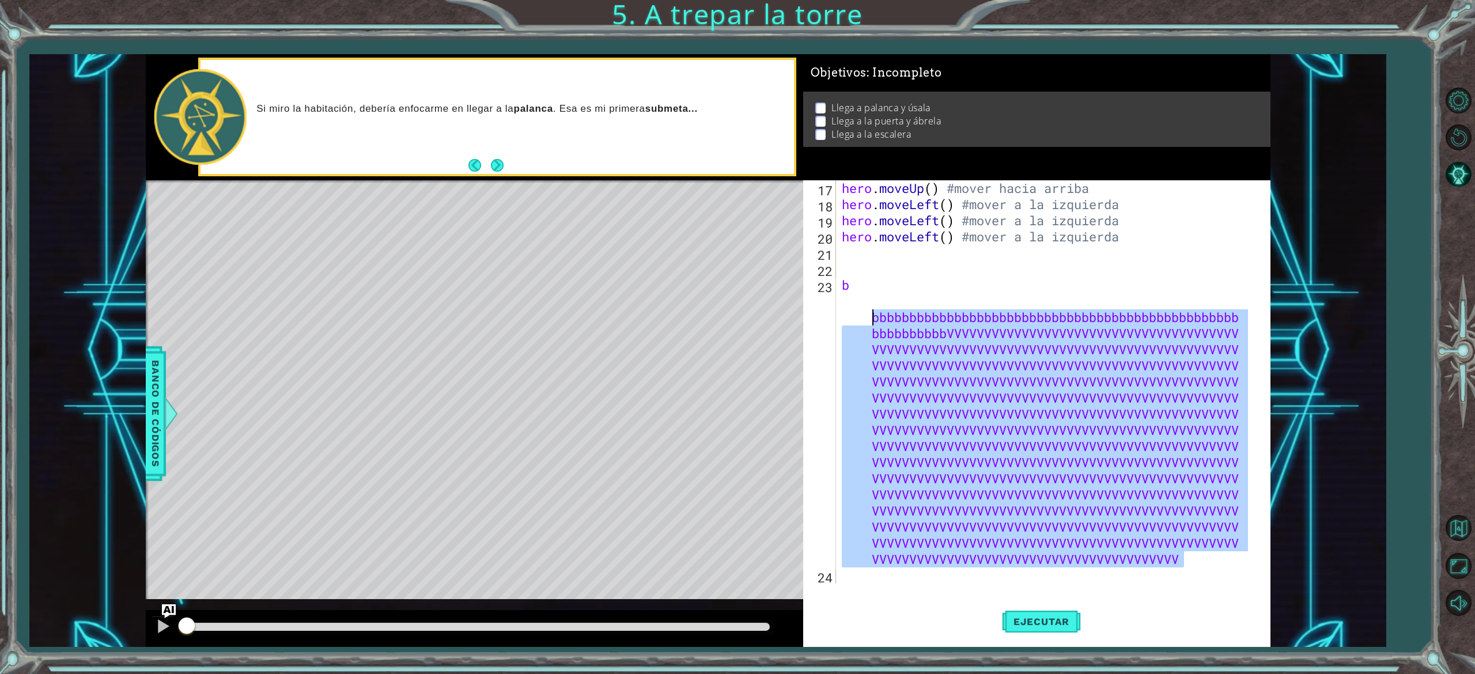
drag, startPoint x: 1203, startPoint y: 558, endPoint x: 860, endPoint y: 311, distance: 422.8
click at [860, 311] on div "hero . moveUp ( ) #mover hacia arriba hero . moveLeft ( ) #mover a la izquierda…" at bounding box center [1047, 398] width 414 height 436
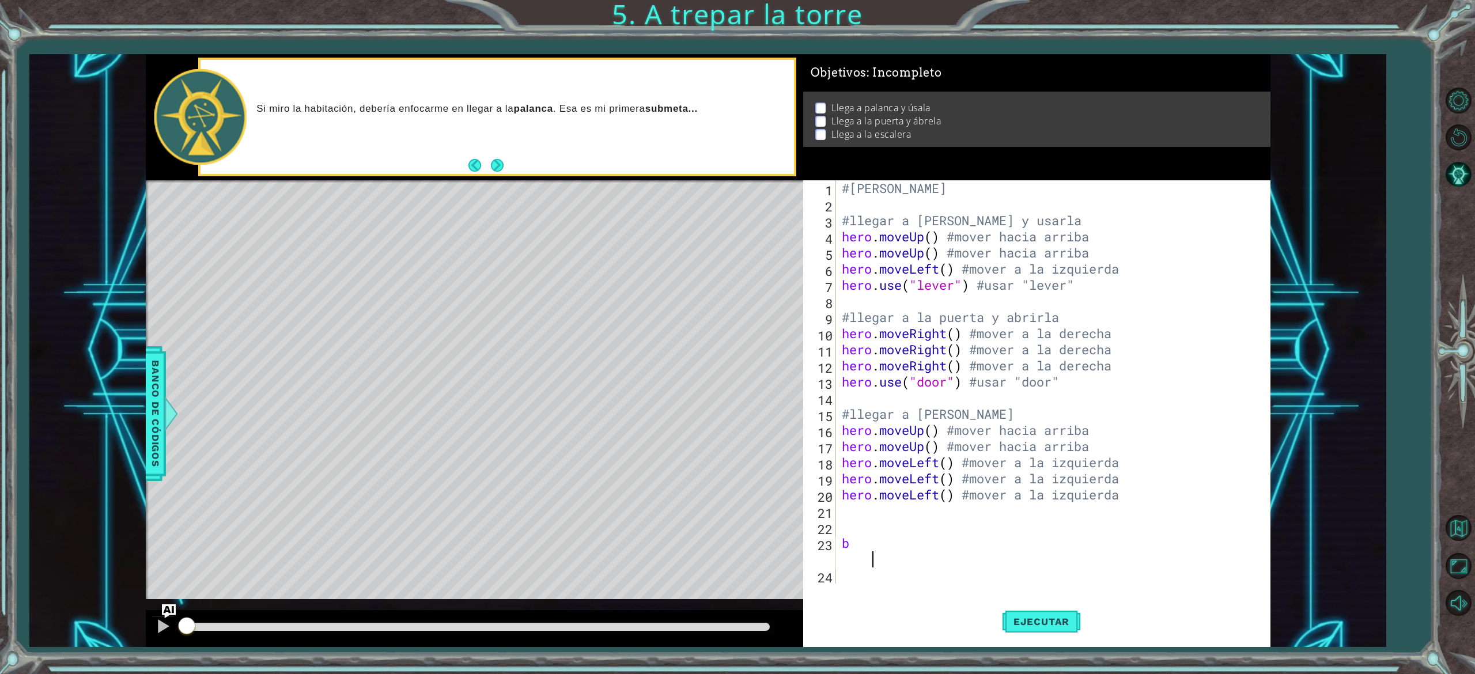
click at [856, 421] on div "#[PERSON_NAME] #llegar a [PERSON_NAME] y usarla hero . moveUp ( ) #mover hacia …" at bounding box center [1056, 398] width 432 height 436
type textarea "b"
type textarea "hero.moveLeft() #mover a la izquierda"
click at [856, 421] on div "#[PERSON_NAME] #llegar a [PERSON_NAME] y usarla hero . moveUp ( ) #mover hacia …" at bounding box center [1056, 398] width 432 height 436
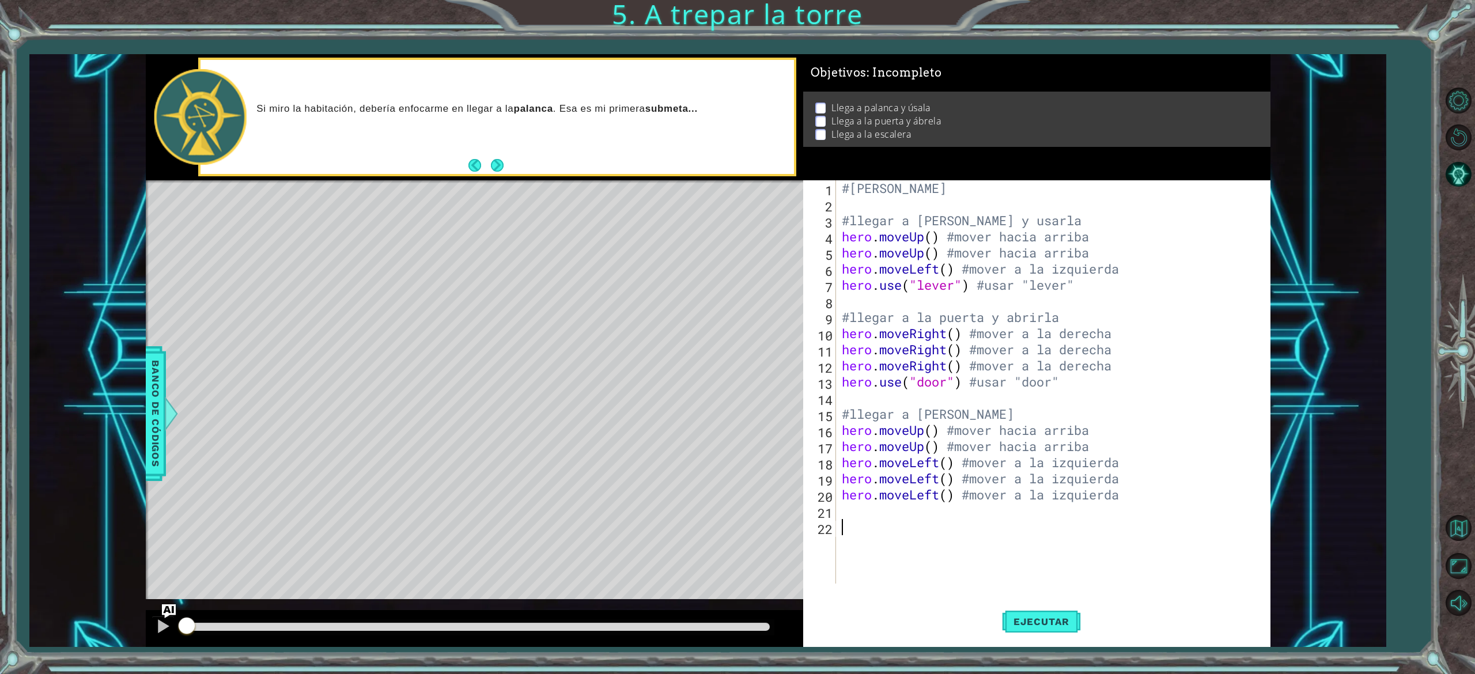
click at [856, 421] on div "#[PERSON_NAME] #llegar a [PERSON_NAME] y usarla hero . moveUp ( ) #mover hacia …" at bounding box center [1056, 398] width 432 height 436
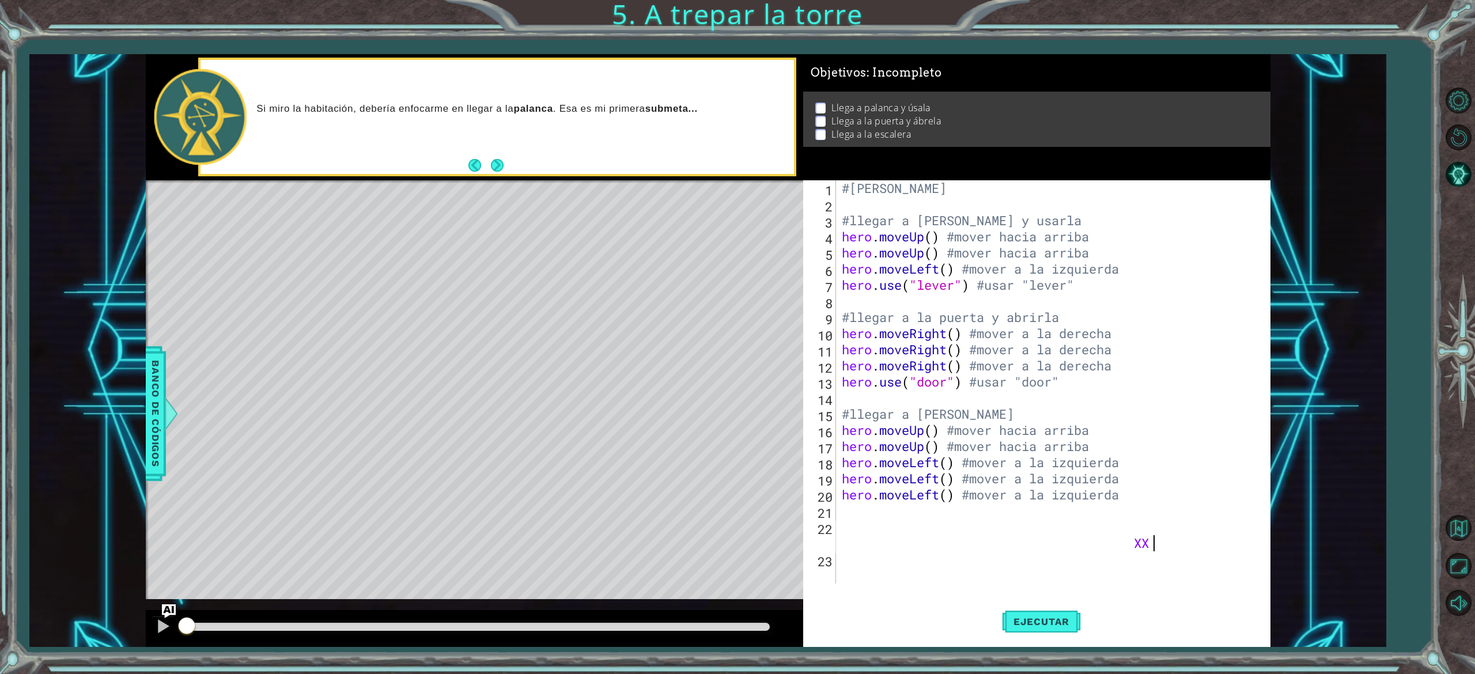
scroll to position [0, 23]
type textarea "X"
click at [911, 421] on button "Volver al mapa" at bounding box center [1458, 527] width 33 height 33
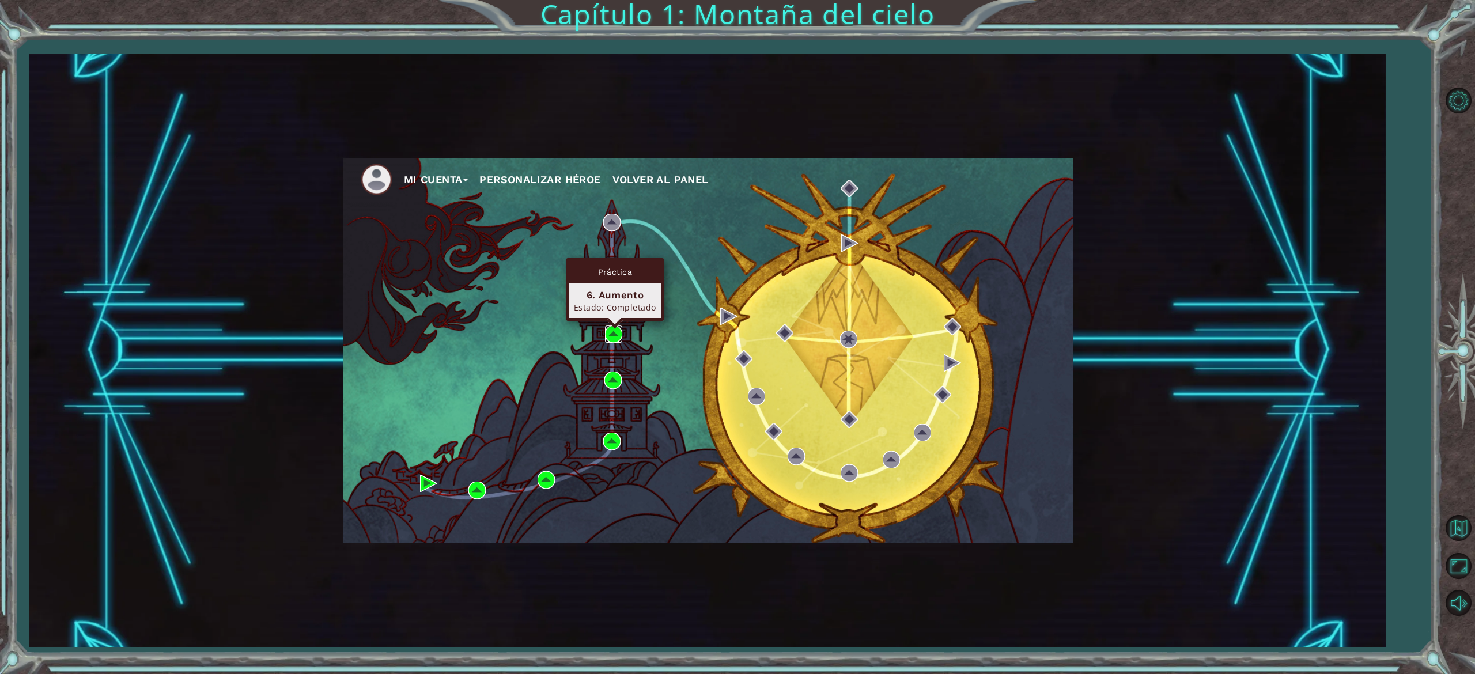
click at [616, 333] on img at bounding box center [613, 334] width 17 height 17
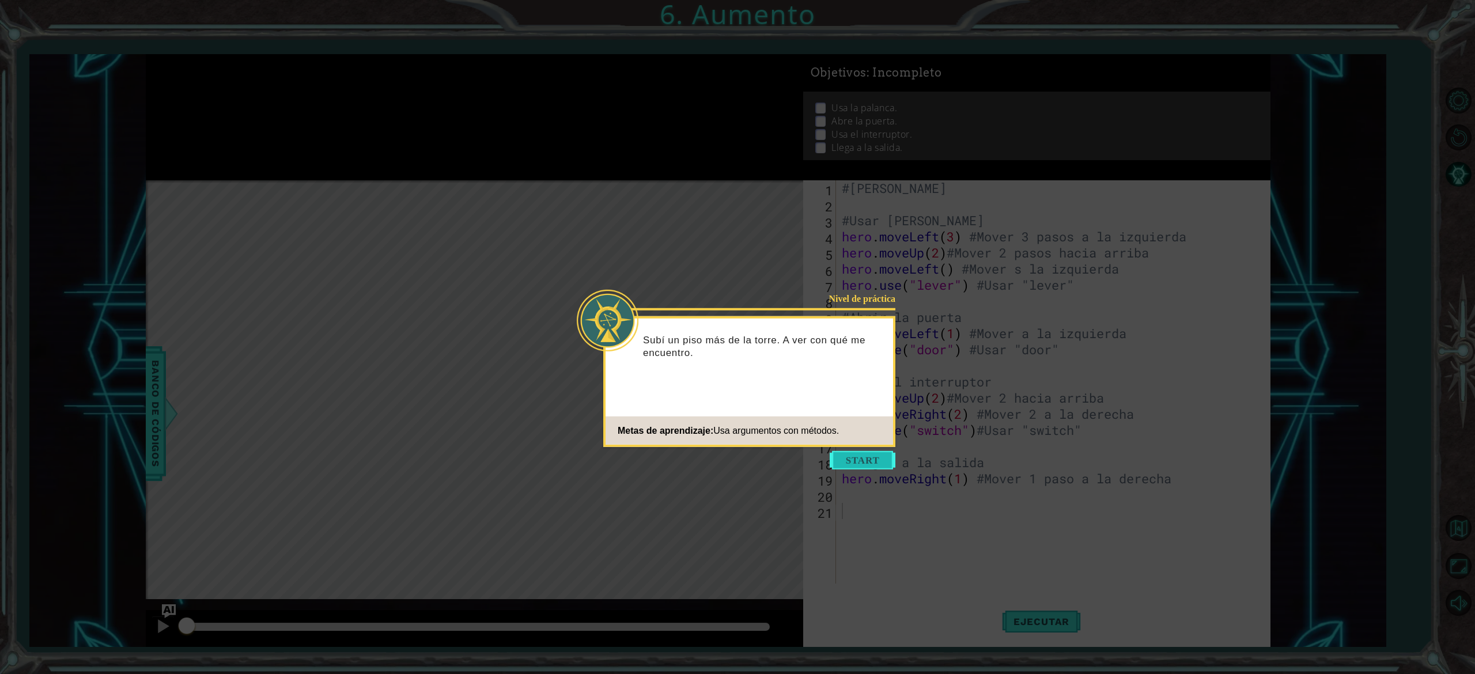
click at [870, 421] on button "Start" at bounding box center [863, 460] width 66 height 18
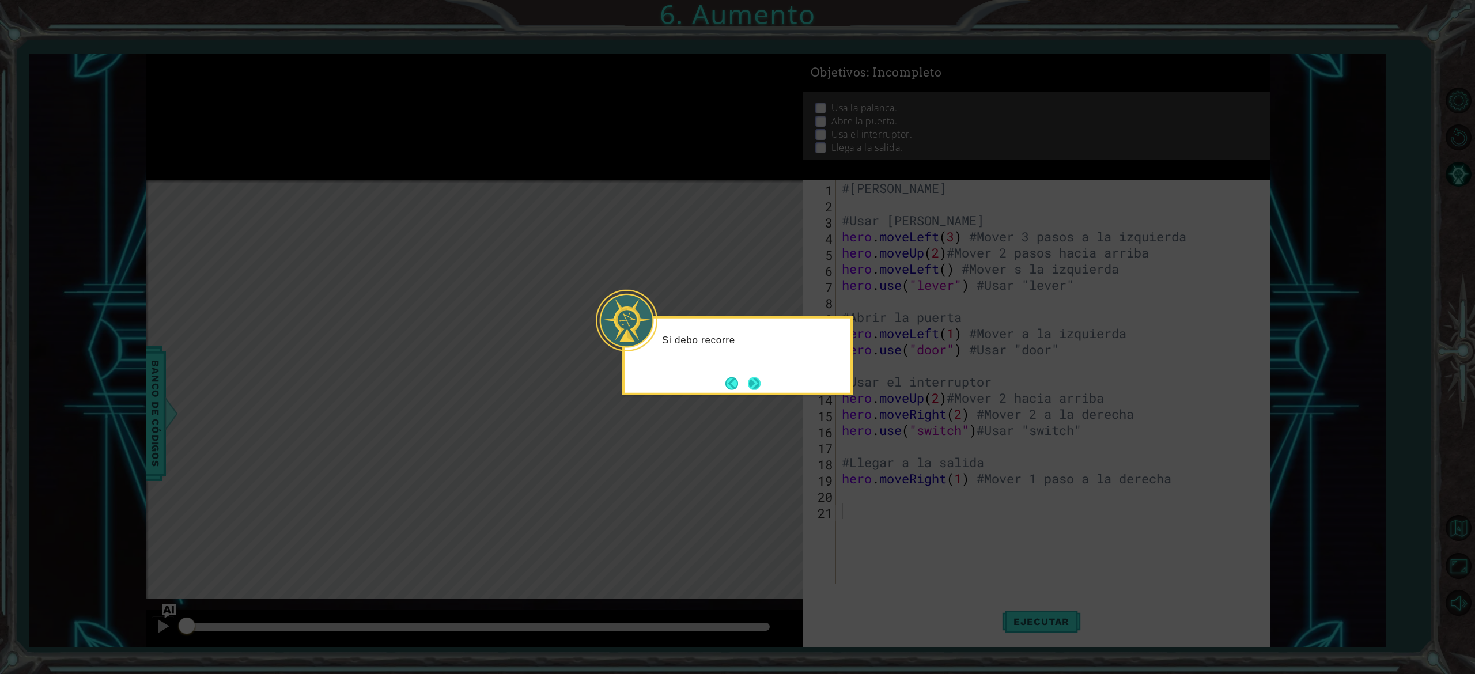
click at [757, 384] on button "Next" at bounding box center [754, 383] width 13 height 13
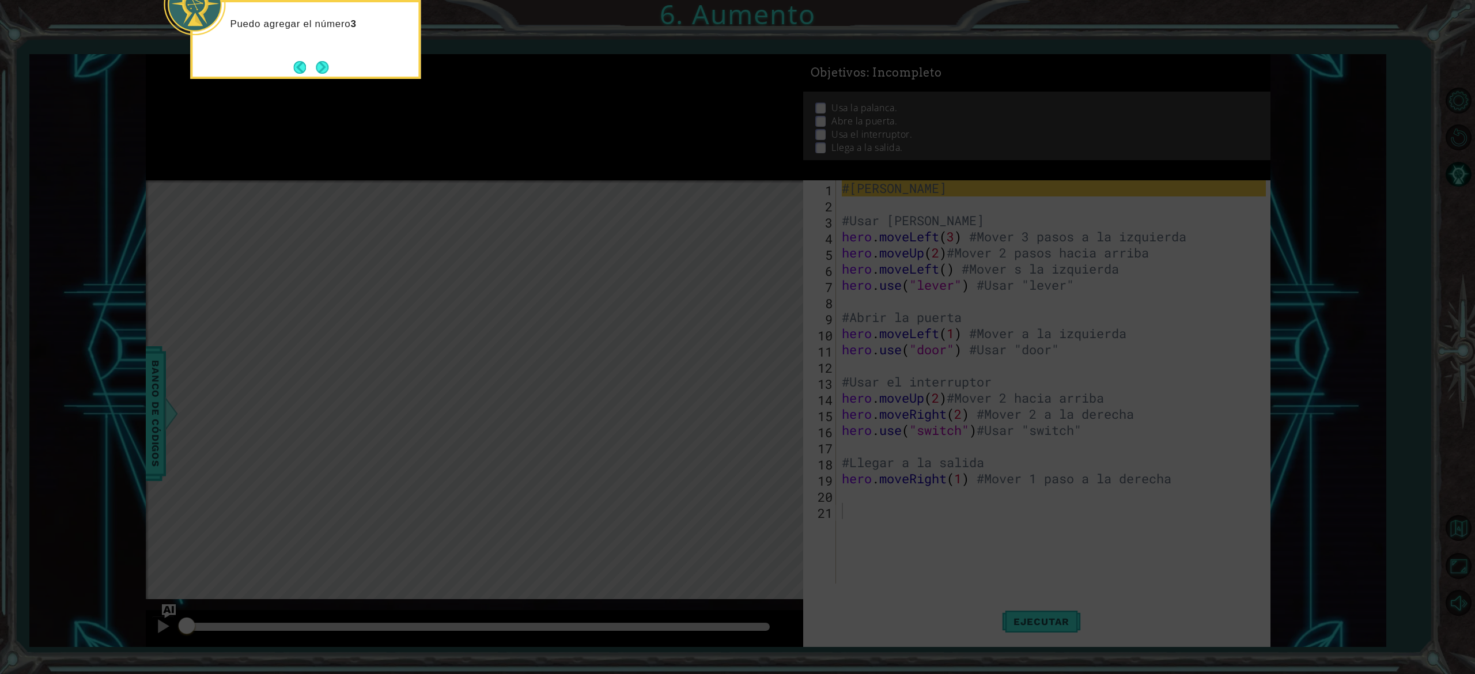
click at [318, 52] on div "Puedo agregar el número 3" at bounding box center [305, 39] width 231 height 79
click at [319, 56] on div "Puedo agregar el número 3 a hero.moveLe" at bounding box center [305, 33] width 226 height 63
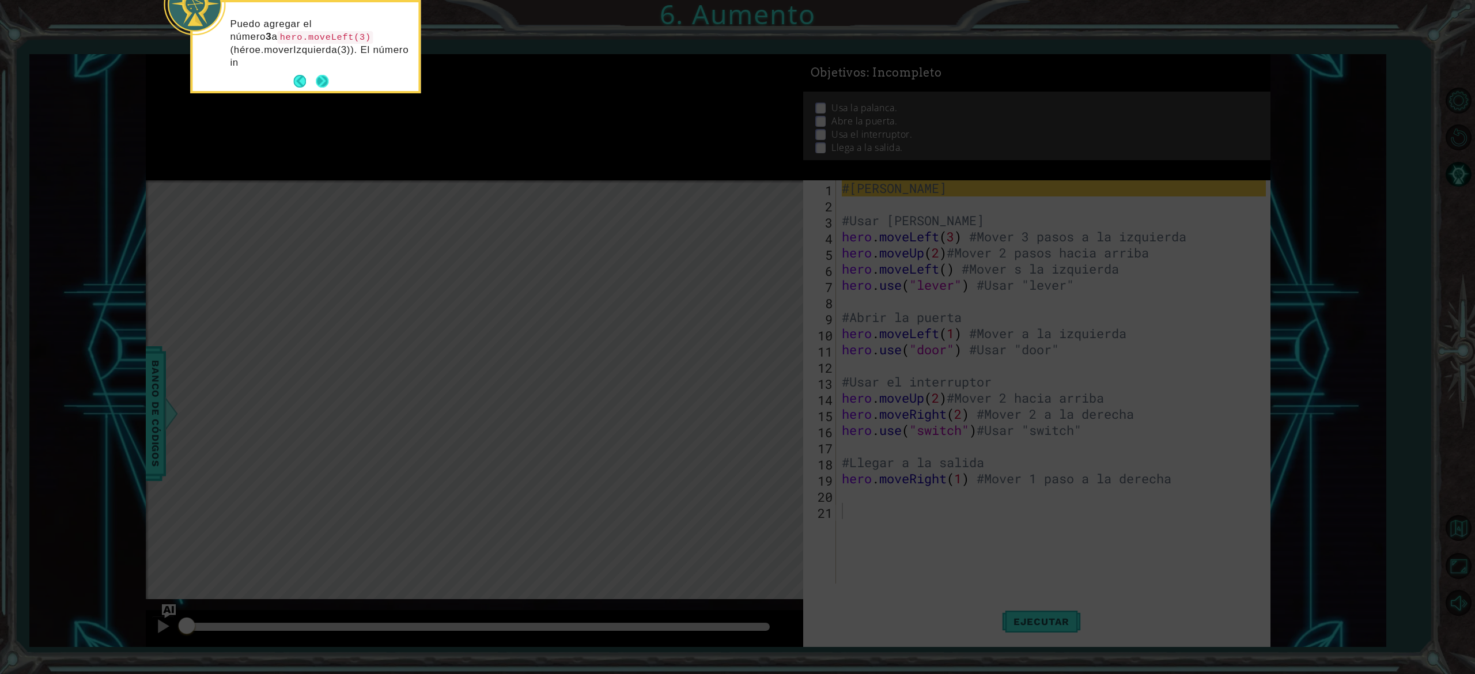
click at [327, 75] on button "Next" at bounding box center [322, 81] width 13 height 13
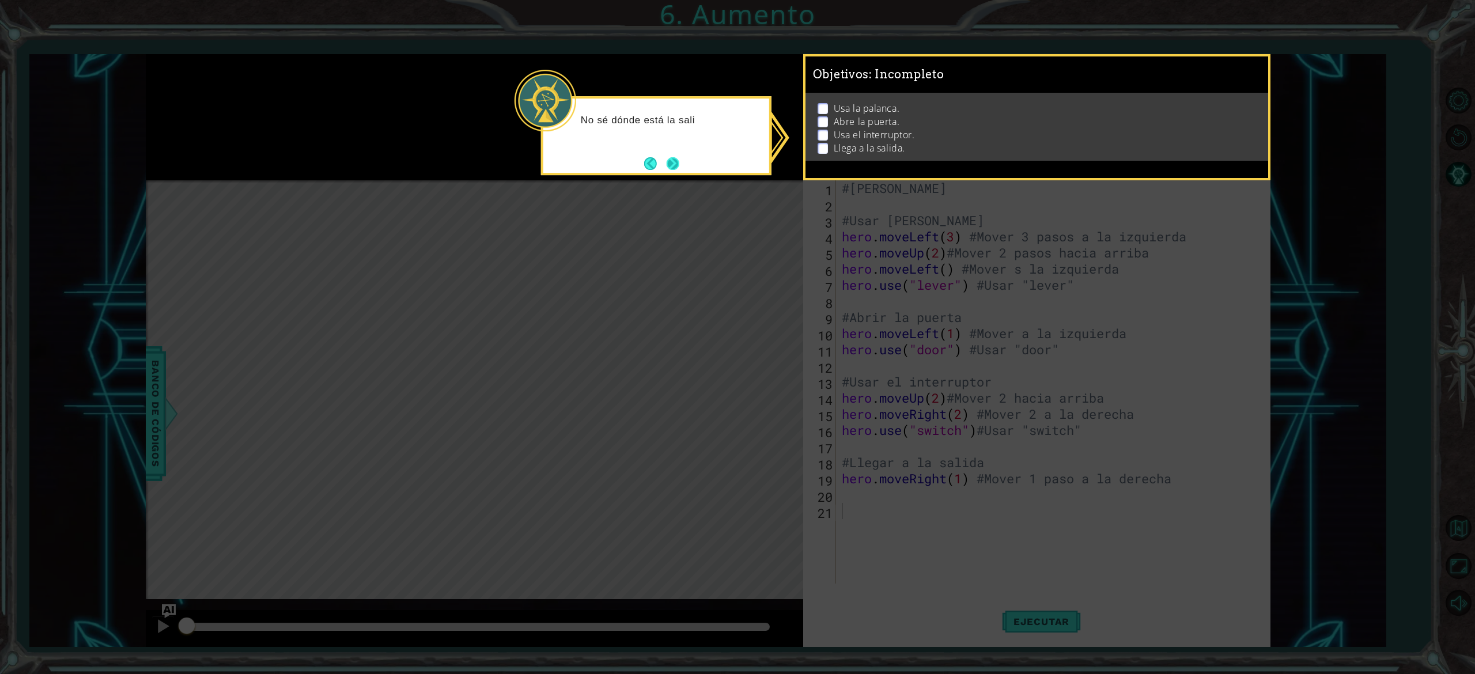
click at [679, 165] on button "Next" at bounding box center [673, 163] width 13 height 13
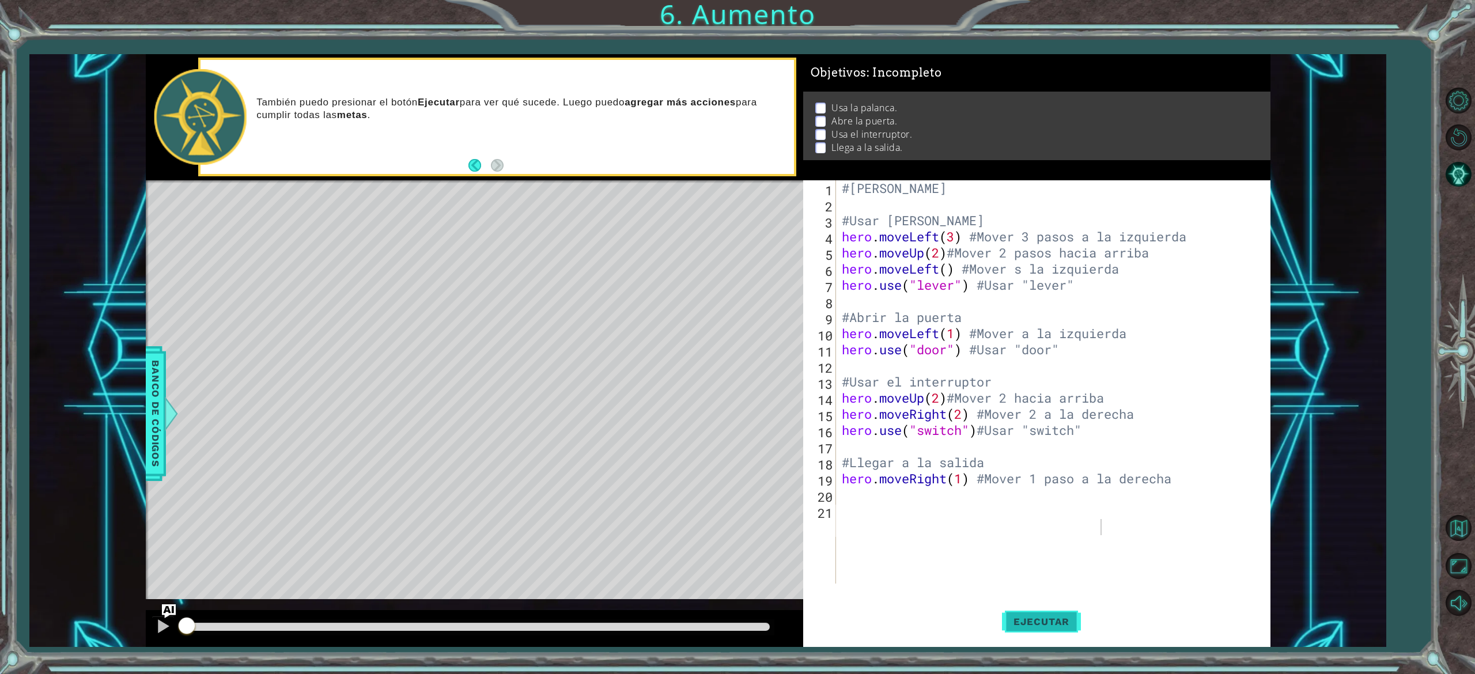
click at [911, 421] on span "Ejecutar" at bounding box center [1041, 622] width 79 height 12
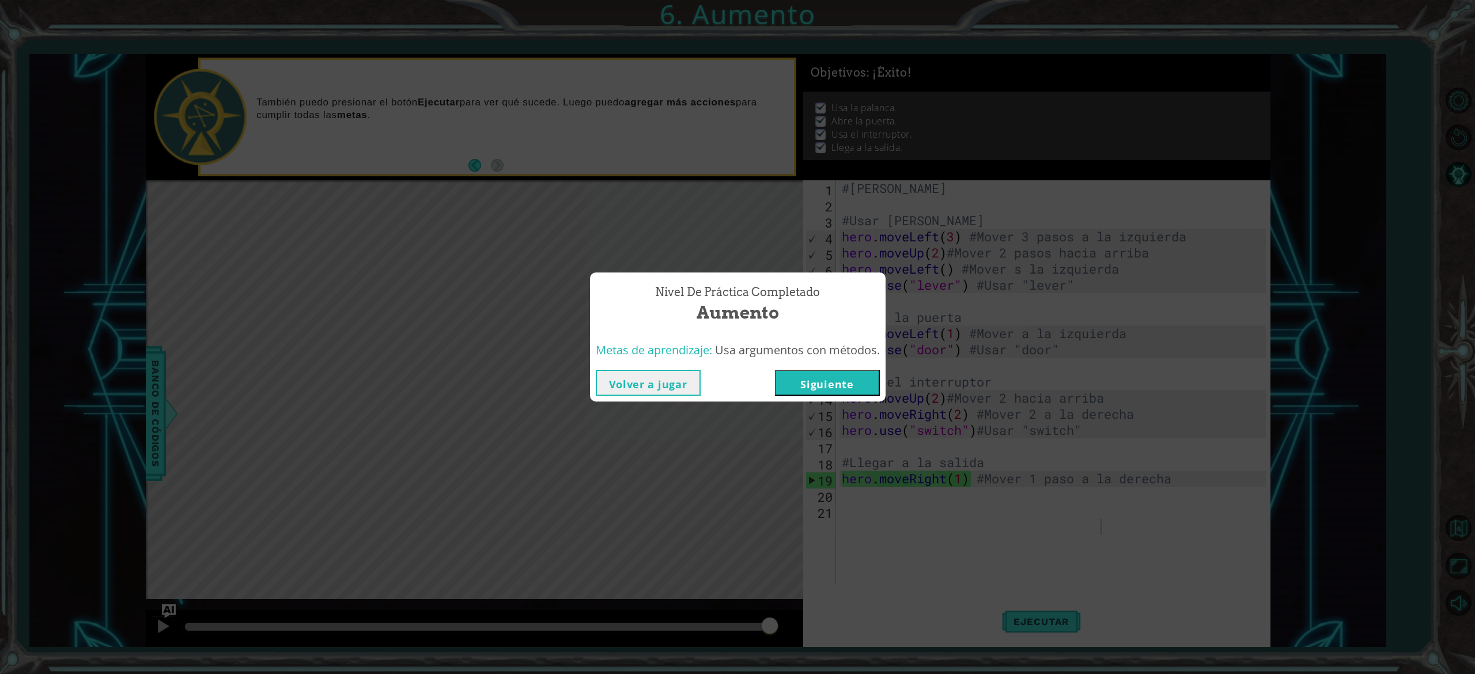
click at [648, 384] on button "Volver a jugar" at bounding box center [648, 383] width 105 height 26
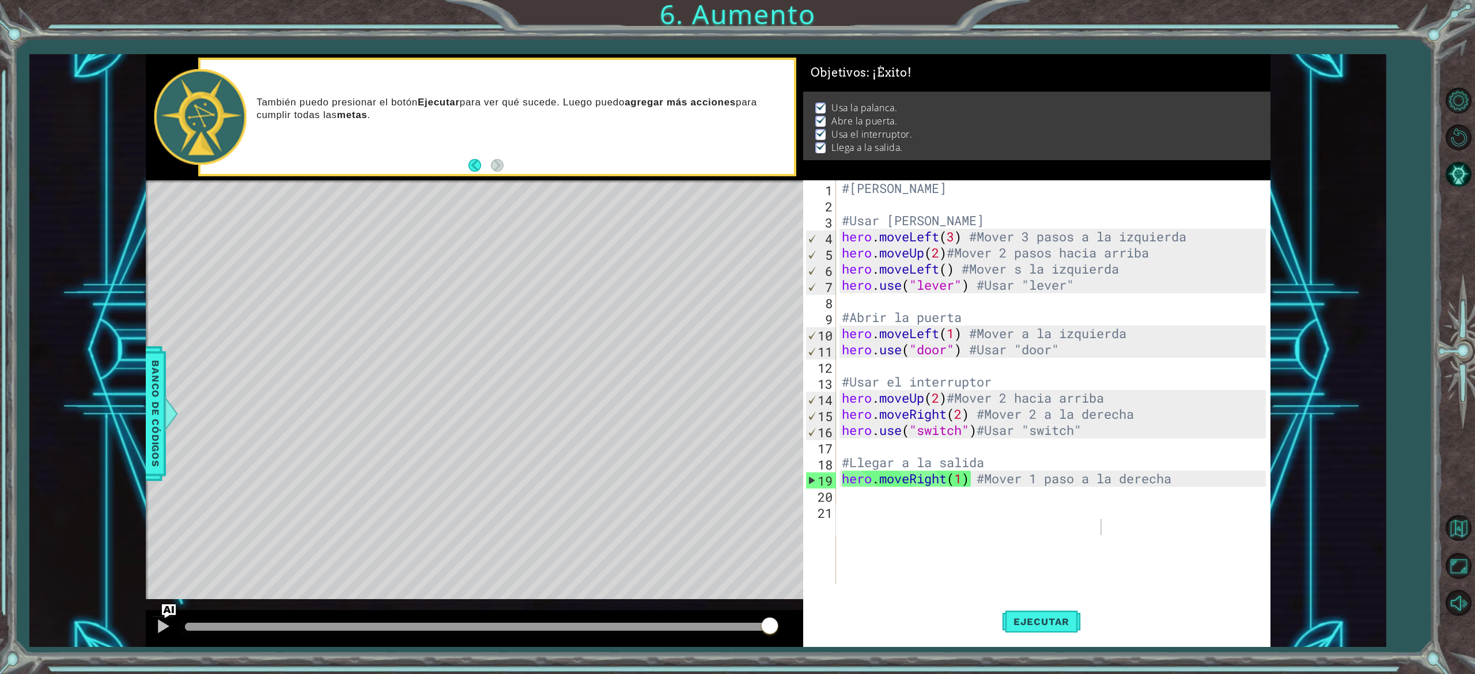
click at [911, 171] on div "1 ההההההההההההההההההההההההההההההההההההההההההההההההההההההההההההההההההההההההההההה…" at bounding box center [707, 351] width 1357 height 594
click at [911, 421] on button "Volver al mapa" at bounding box center [1458, 527] width 33 height 33
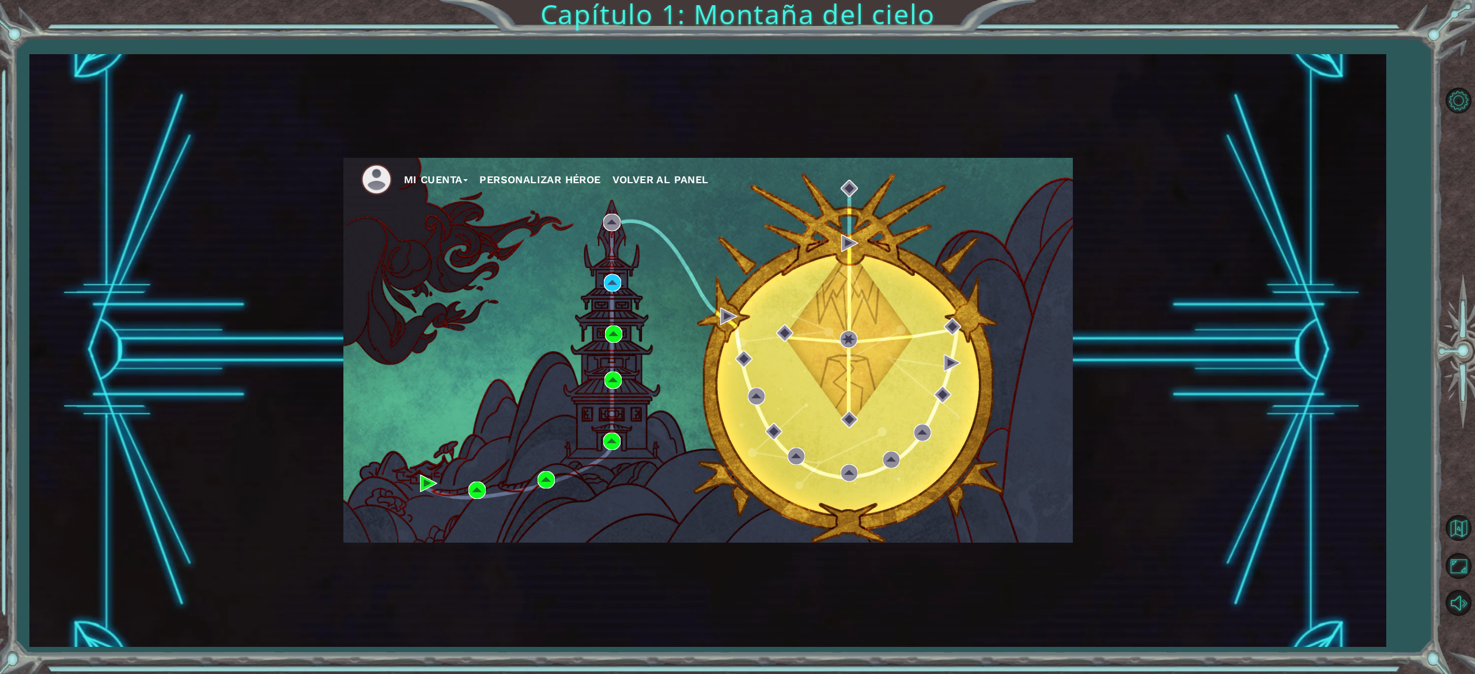
click at [482, 421] on div "Mi Cuenta Personalizar héroe Volver al panel" at bounding box center [708, 350] width 730 height 385
click at [478, 421] on img at bounding box center [477, 490] width 17 height 17
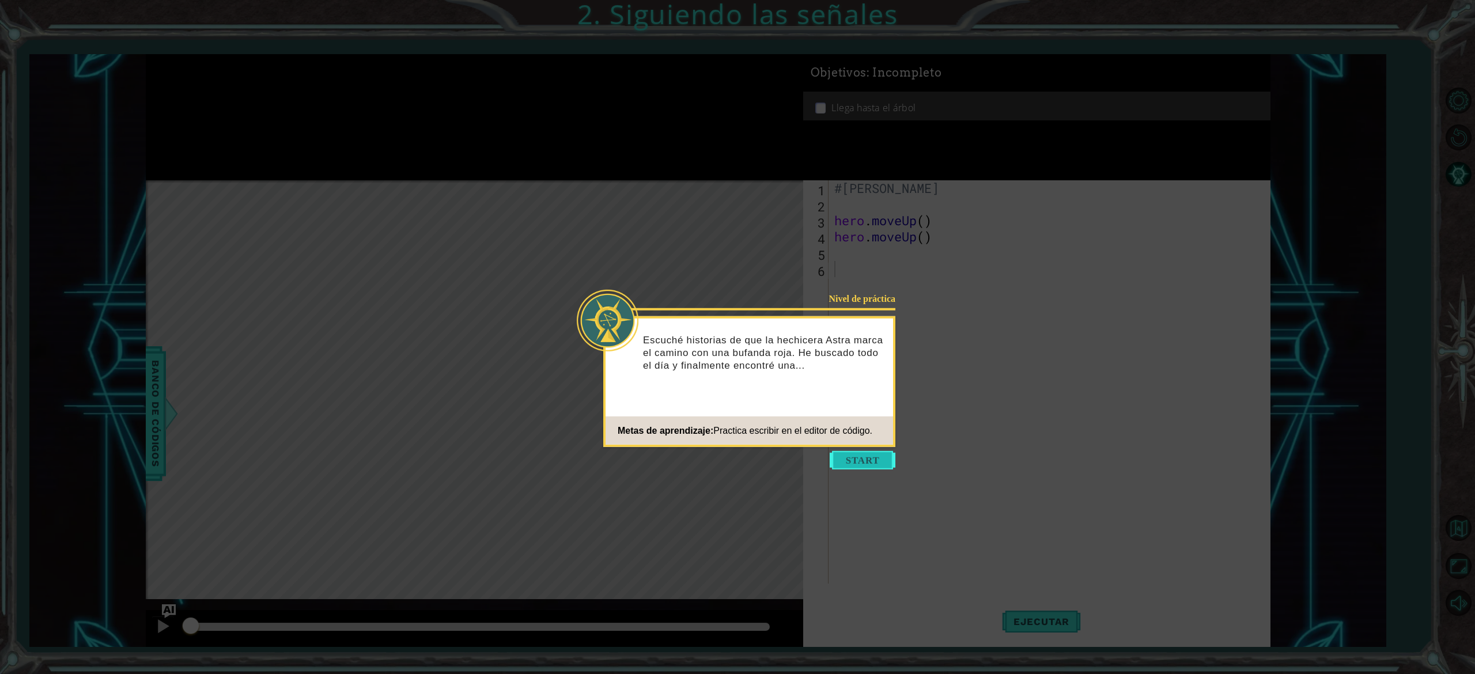
click at [863, 421] on button "Start" at bounding box center [863, 460] width 66 height 18
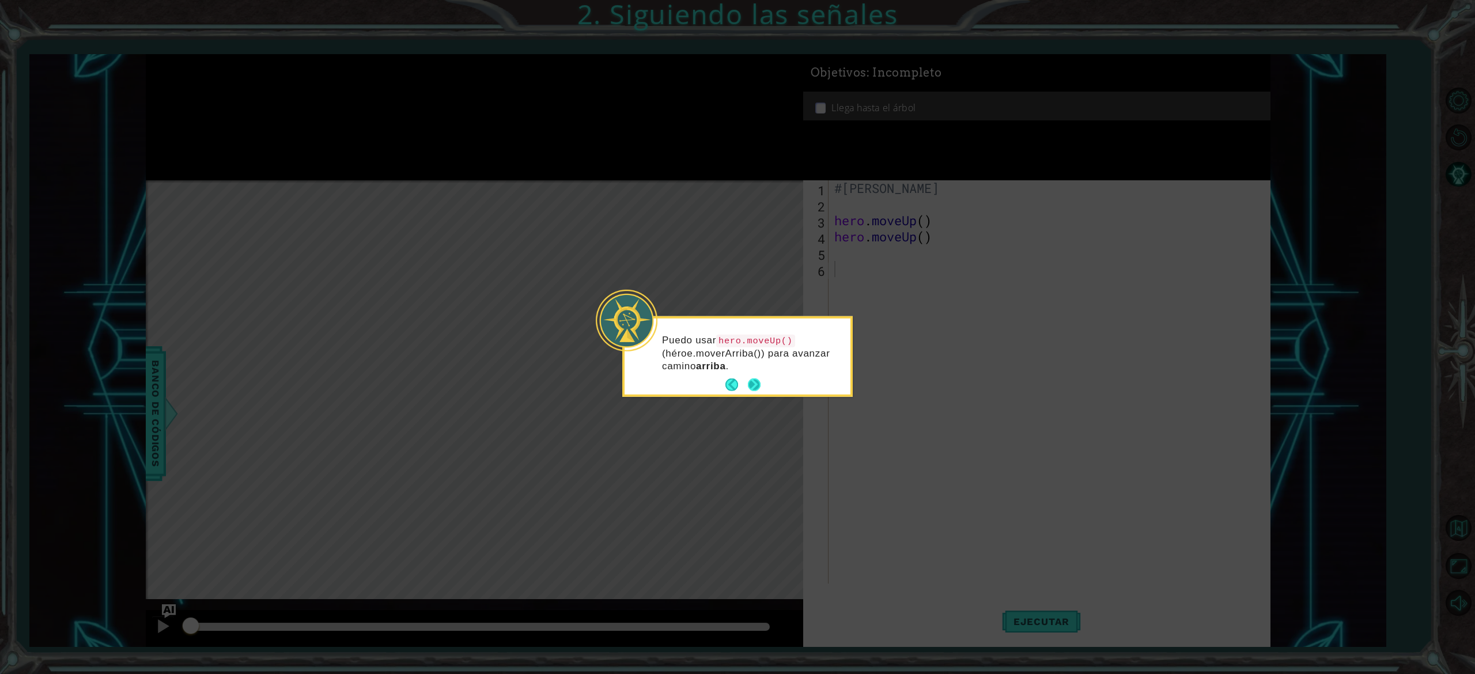
click at [754, 390] on button "Next" at bounding box center [754, 385] width 13 height 13
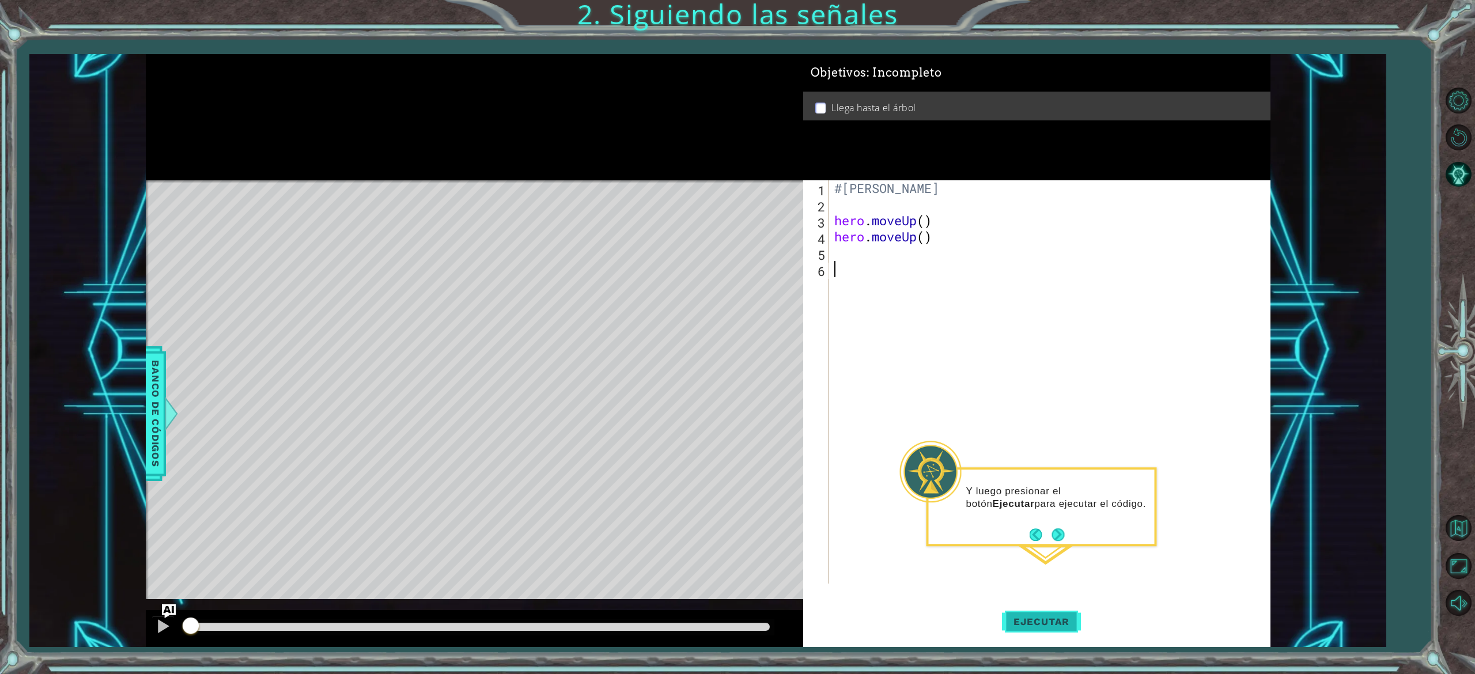
click at [911, 421] on span "Ejecutar" at bounding box center [1041, 622] width 79 height 12
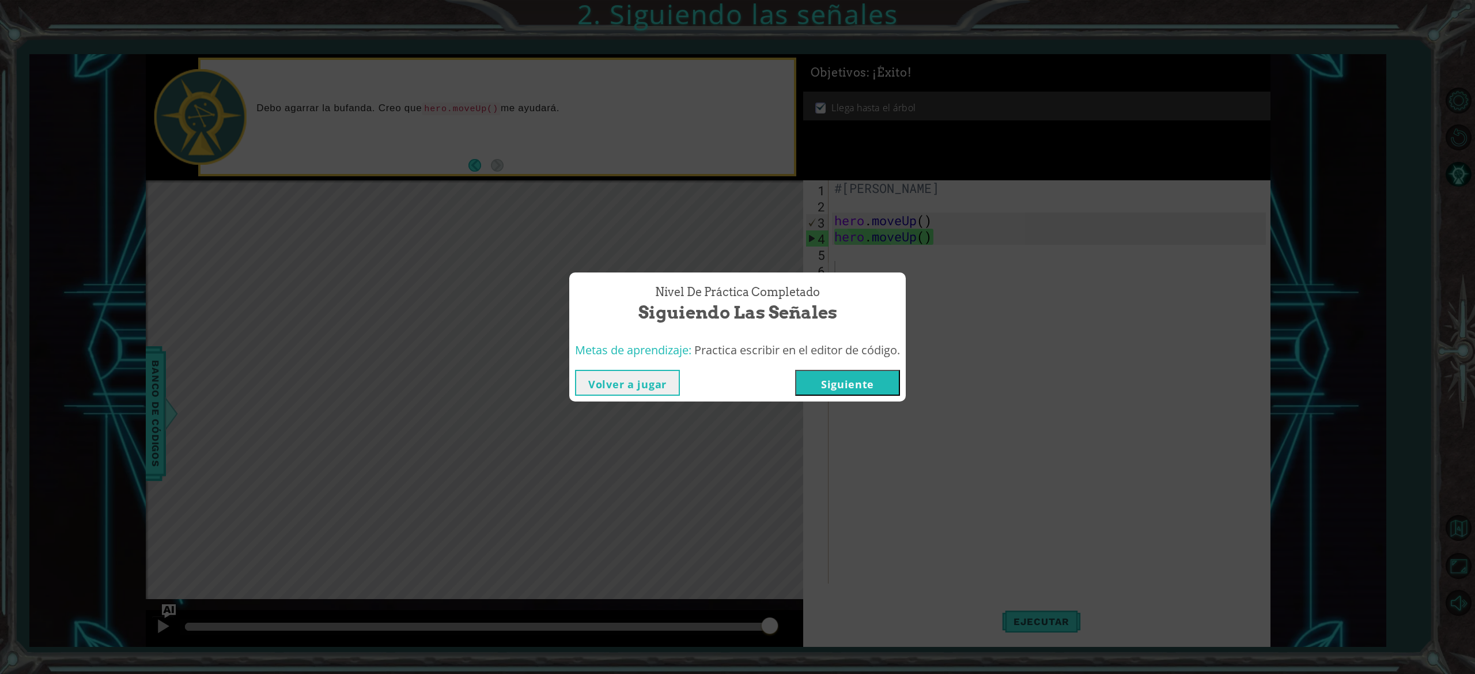
click at [671, 393] on button "Volver a jugar" at bounding box center [627, 383] width 105 height 26
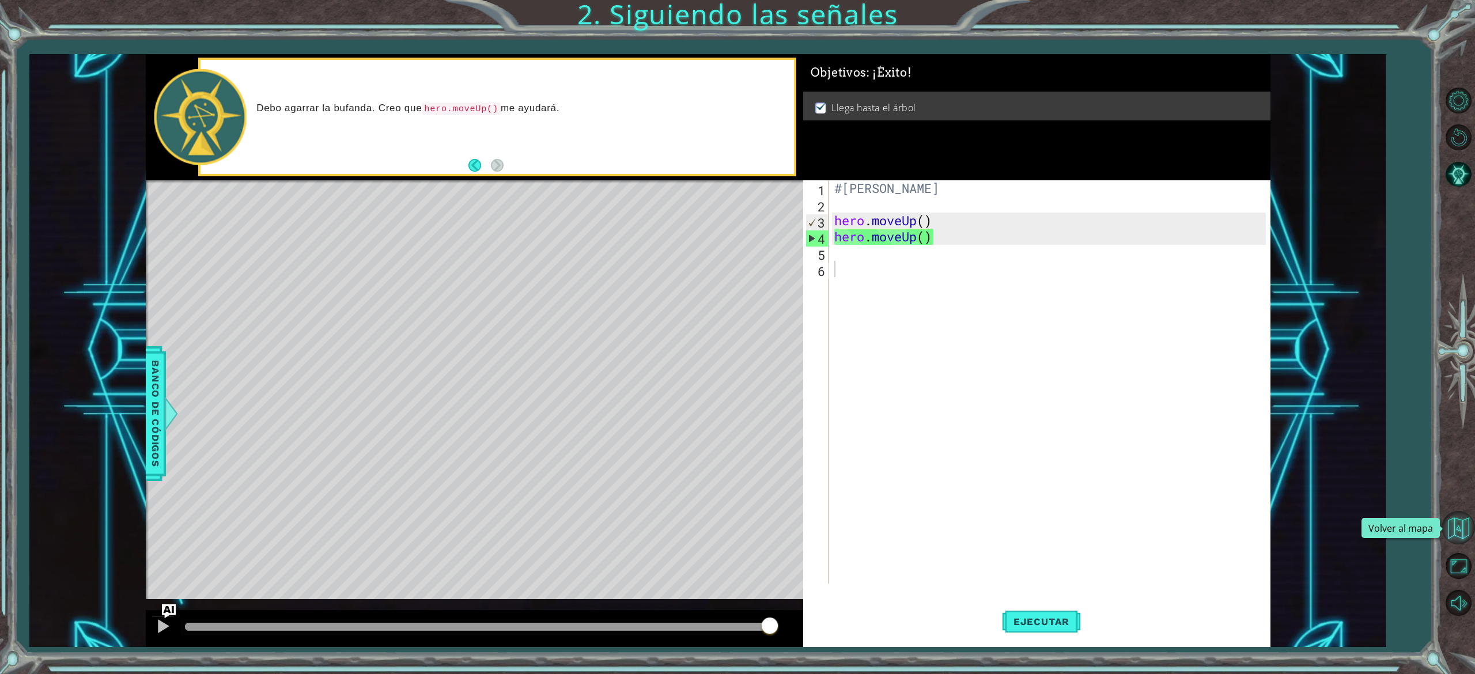
click at [911, 421] on button "Volver al mapa" at bounding box center [1458, 527] width 33 height 33
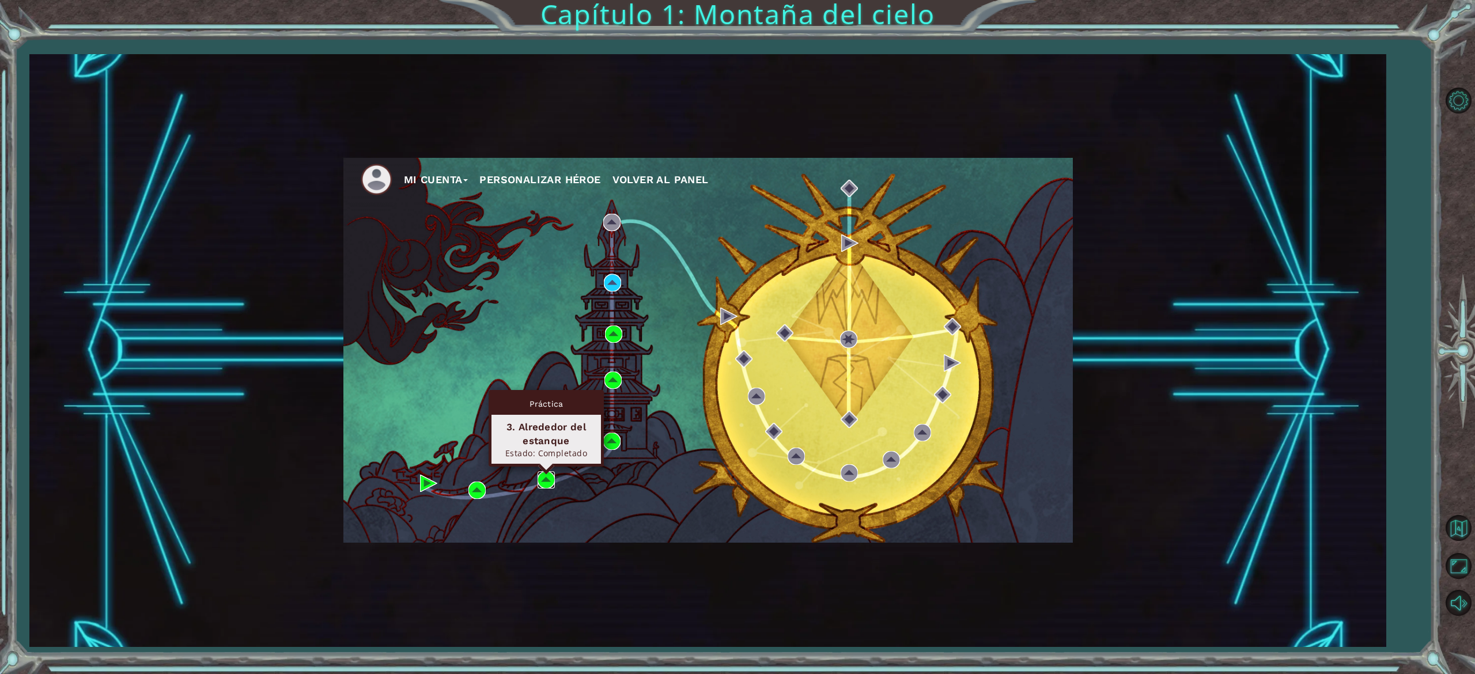
click at [546, 421] on img at bounding box center [546, 479] width 17 height 17
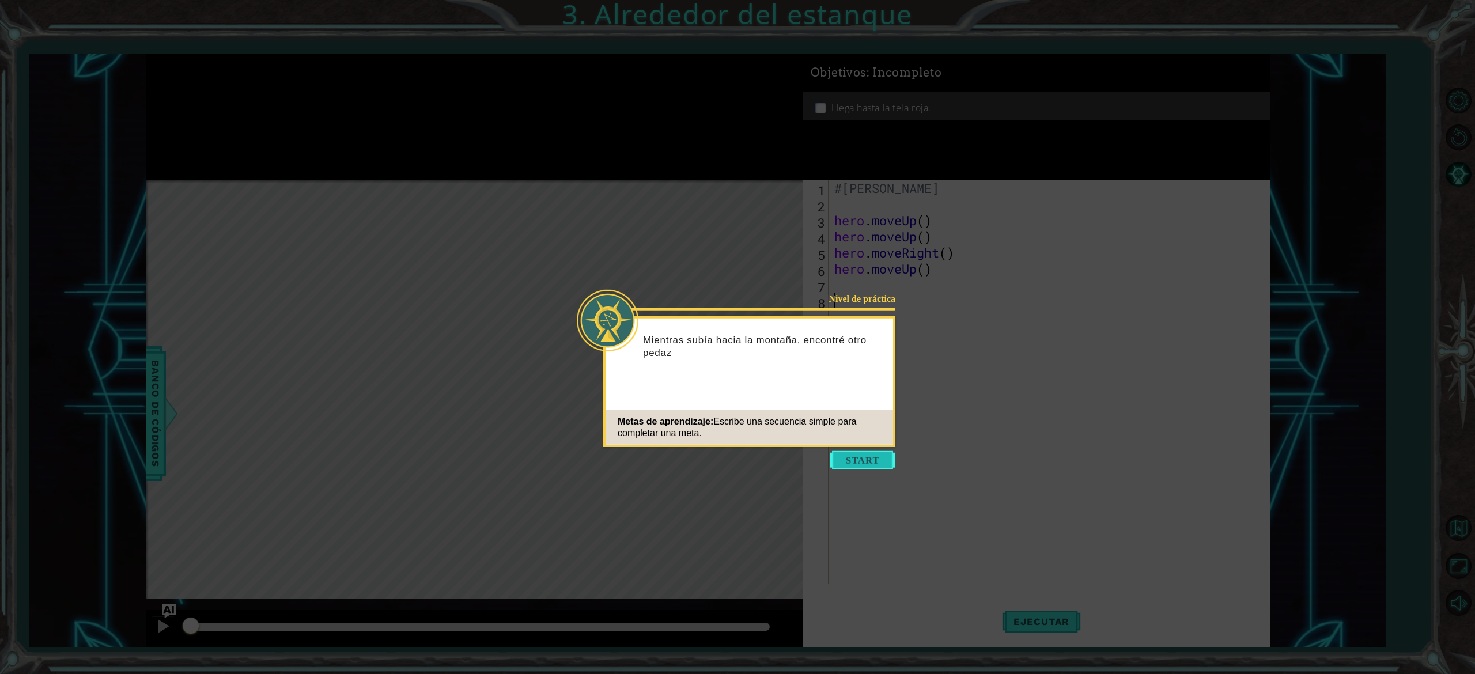
click at [841, 421] on button "Start" at bounding box center [863, 460] width 66 height 18
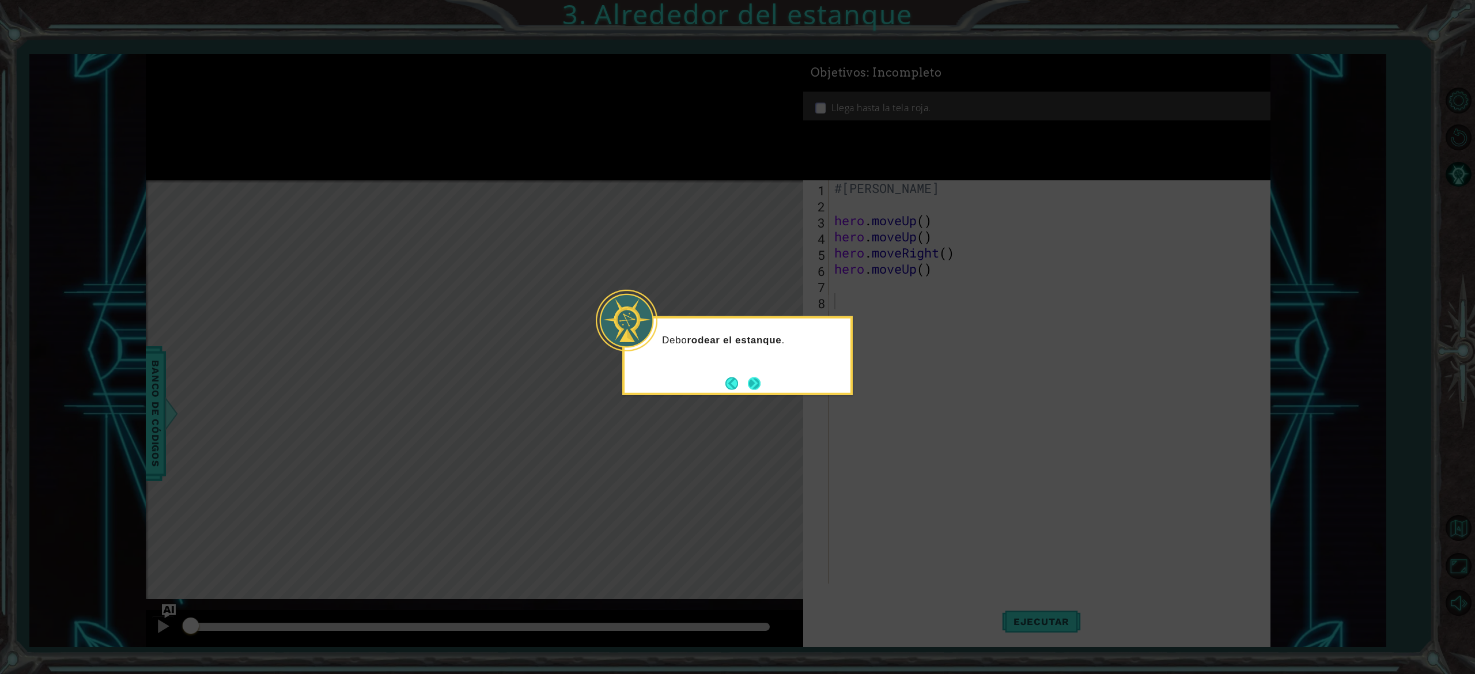
click at [754, 388] on button "Next" at bounding box center [754, 383] width 13 height 13
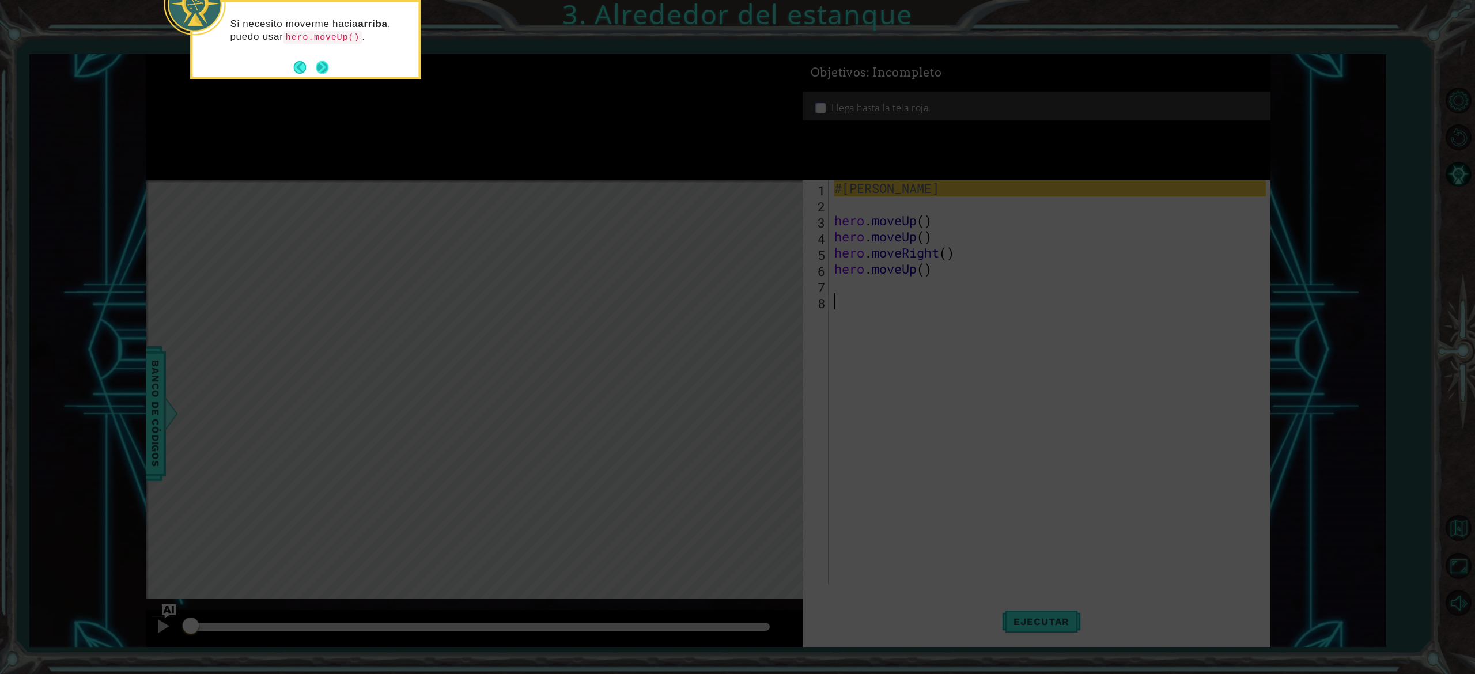
click at [319, 67] on button "Next" at bounding box center [322, 67] width 13 height 13
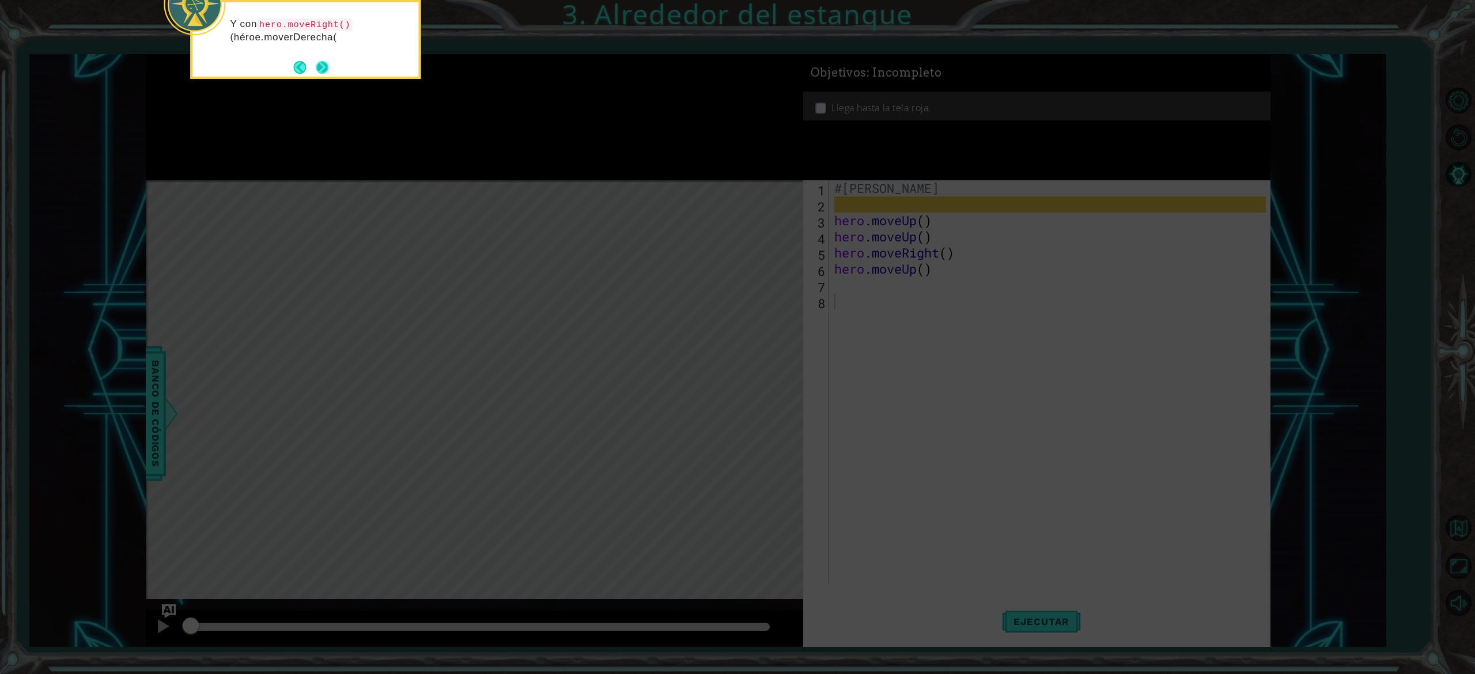
click at [326, 61] on button "Next" at bounding box center [322, 67] width 13 height 13
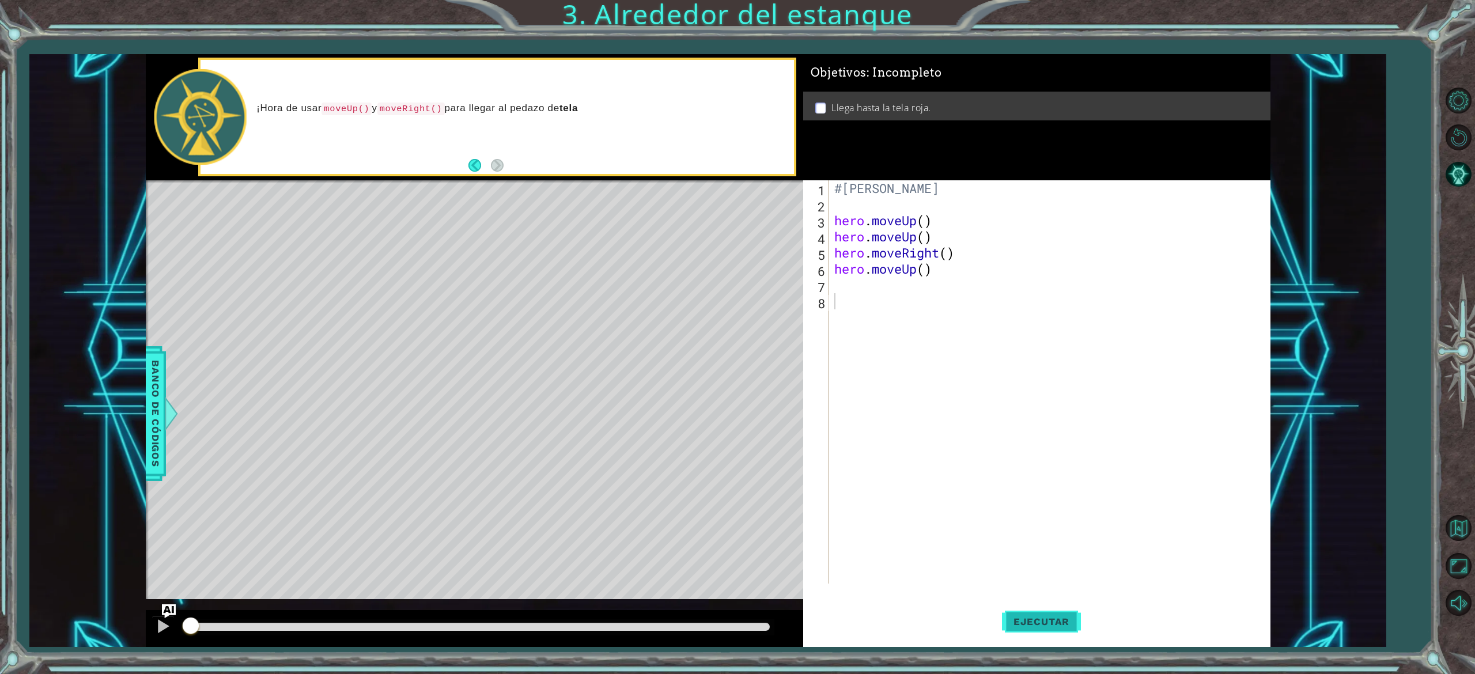
click at [911, 421] on span "Ejecutar" at bounding box center [1041, 622] width 79 height 12
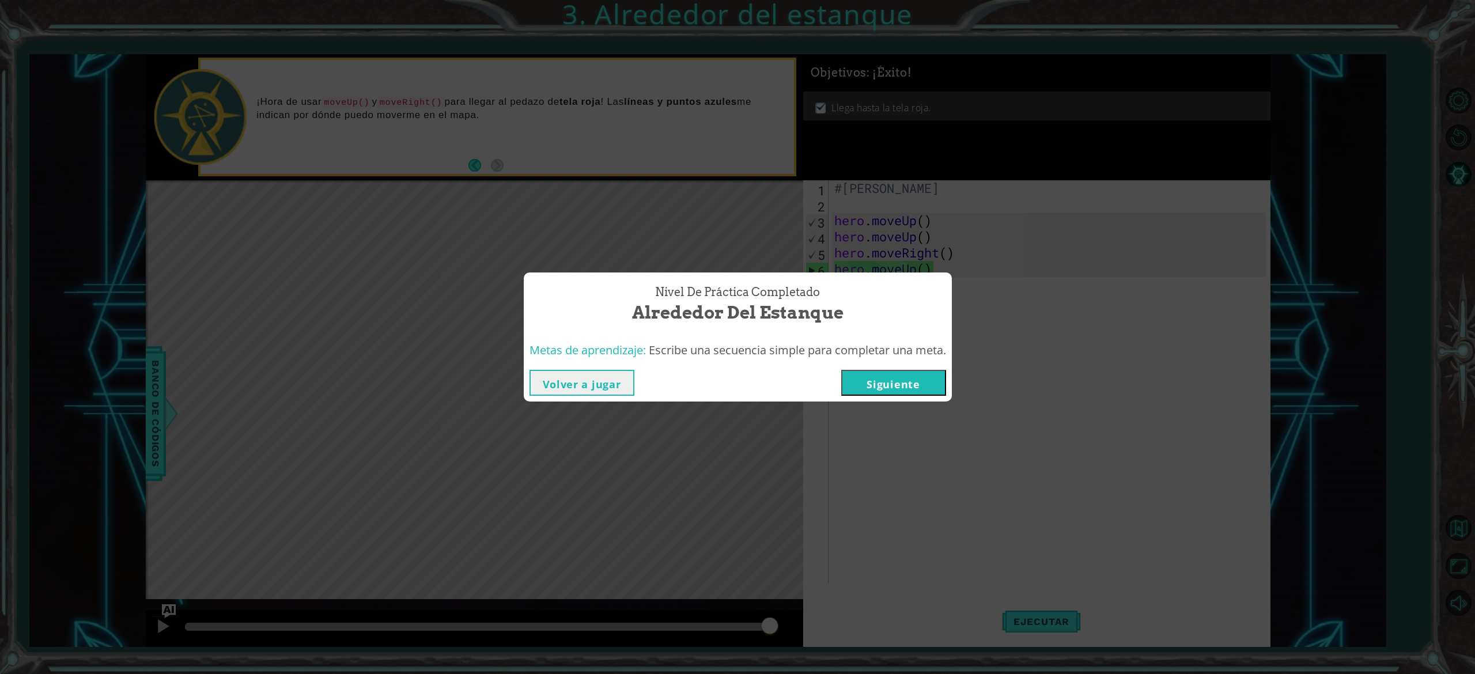
click at [576, 393] on button "Volver a jugar" at bounding box center [582, 383] width 105 height 26
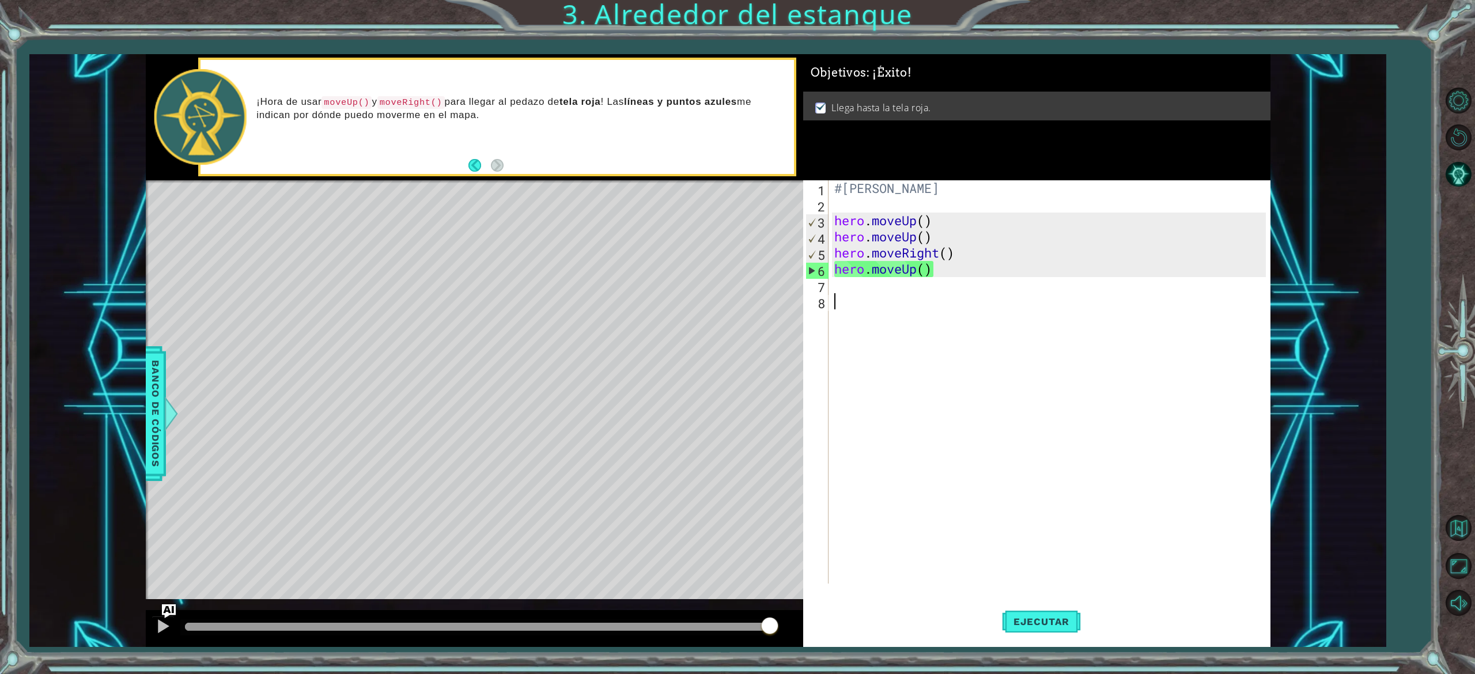
click at [805, 403] on div "1 2 3 4 5 6 7 8 #[PERSON_NAME] hero . moveUp ( ) hero . moveUp ( ) hero . moveR…" at bounding box center [1034, 381] width 463 height 403
click at [911, 421] on button "Volver al mapa" at bounding box center [1458, 527] width 33 height 33
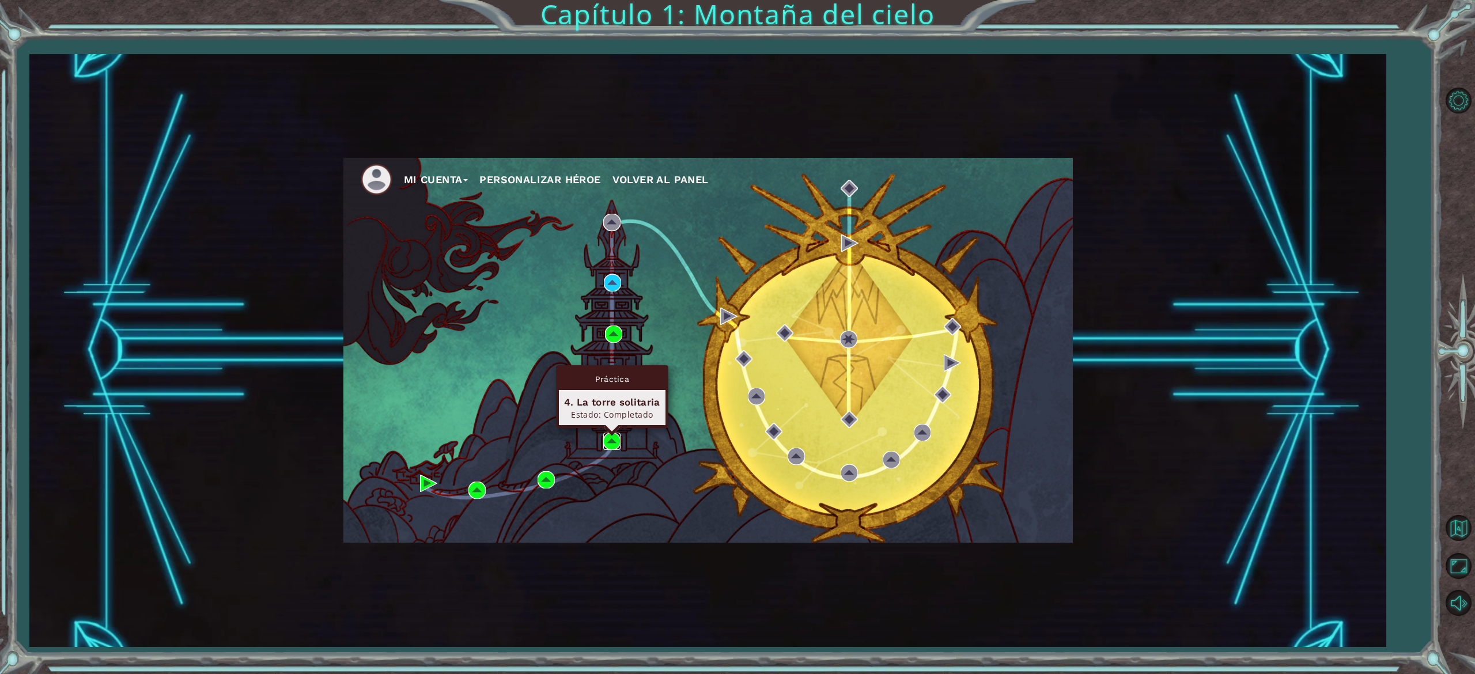
click at [613, 421] on img at bounding box center [611, 441] width 17 height 17
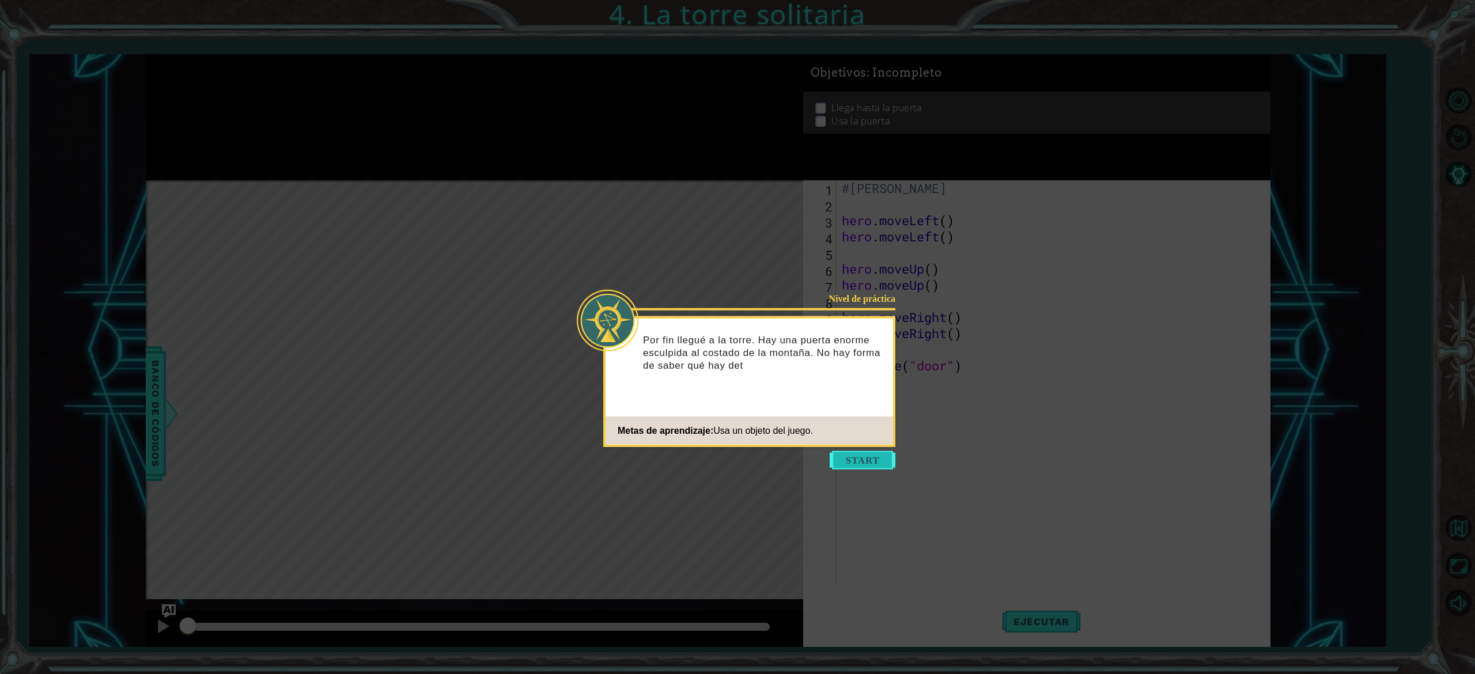
click at [862, 421] on button "Start" at bounding box center [863, 460] width 66 height 18
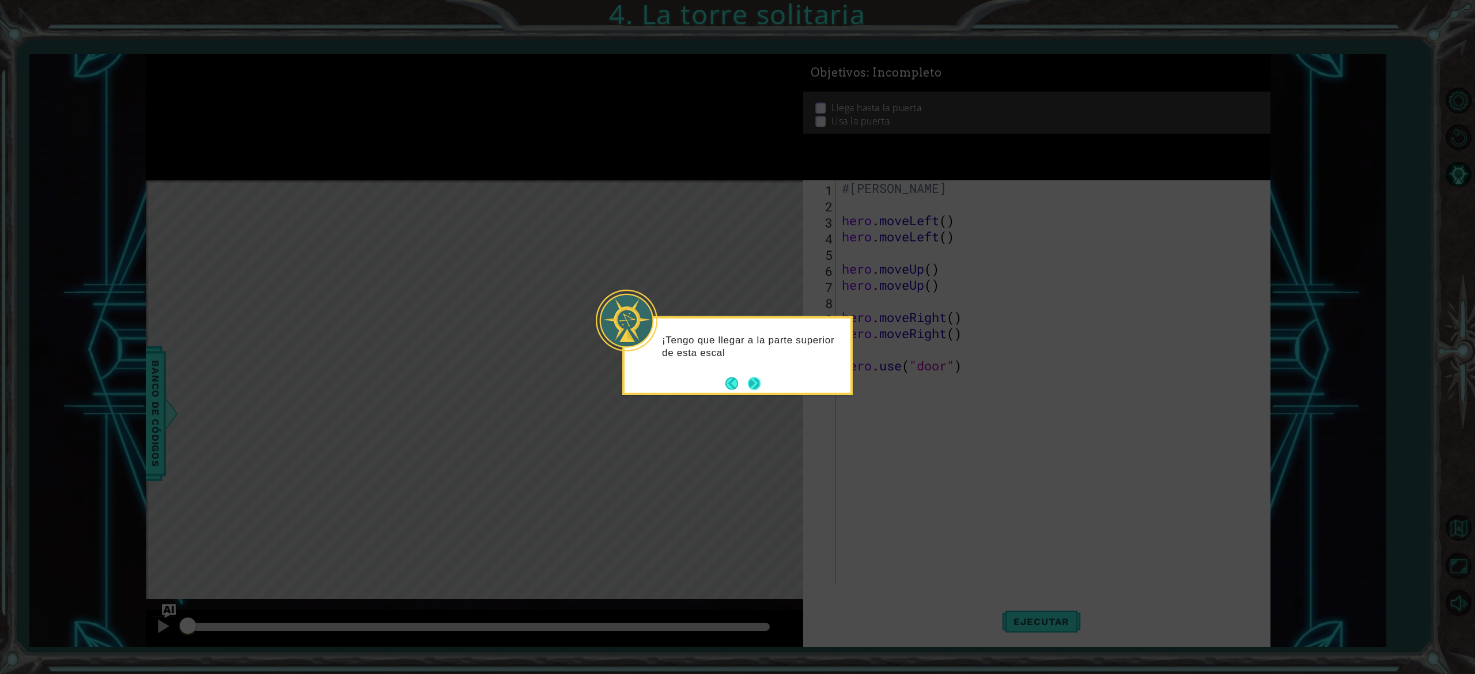
click at [753, 384] on button "Next" at bounding box center [754, 383] width 13 height 13
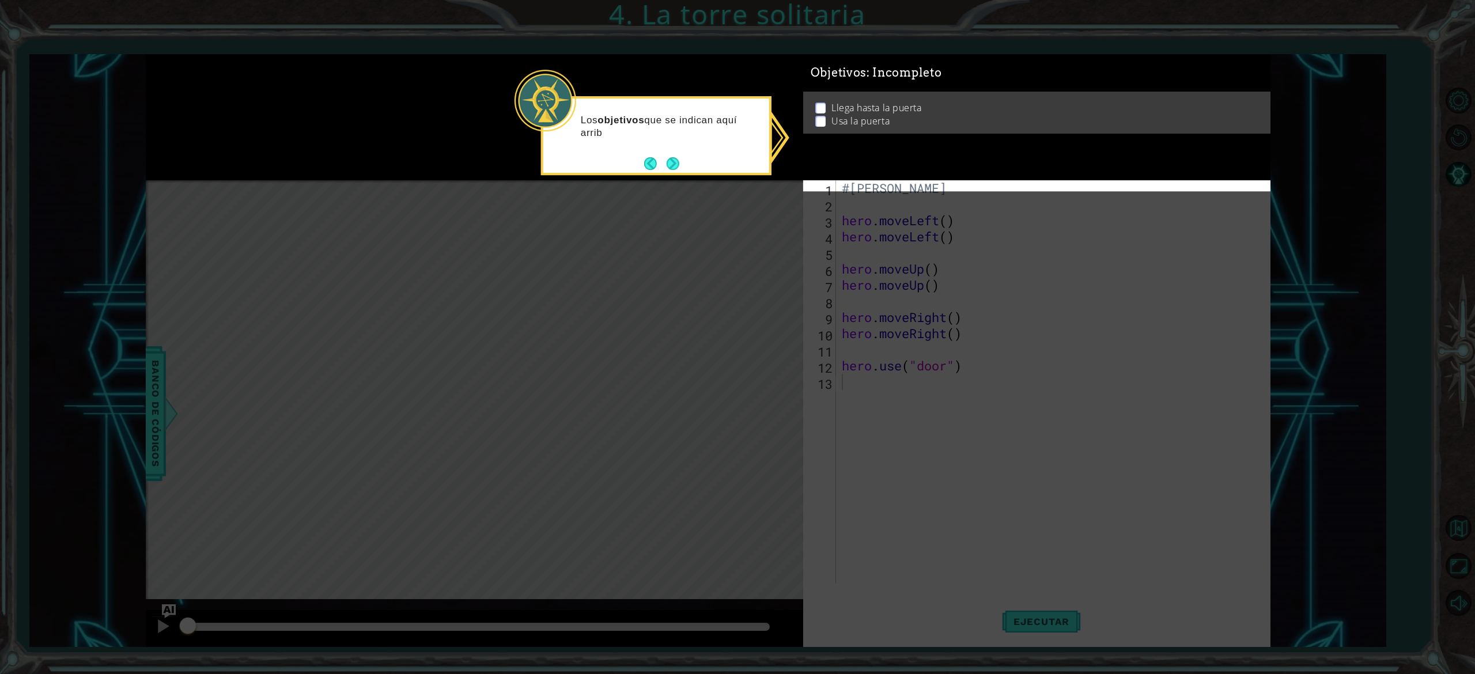
click at [807, 194] on icon at bounding box center [737, 337] width 1475 height 674
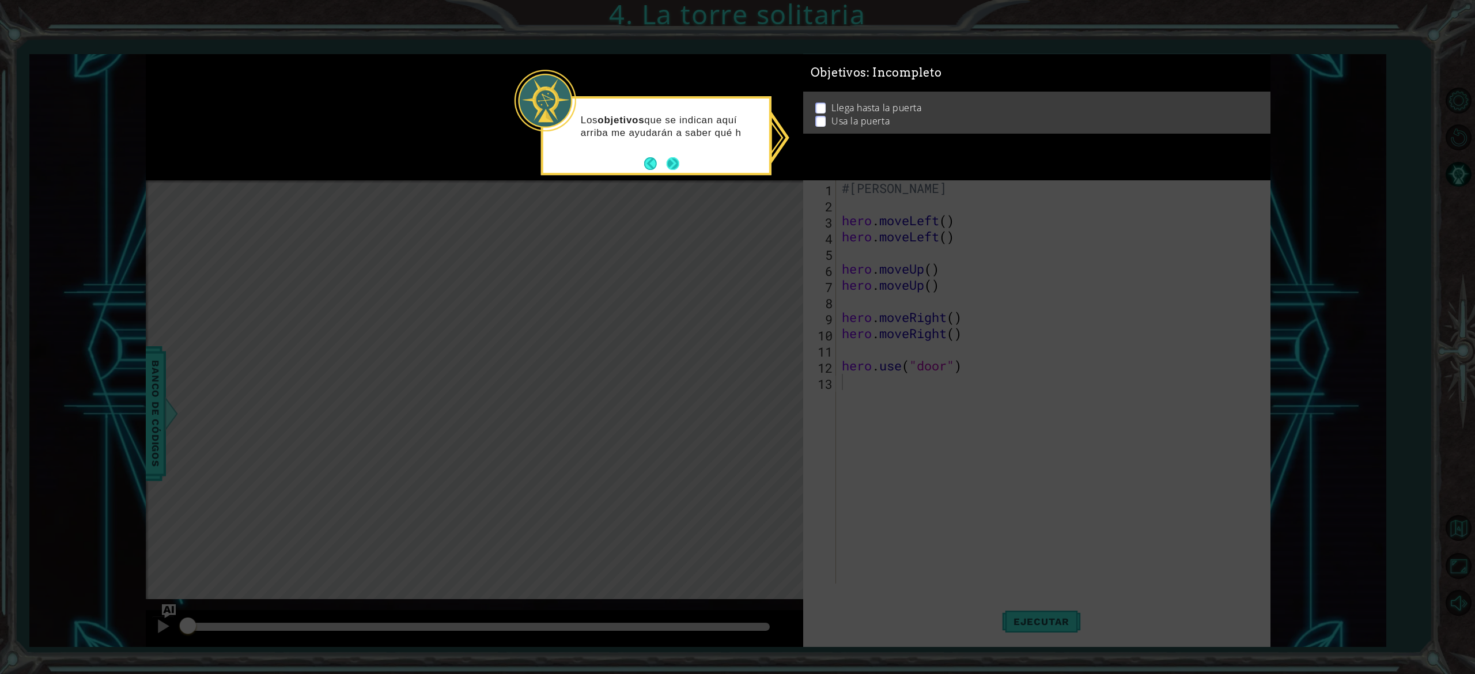
click at [670, 159] on button "Next" at bounding box center [673, 163] width 13 height 13
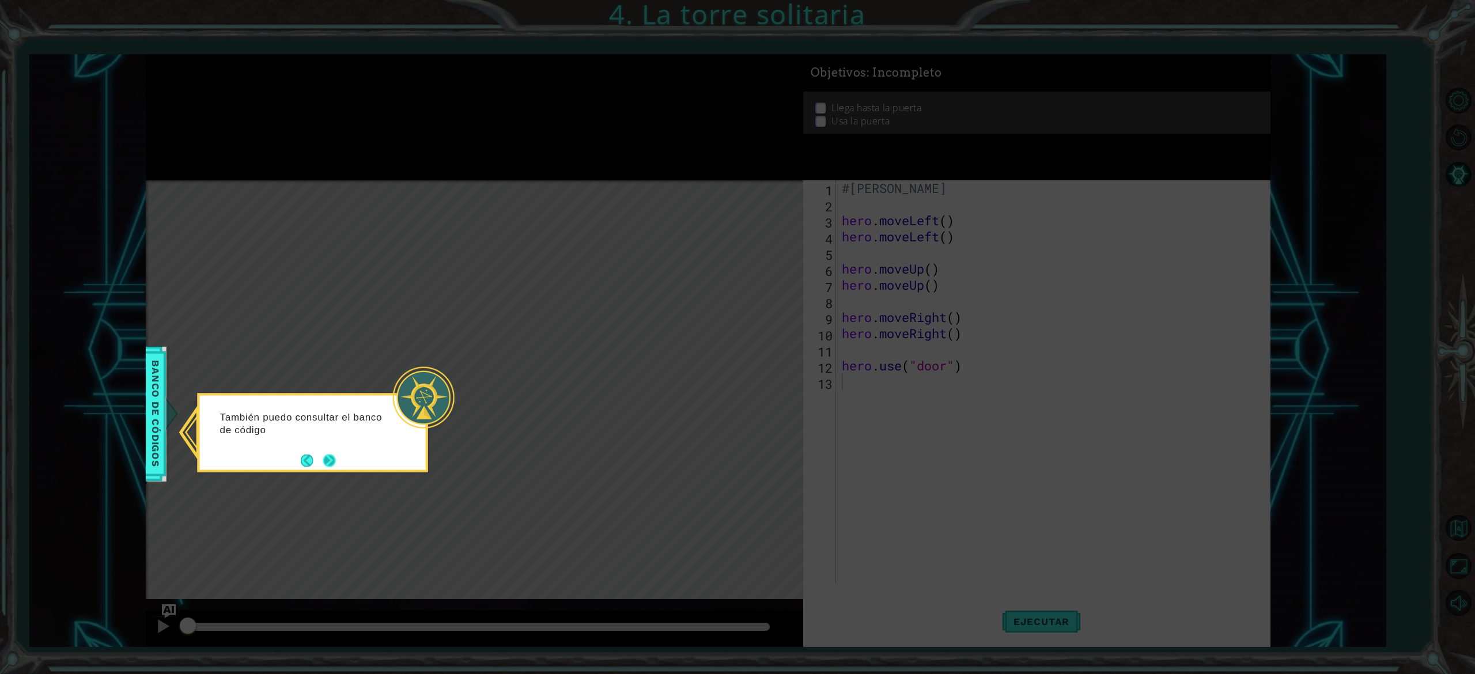
click at [324, 421] on button "Next" at bounding box center [329, 460] width 13 height 13
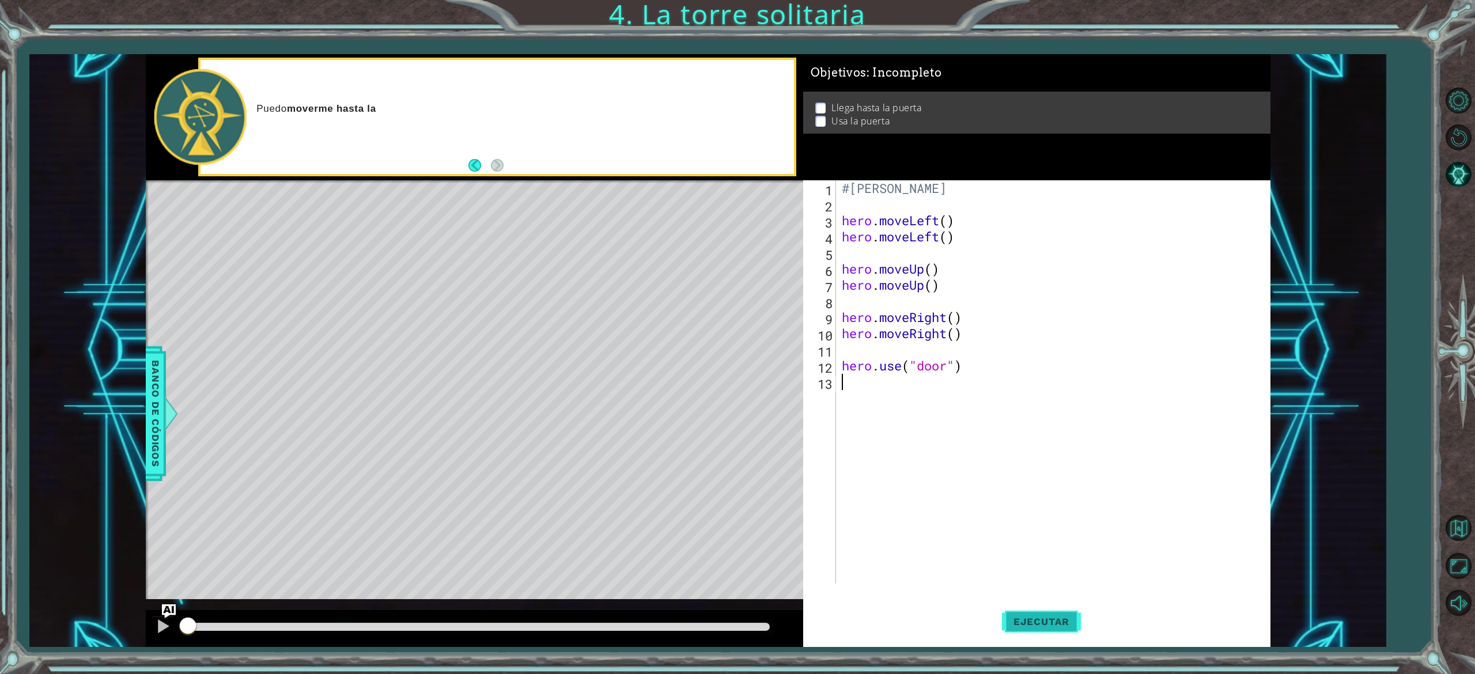
click at [911, 421] on span "Ejecutar" at bounding box center [1041, 622] width 79 height 12
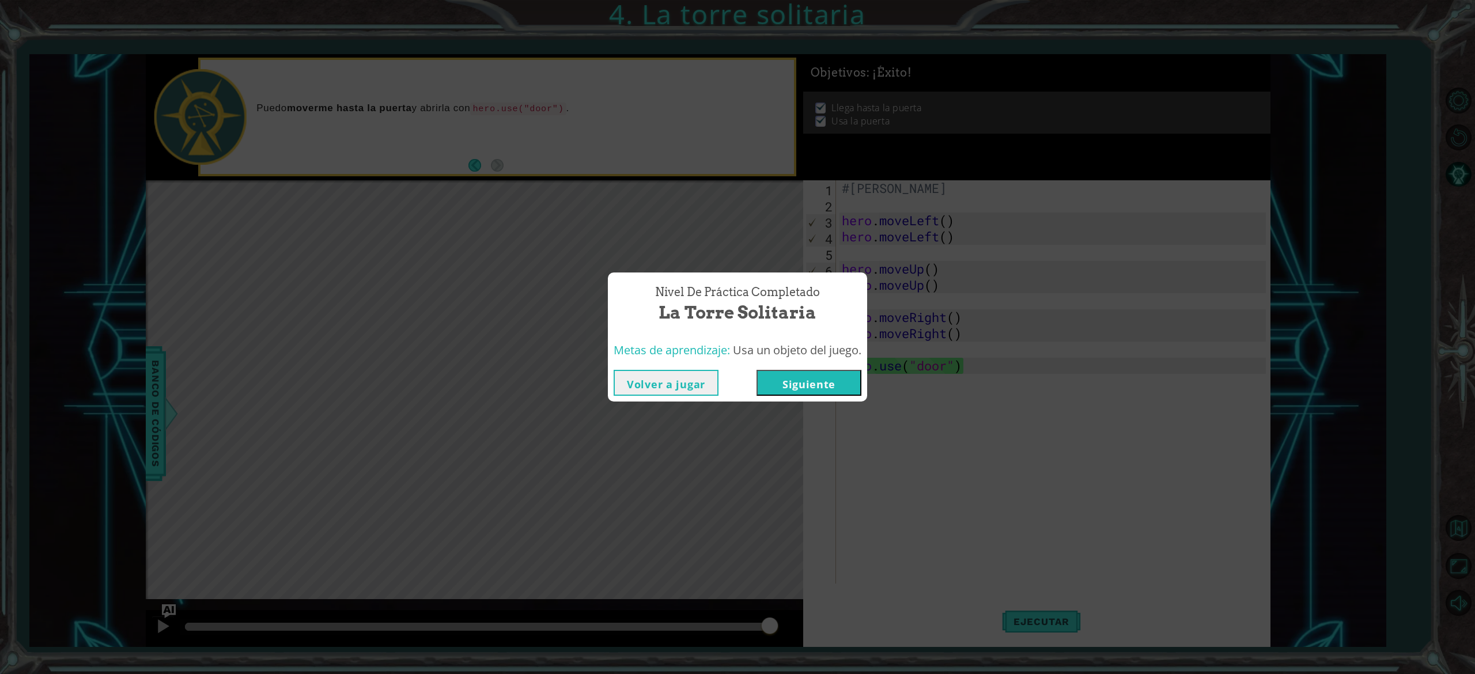
click at [667, 384] on button "Volver a jugar" at bounding box center [666, 383] width 105 height 26
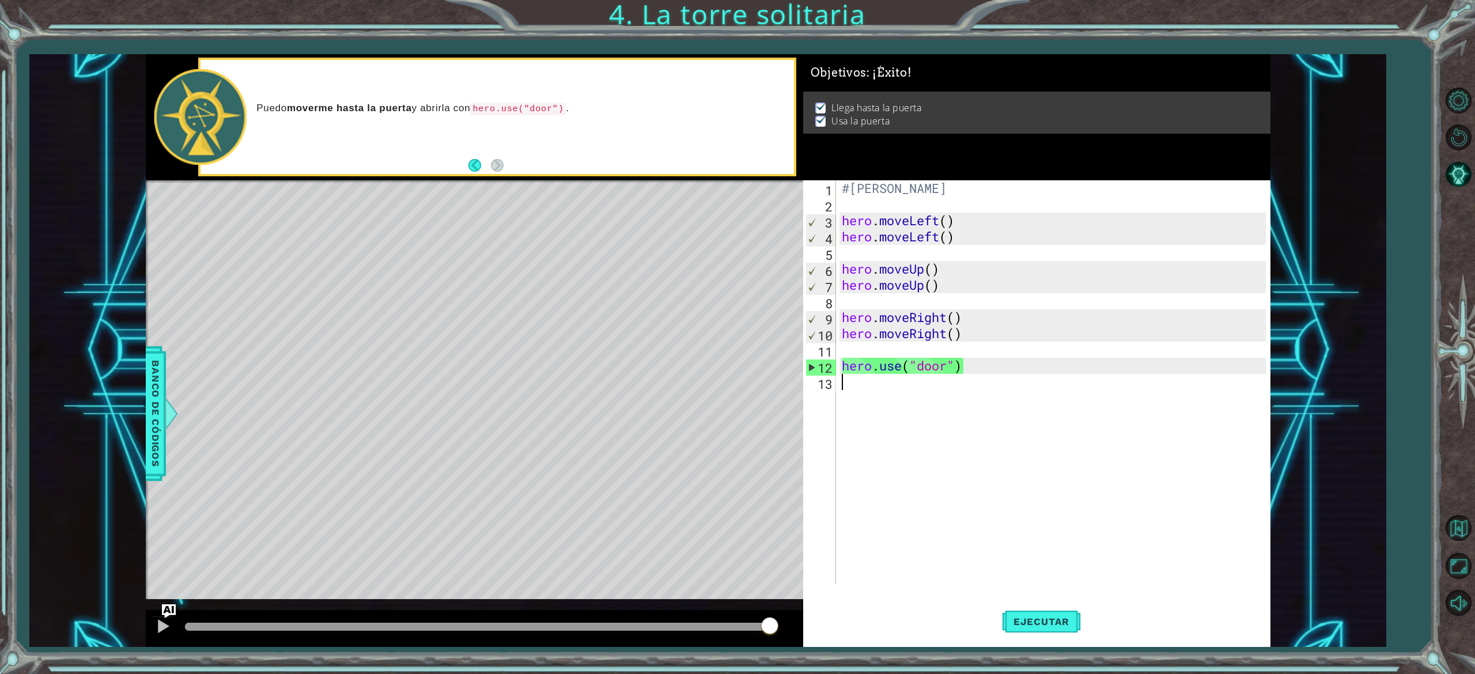
click at [909, 421] on div "#[PERSON_NAME] hero . moveLeft ( ) hero . moveLeft ( ) hero . moveUp ( ) hero .…" at bounding box center [1056, 398] width 432 height 436
click at [911, 421] on button "Volver al mapa" at bounding box center [1458, 527] width 33 height 33
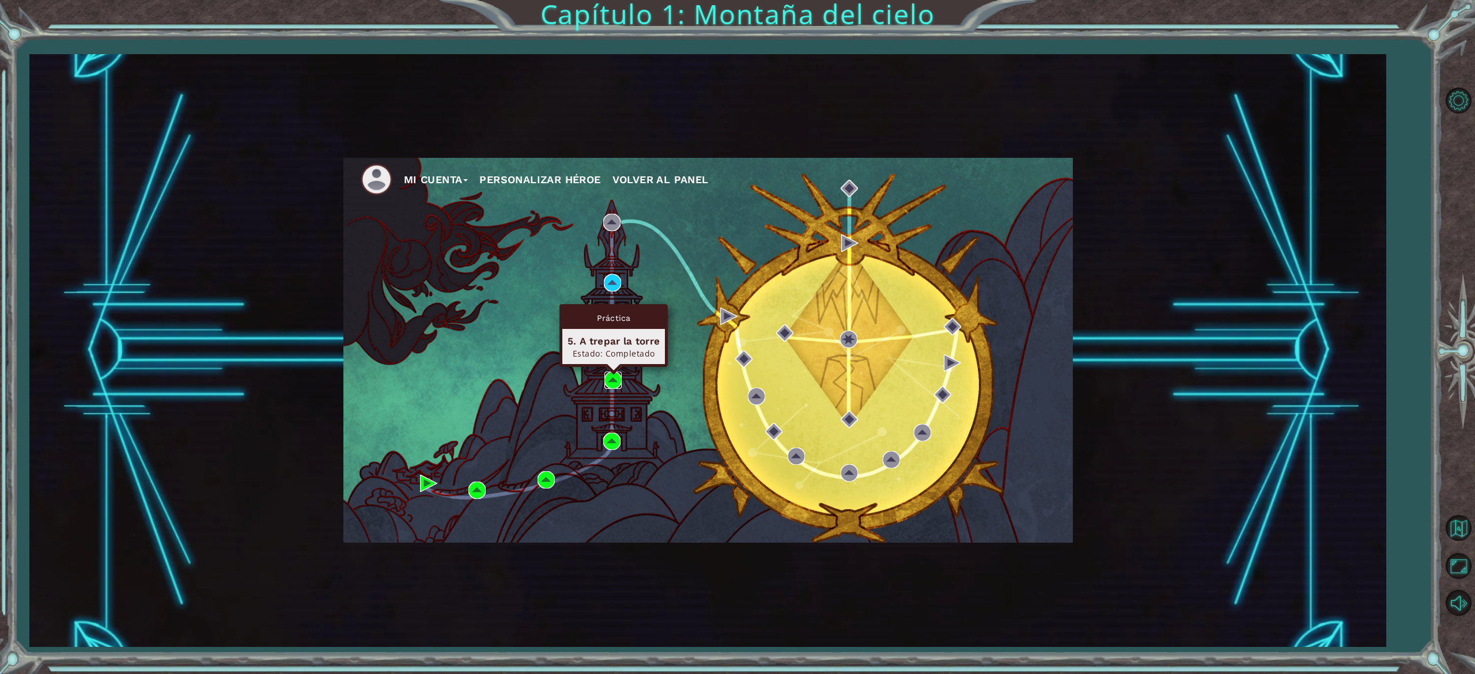
click at [611, 378] on img at bounding box center [613, 380] width 17 height 17
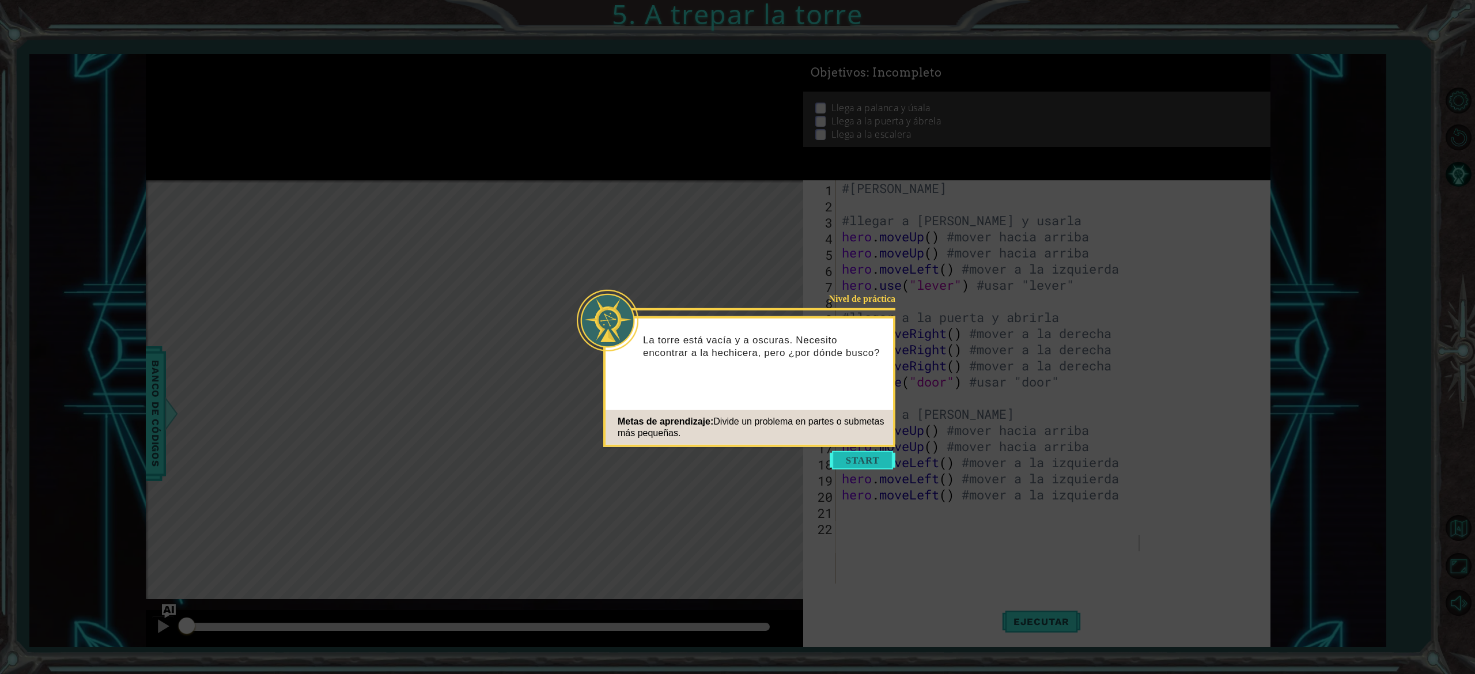
click at [863, 421] on button "Start" at bounding box center [863, 460] width 66 height 18
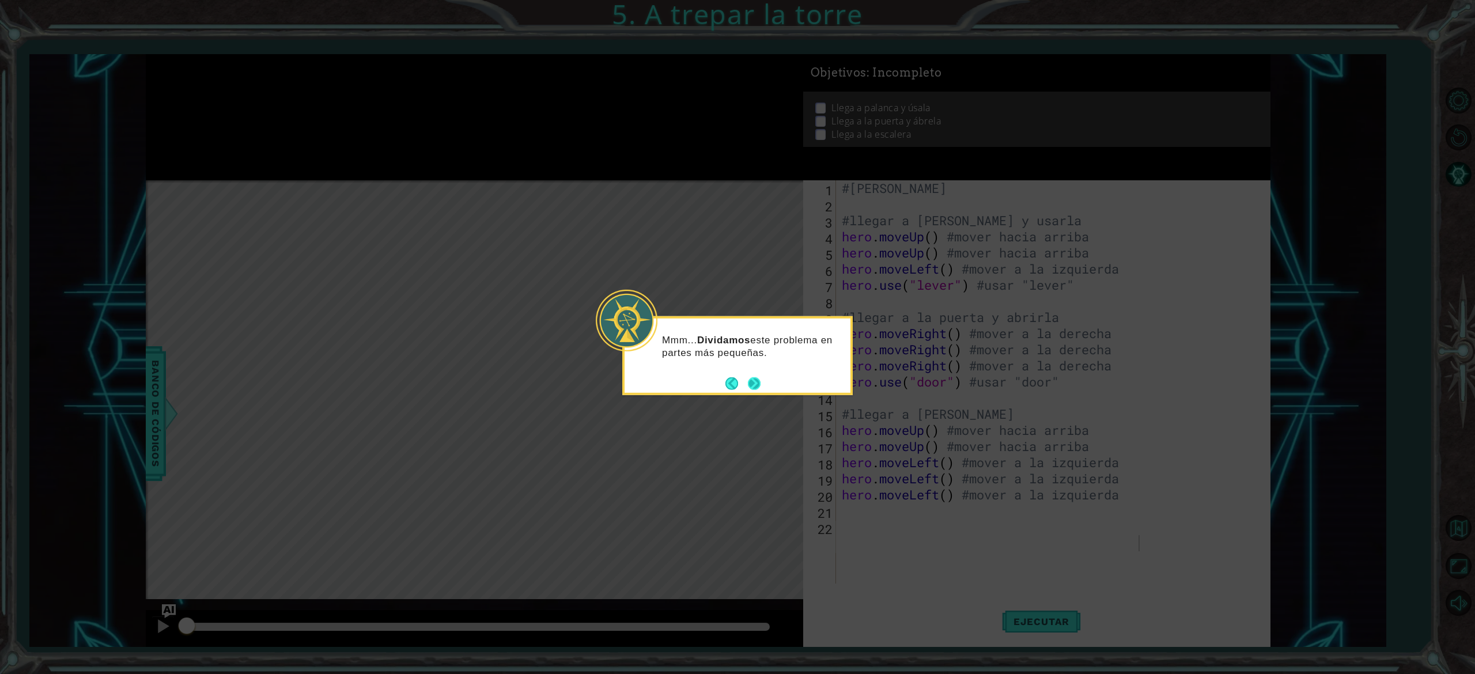
click at [753, 384] on button "Next" at bounding box center [754, 383] width 13 height 13
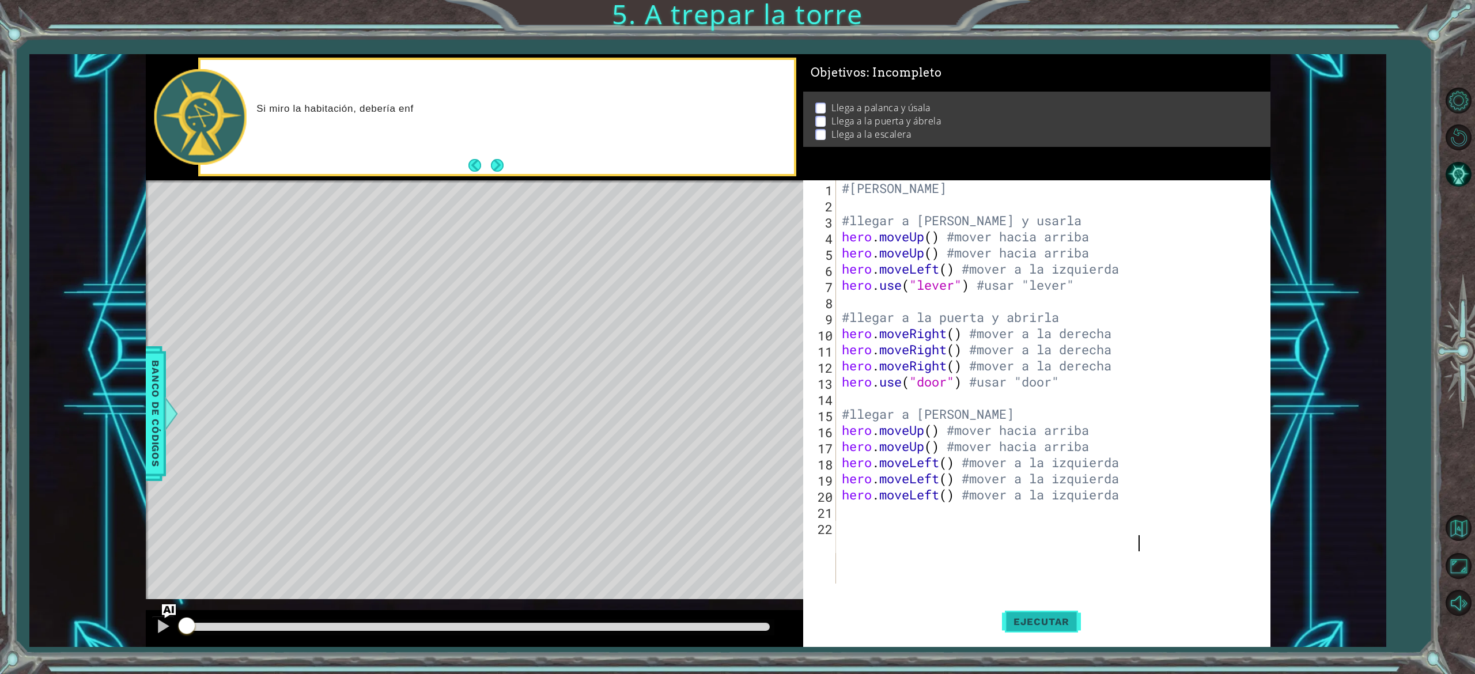
click at [911, 421] on button "Ejecutar" at bounding box center [1041, 621] width 79 height 47
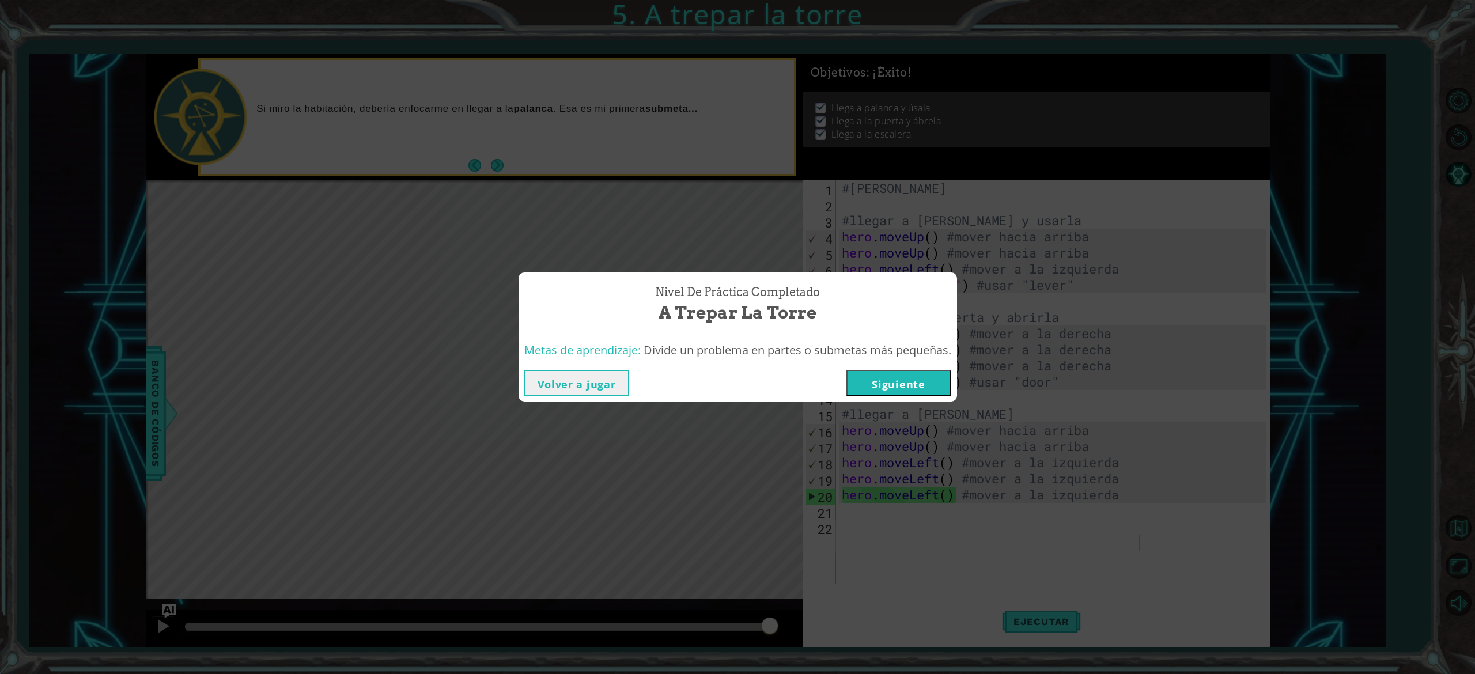
click at [554, 382] on button "Volver a jugar" at bounding box center [576, 383] width 105 height 26
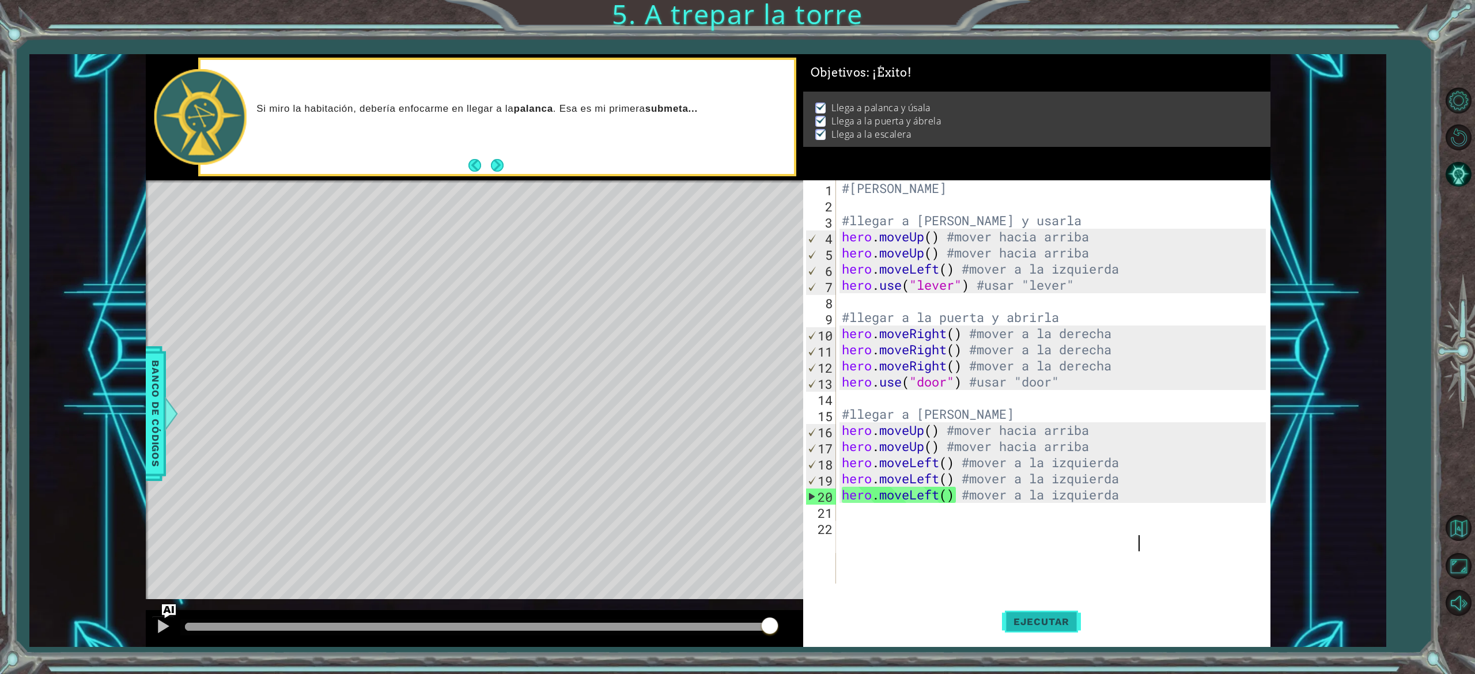
click at [911, 421] on span "Ejecutar" at bounding box center [1041, 622] width 79 height 12
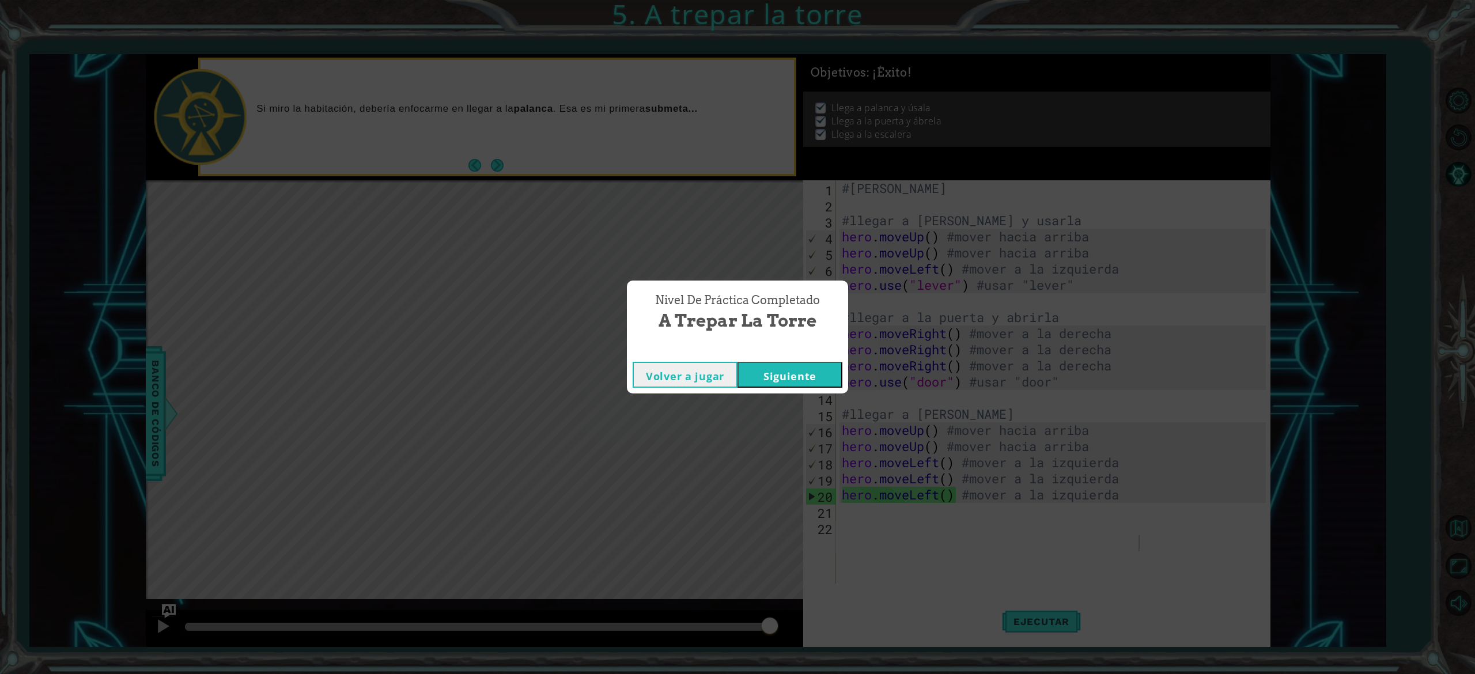
click at [712, 377] on button "Volver a jugar" at bounding box center [685, 375] width 105 height 26
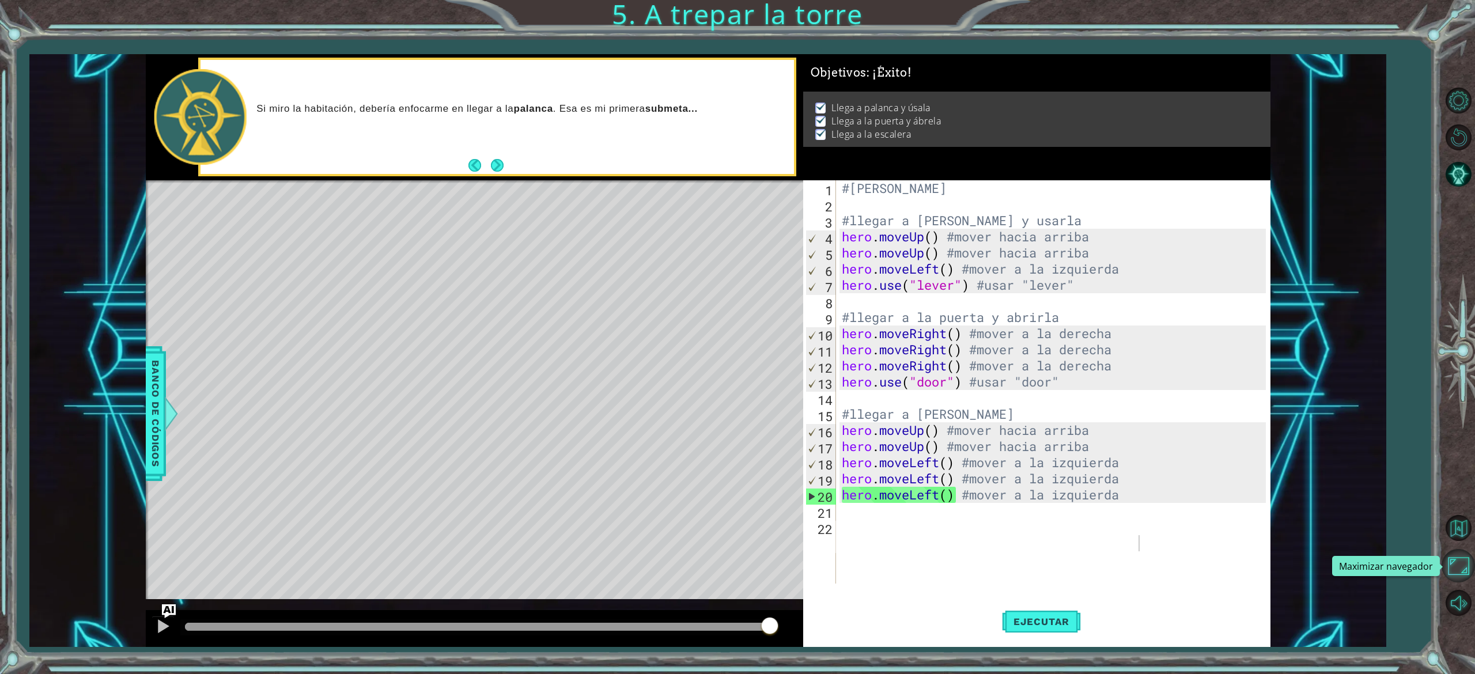
click at [911, 421] on button "Maximizar navegador" at bounding box center [1458, 565] width 33 height 33
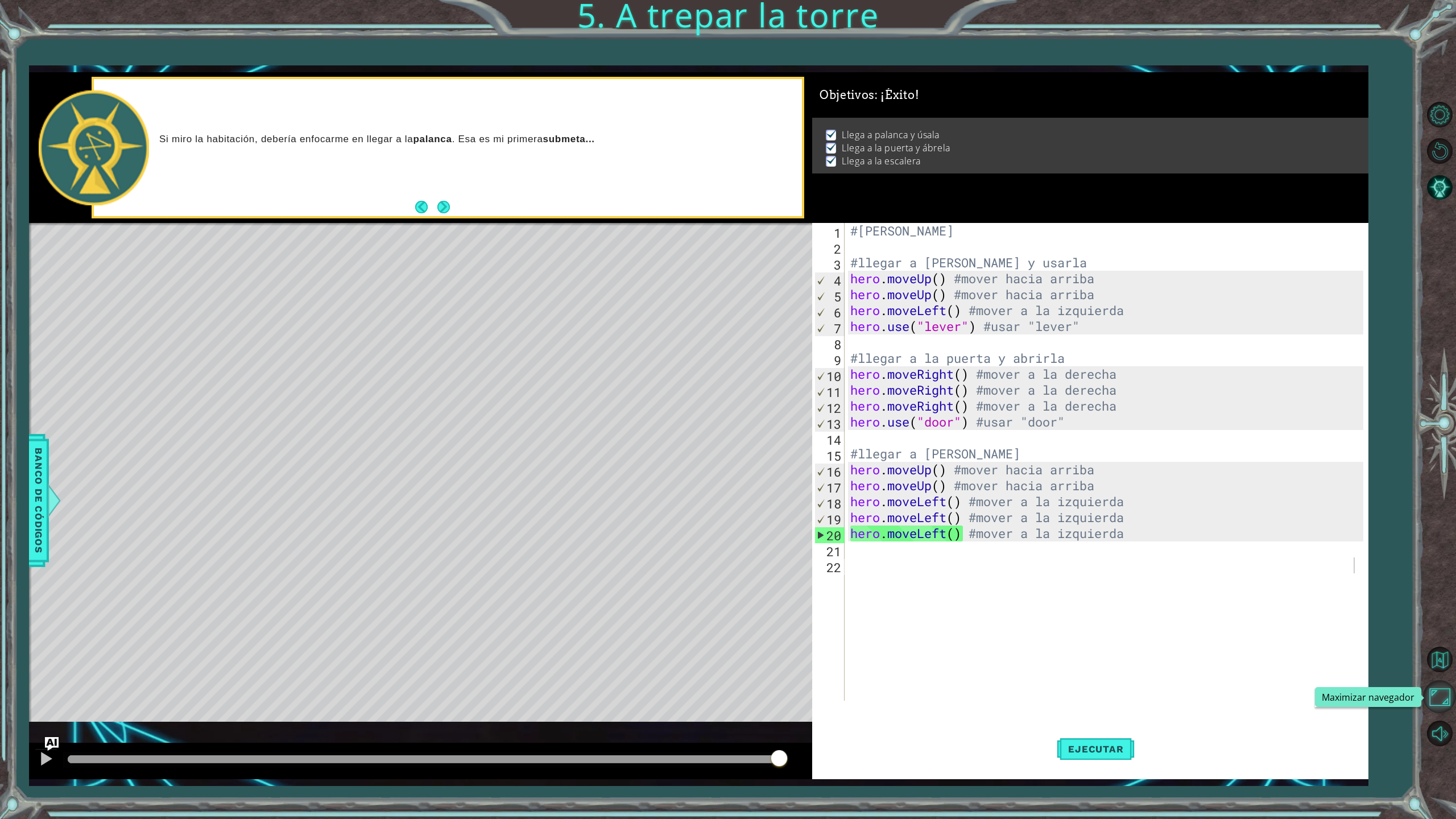
click at [899, 415] on button "Maximizar navegador" at bounding box center [1439, 696] width 33 height 33
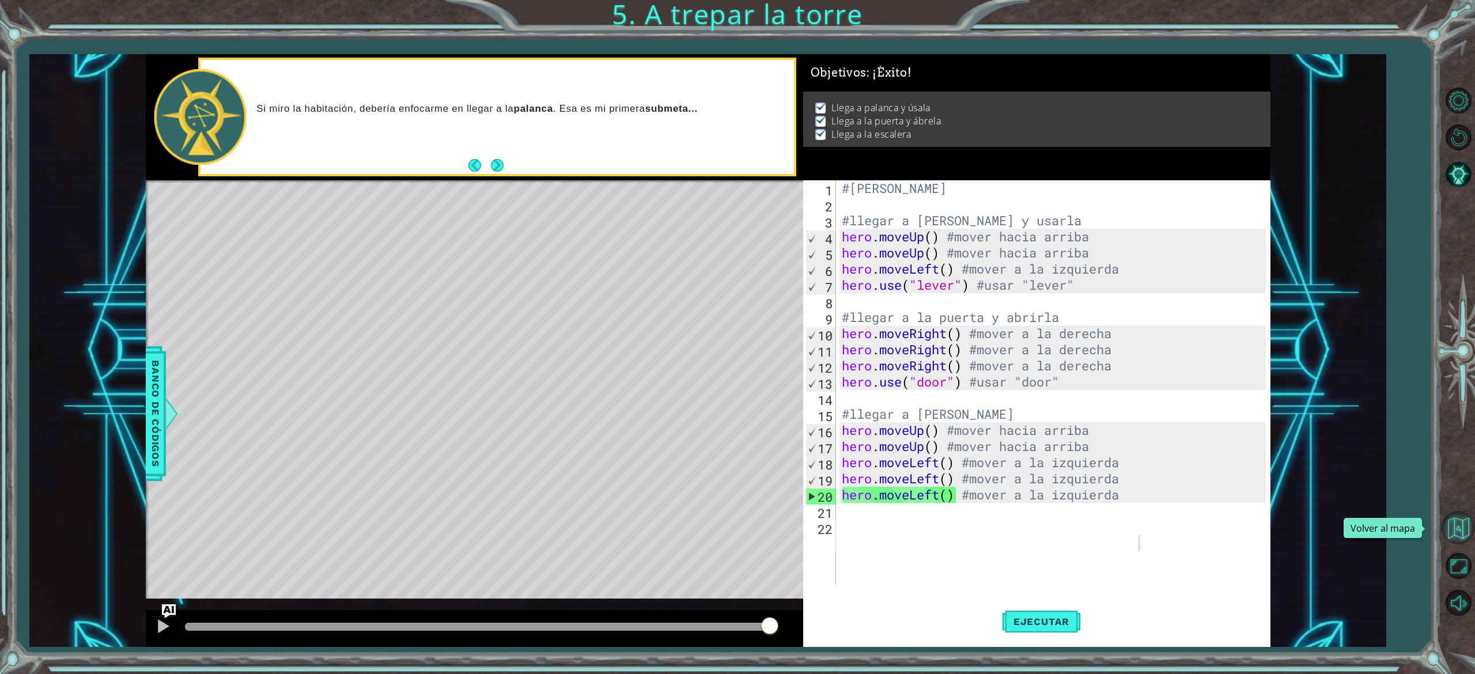
click at [911, 421] on button "Volver al mapa" at bounding box center [1458, 527] width 33 height 33
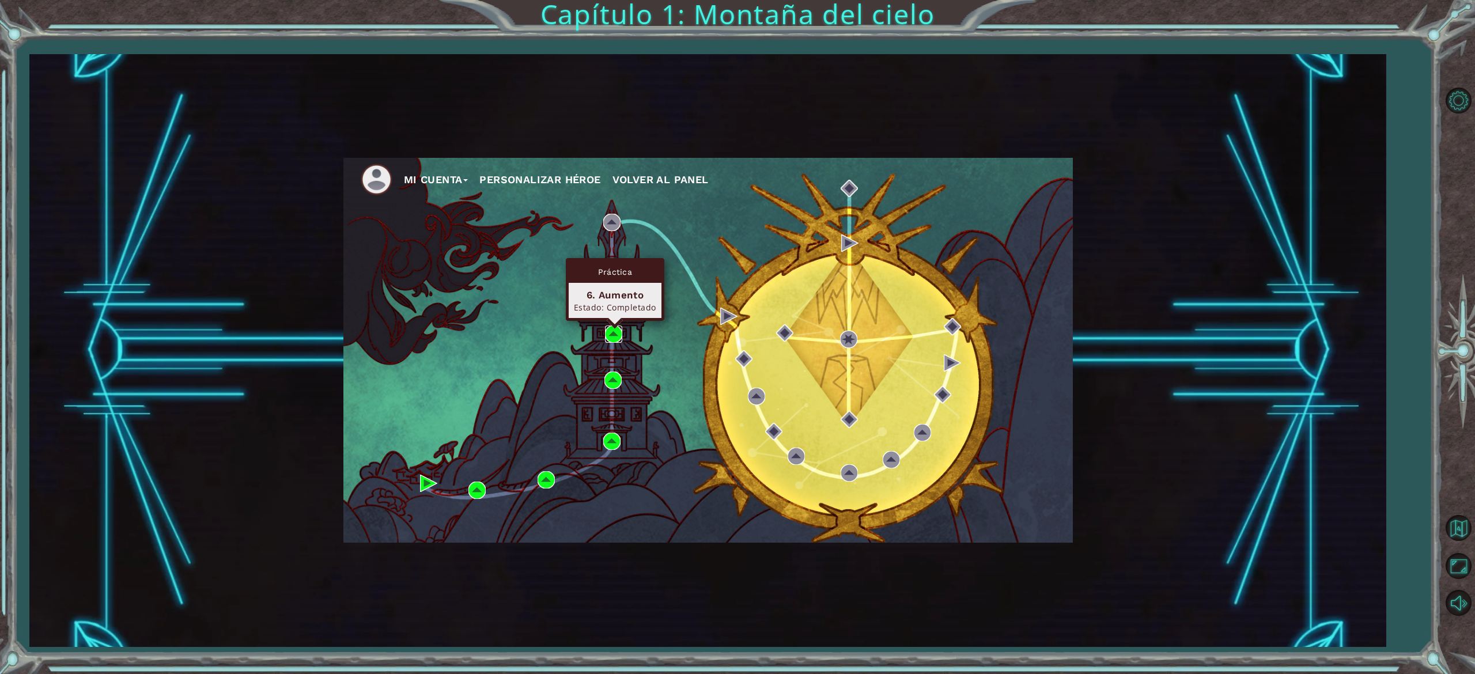
click at [611, 337] on img at bounding box center [613, 334] width 17 height 17
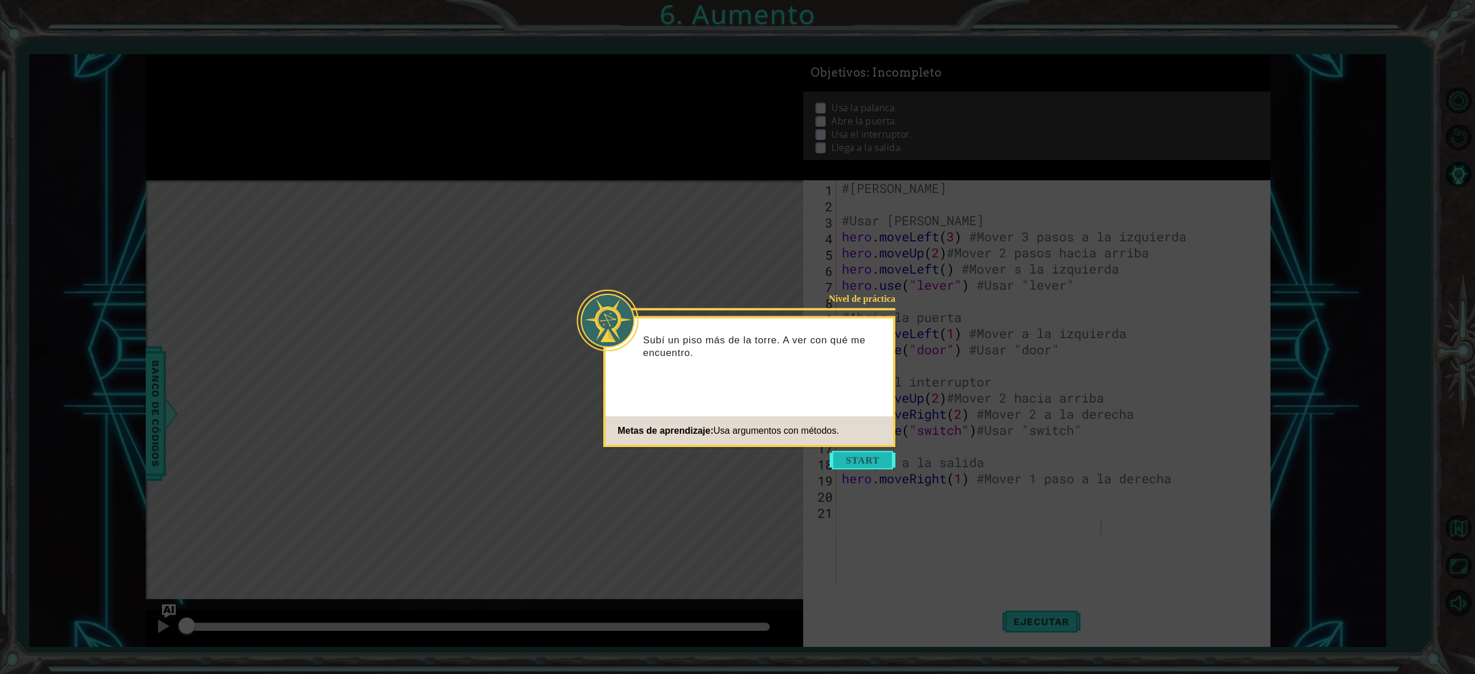
click at [883, 421] on button "Start" at bounding box center [863, 460] width 66 height 18
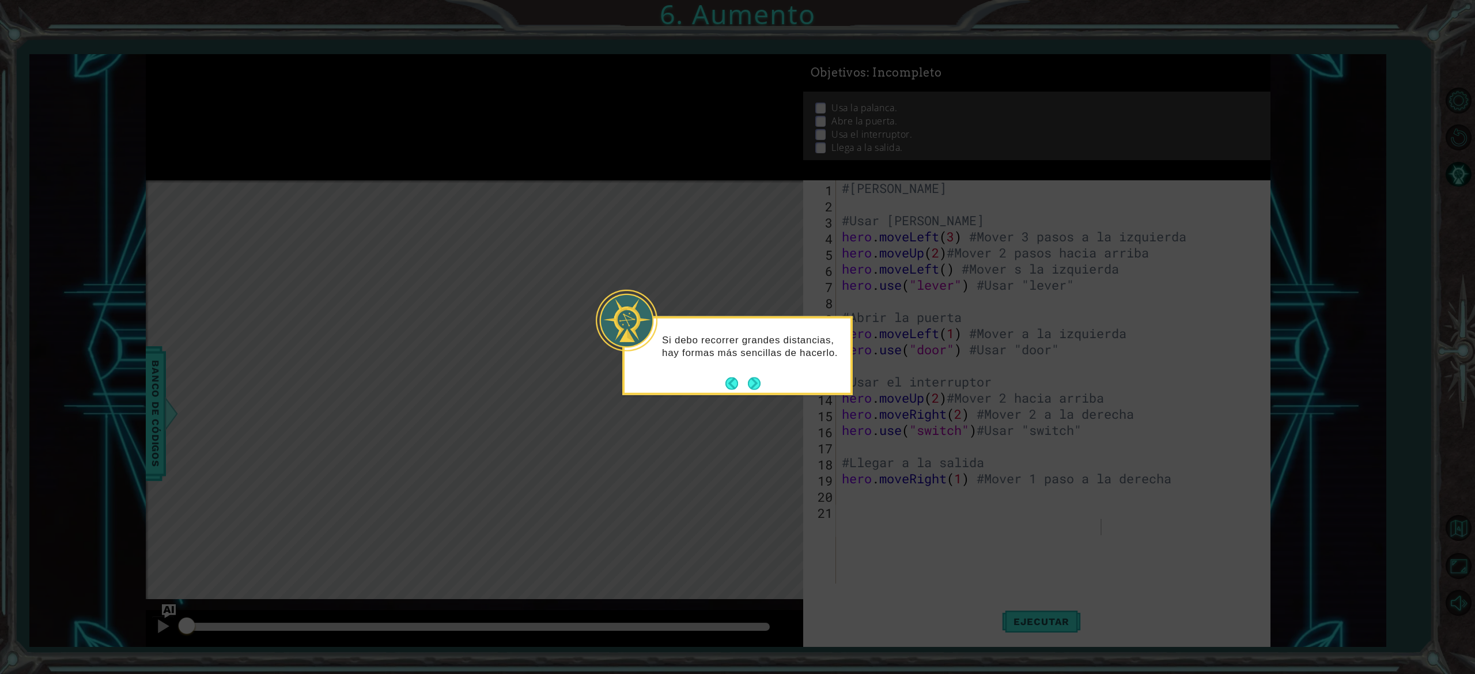
click at [766, 380] on div "Si debo recorrer grandes distancias, hay formas más sencillas de hacerlo." at bounding box center [738, 352] width 226 height 58
click at [748, 384] on button "Next" at bounding box center [754, 383] width 13 height 13
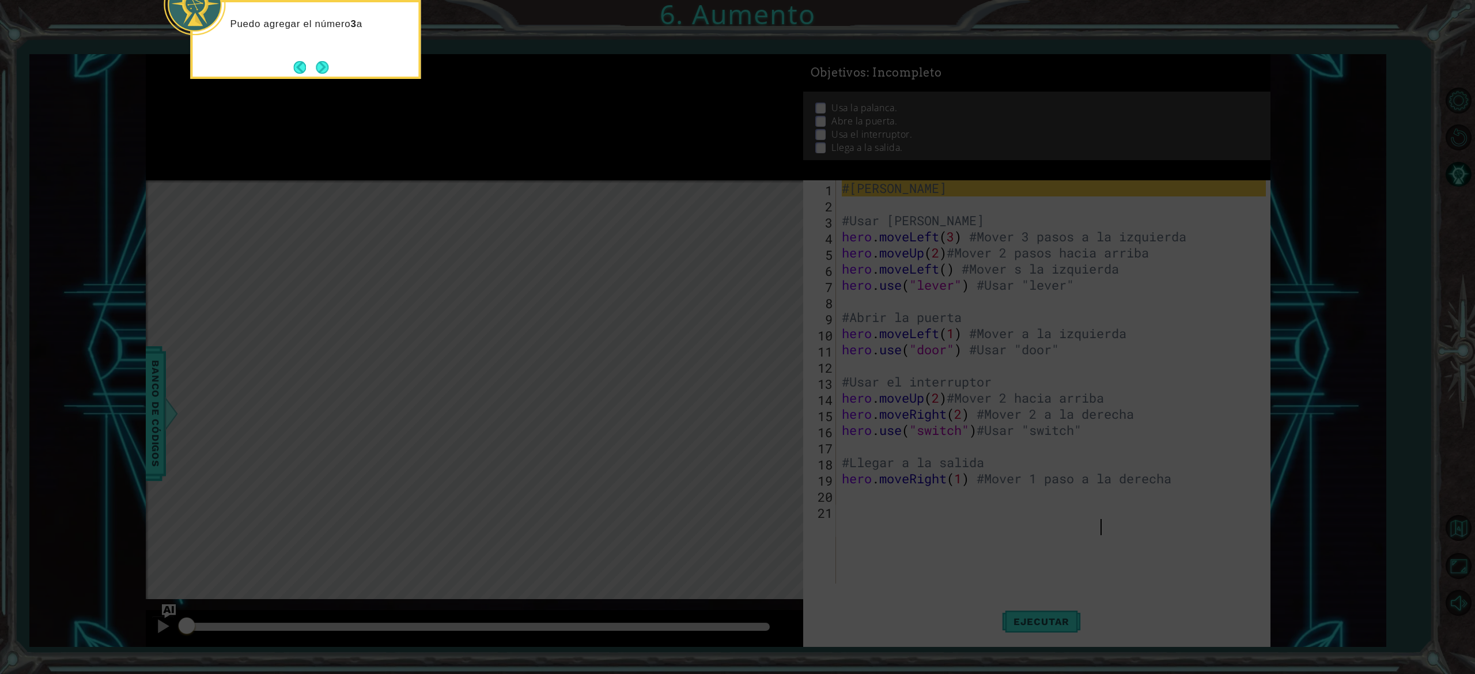
click at [307, 75] on footer at bounding box center [310, 67] width 35 height 17
click at [312, 75] on footer at bounding box center [310, 67] width 35 height 17
click at [313, 71] on footer at bounding box center [310, 68] width 35 height 17
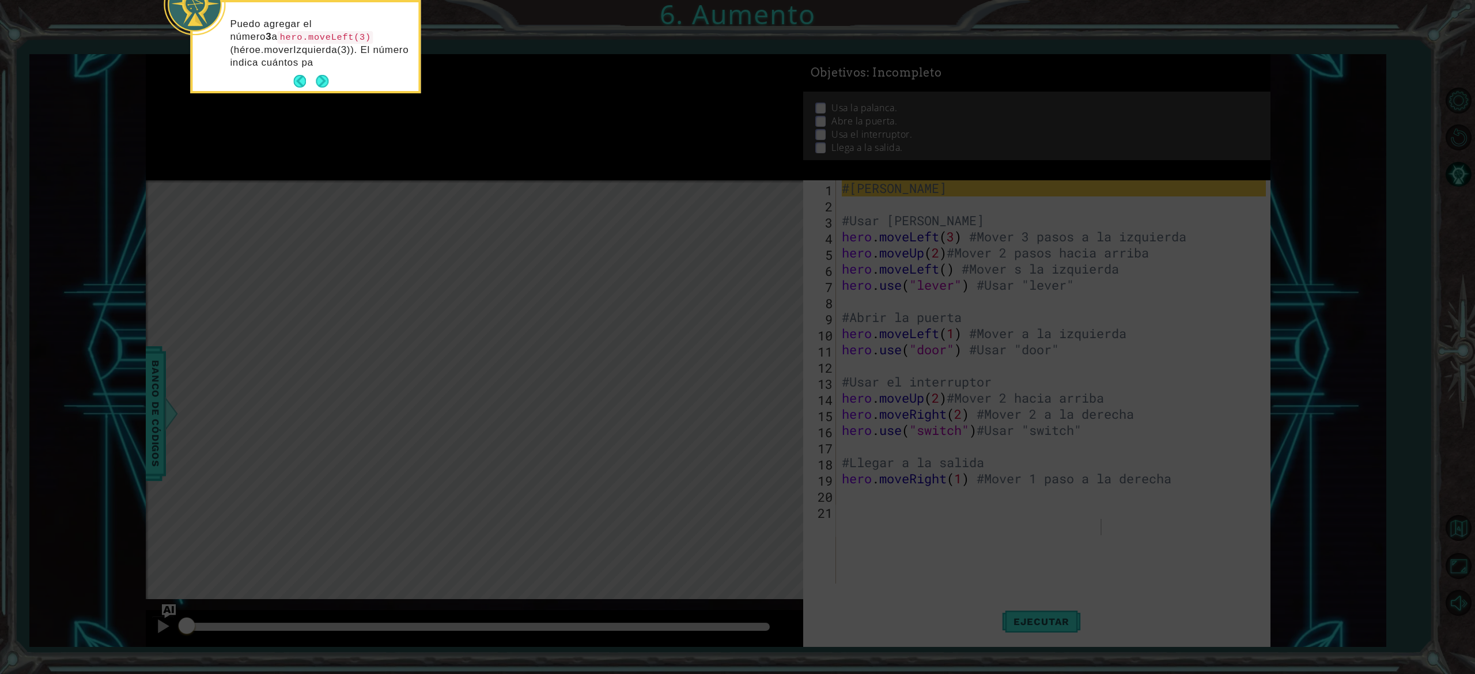
click at [334, 87] on div "Puedo agregar el número 3 a hero.moveLeft(3) (héroe.moverIzquierda(3)). El núme…" at bounding box center [305, 49] width 226 height 84
click at [327, 87] on button "Next" at bounding box center [322, 81] width 13 height 13
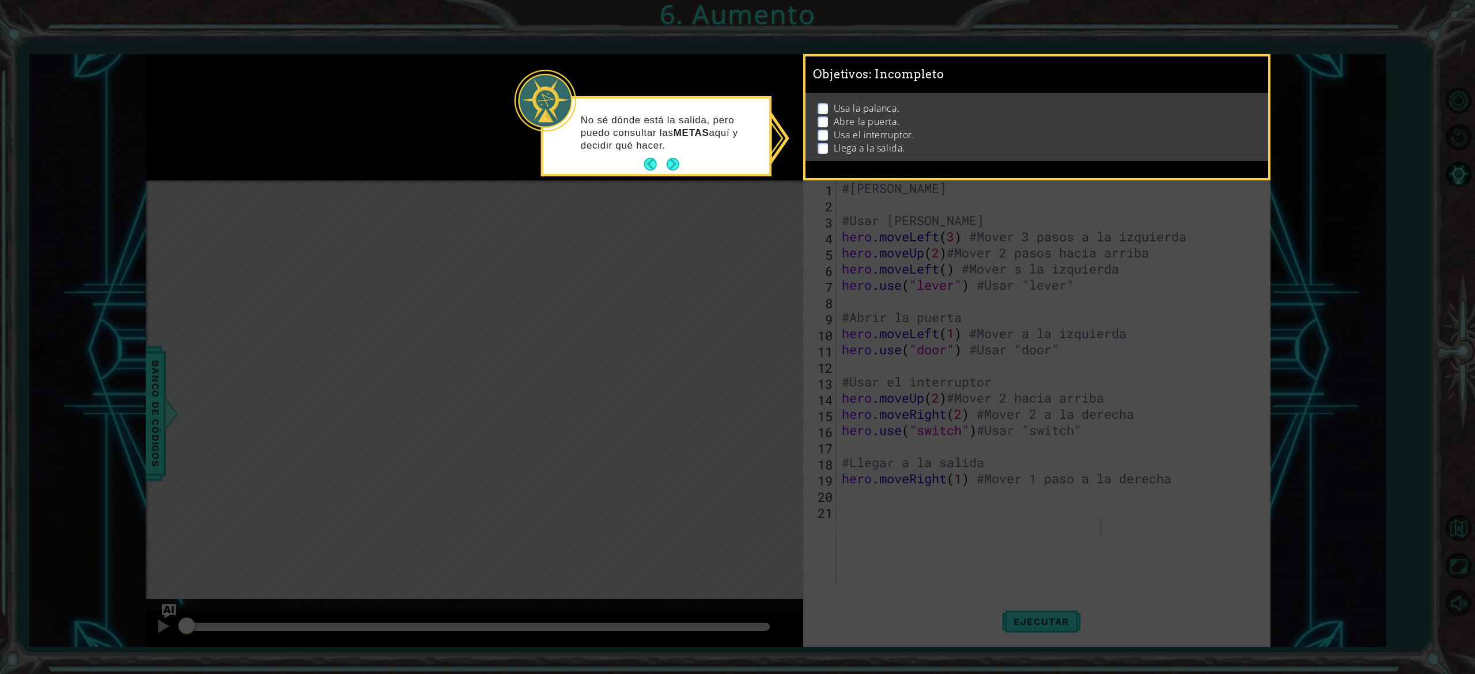
drag, startPoint x: 327, startPoint y: 87, endPoint x: 317, endPoint y: 59, distance: 29.5
click at [317, 59] on icon at bounding box center [737, 337] width 1475 height 674
click at [672, 171] on button "Next" at bounding box center [673, 164] width 13 height 13
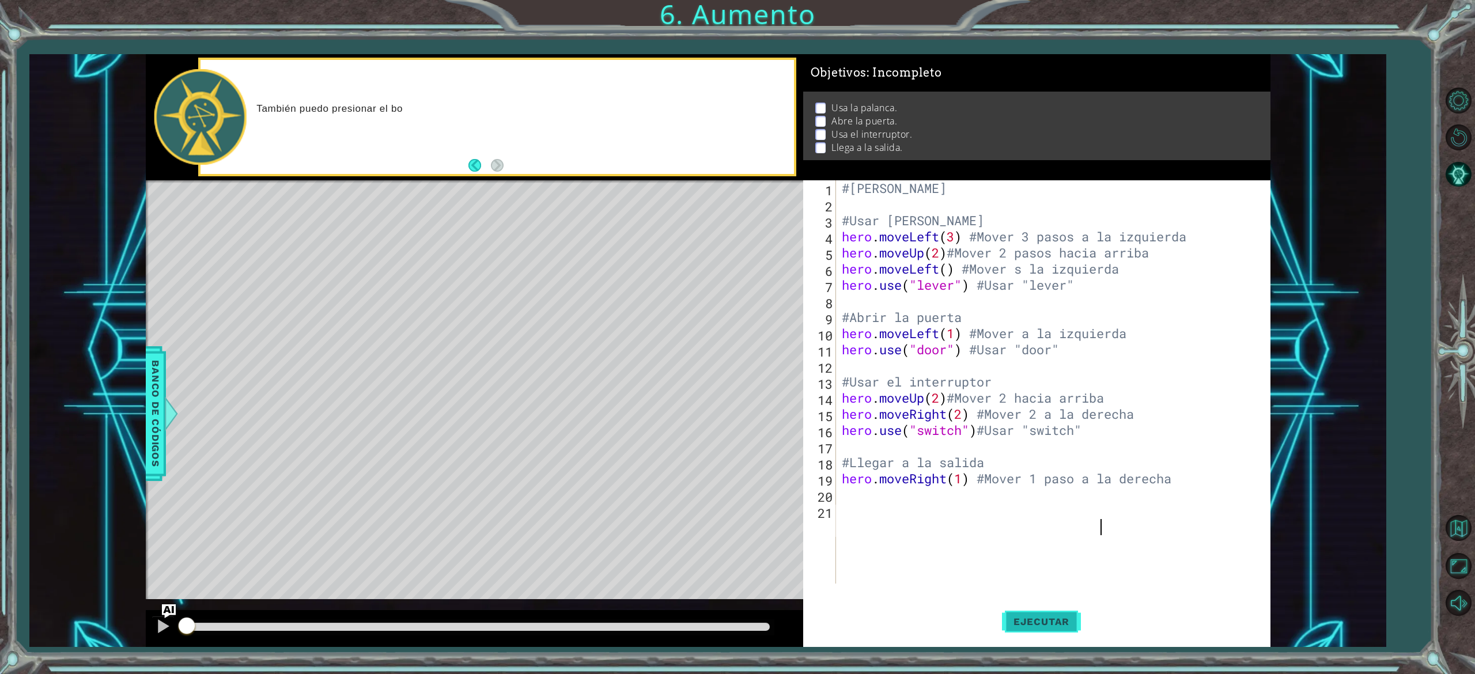
click at [911, 421] on span "Ejecutar" at bounding box center [1041, 622] width 79 height 12
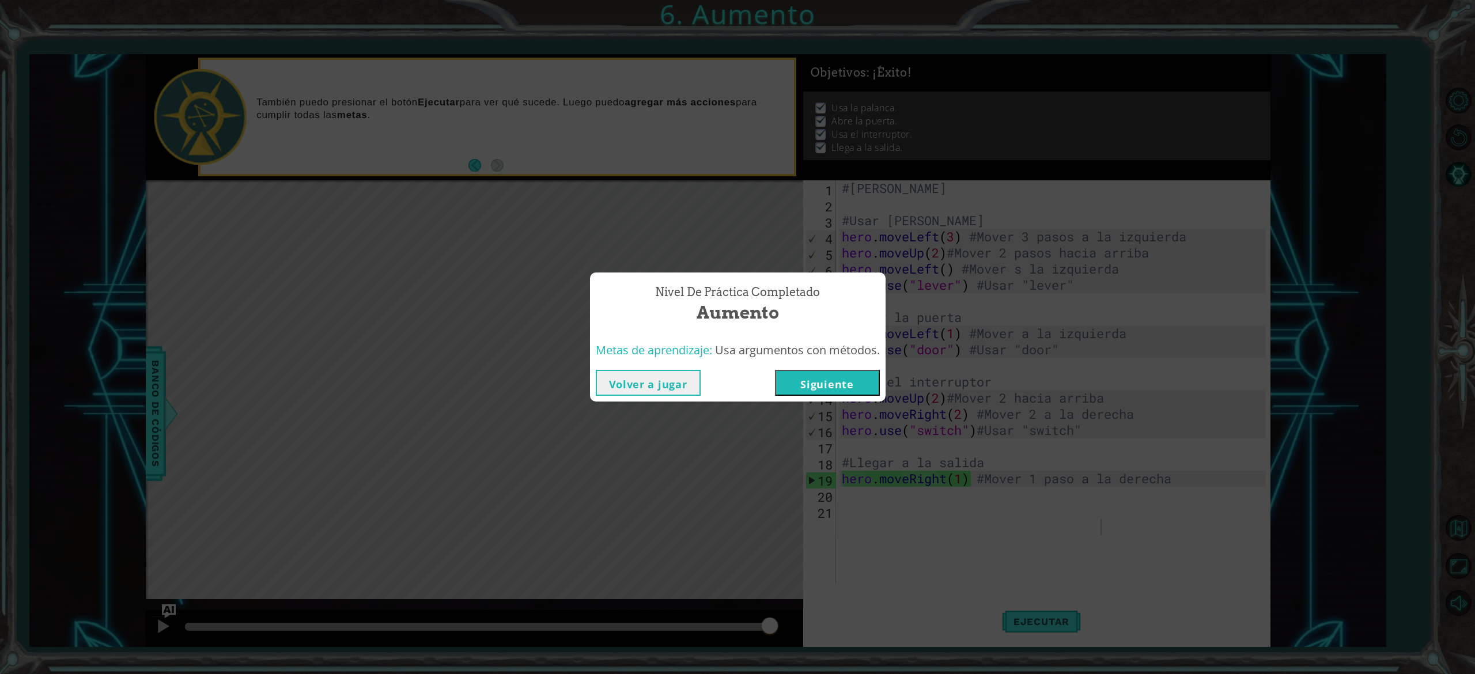
drag, startPoint x: 815, startPoint y: 382, endPoint x: 655, endPoint y: 377, distance: 160.3
click at [655, 377] on div "Volver a jugar [GEOGRAPHIC_DATA]" at bounding box center [738, 383] width 284 height 26
click at [655, 377] on button "Volver a jugar" at bounding box center [648, 383] width 105 height 26
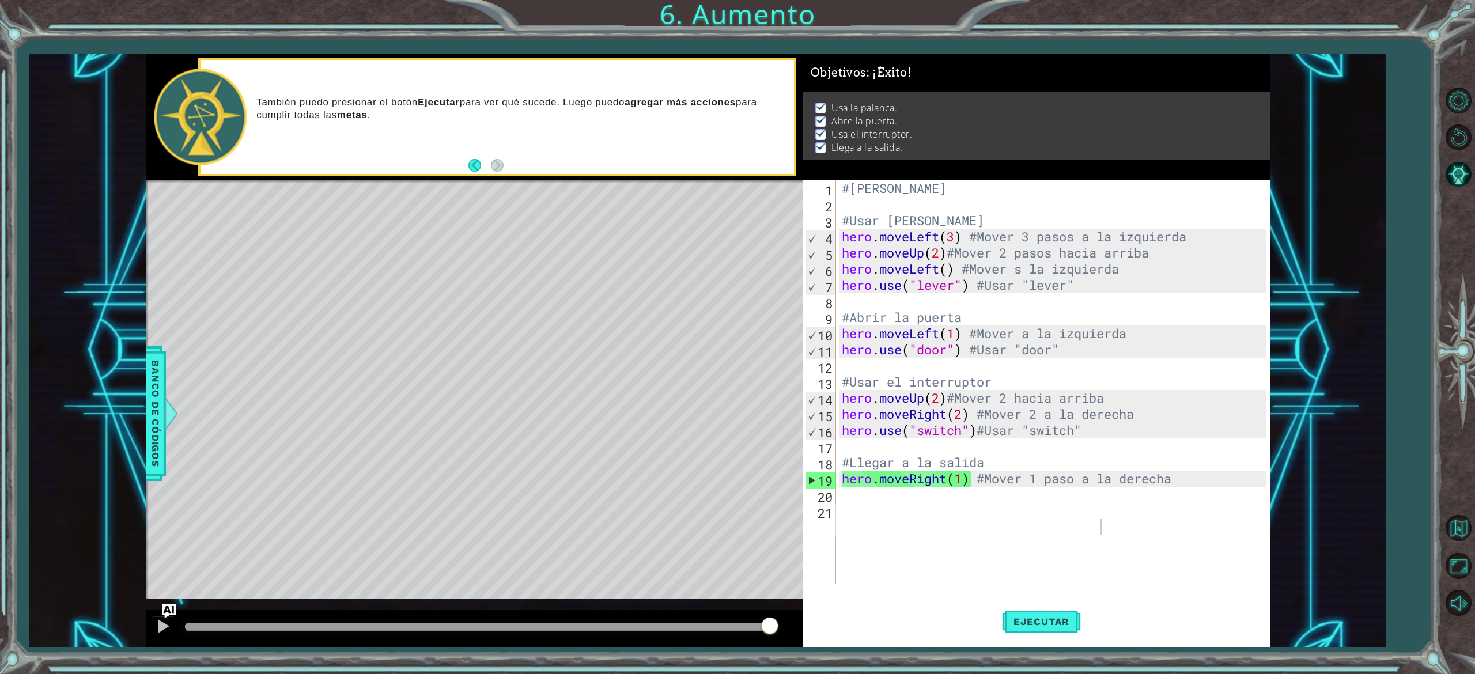
click at [911, 421] on div "Ejecutar" at bounding box center [1041, 621] width 467 height 47
